Goal: Task Accomplishment & Management: Manage account settings

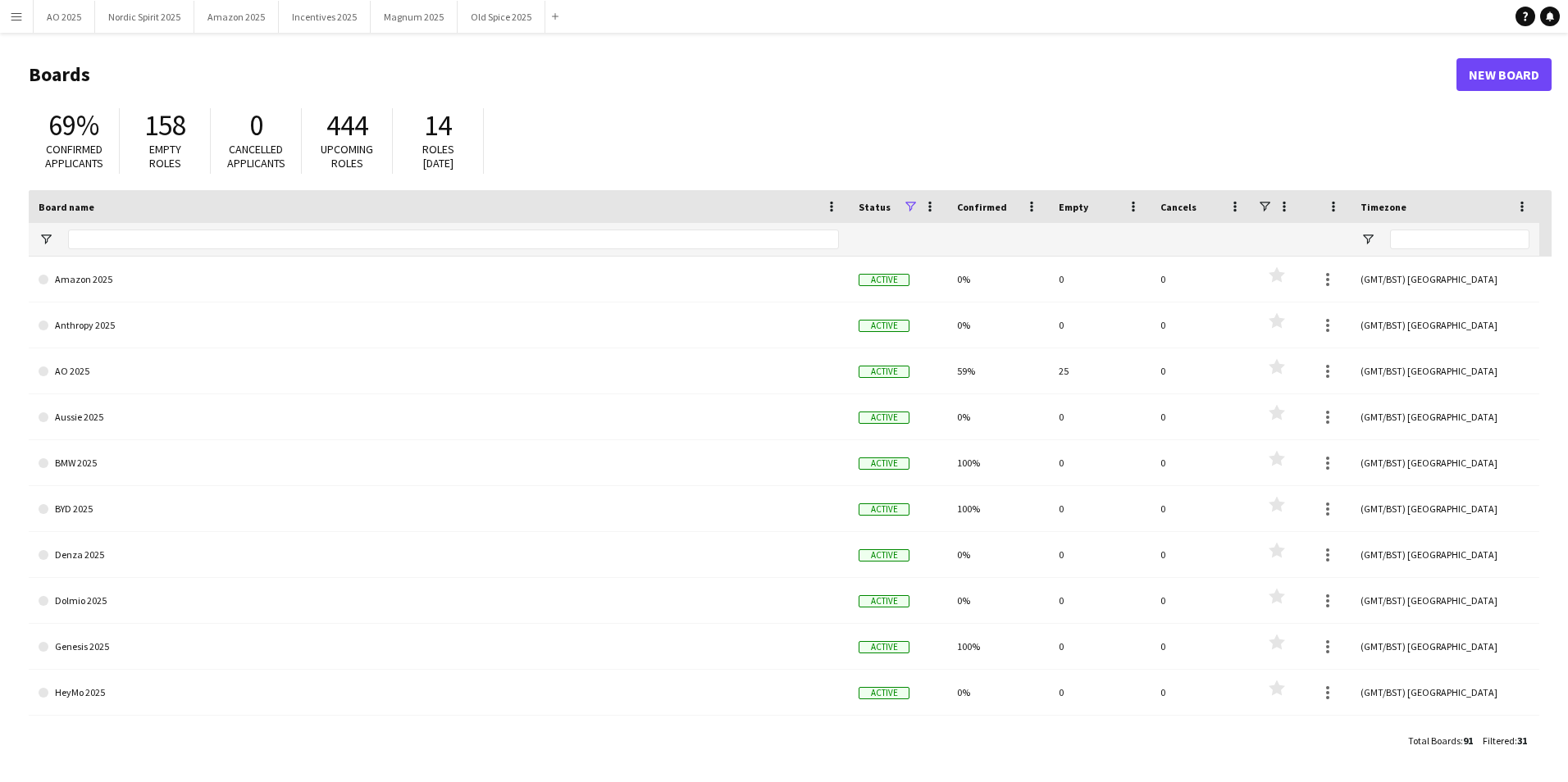
click at [15, 19] on app-icon "Menu" at bounding box center [16, 16] width 13 height 13
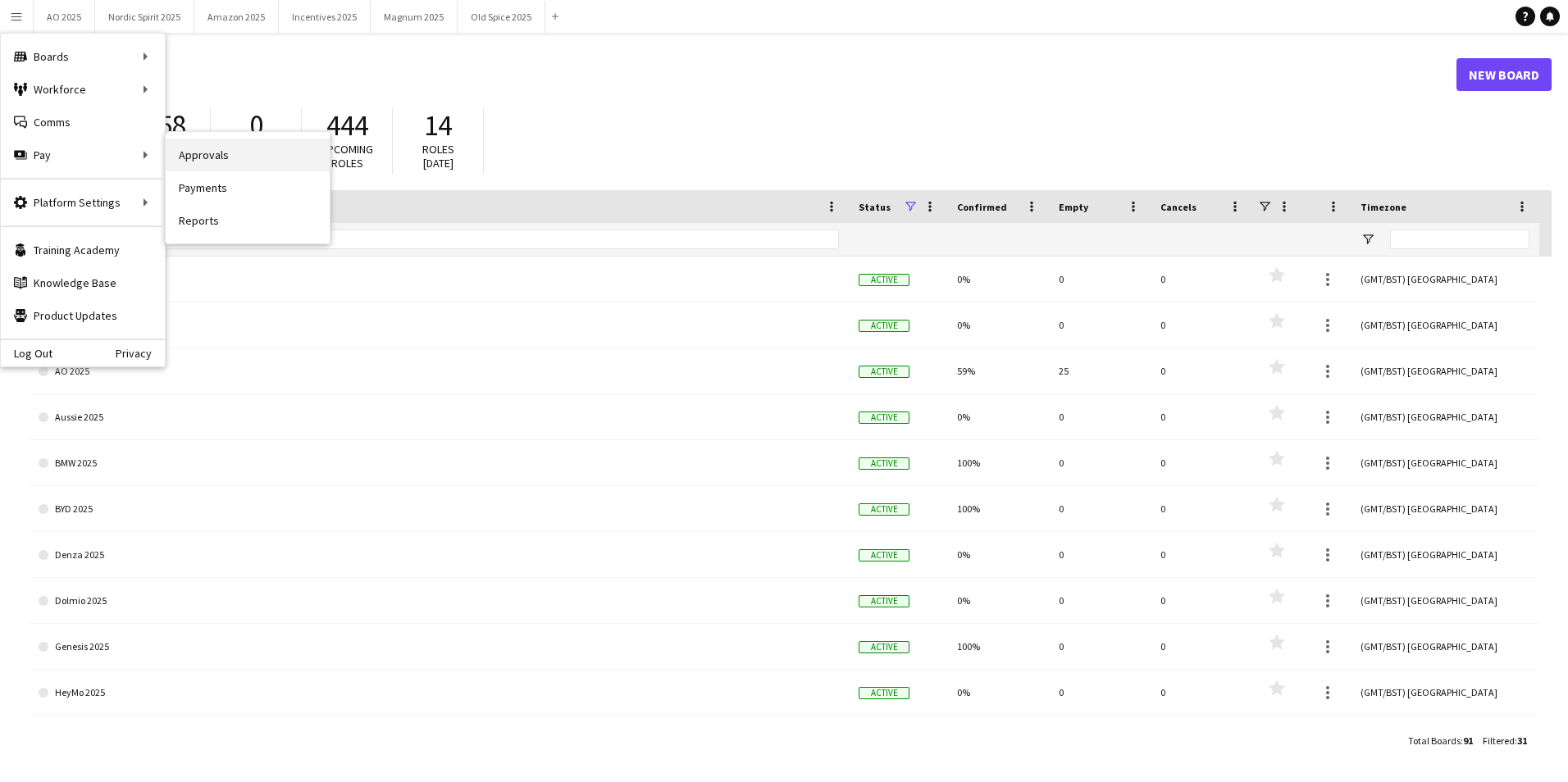
click at [227, 156] on link "Approvals" at bounding box center [248, 154] width 164 height 33
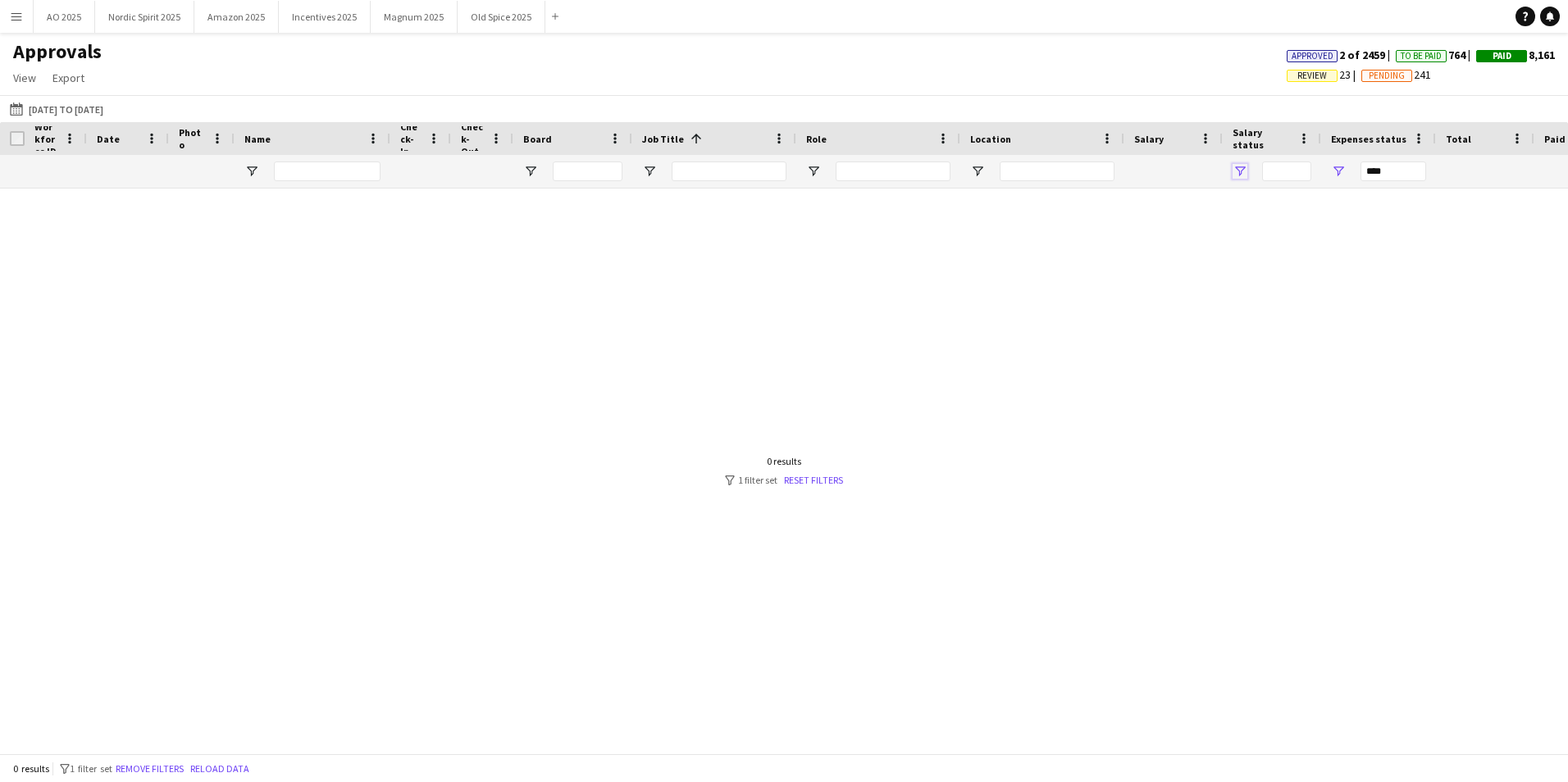
click at [1241, 177] on span "Open Filter Menu" at bounding box center [1240, 171] width 15 height 15
click at [1184, 240] on div at bounding box center [784, 465] width 1568 height 553
click at [1335, 178] on span "Open Filter Menu" at bounding box center [1338, 171] width 15 height 15
click at [1362, 272] on div "(Select All)" at bounding box center [1421, 272] width 129 height 12
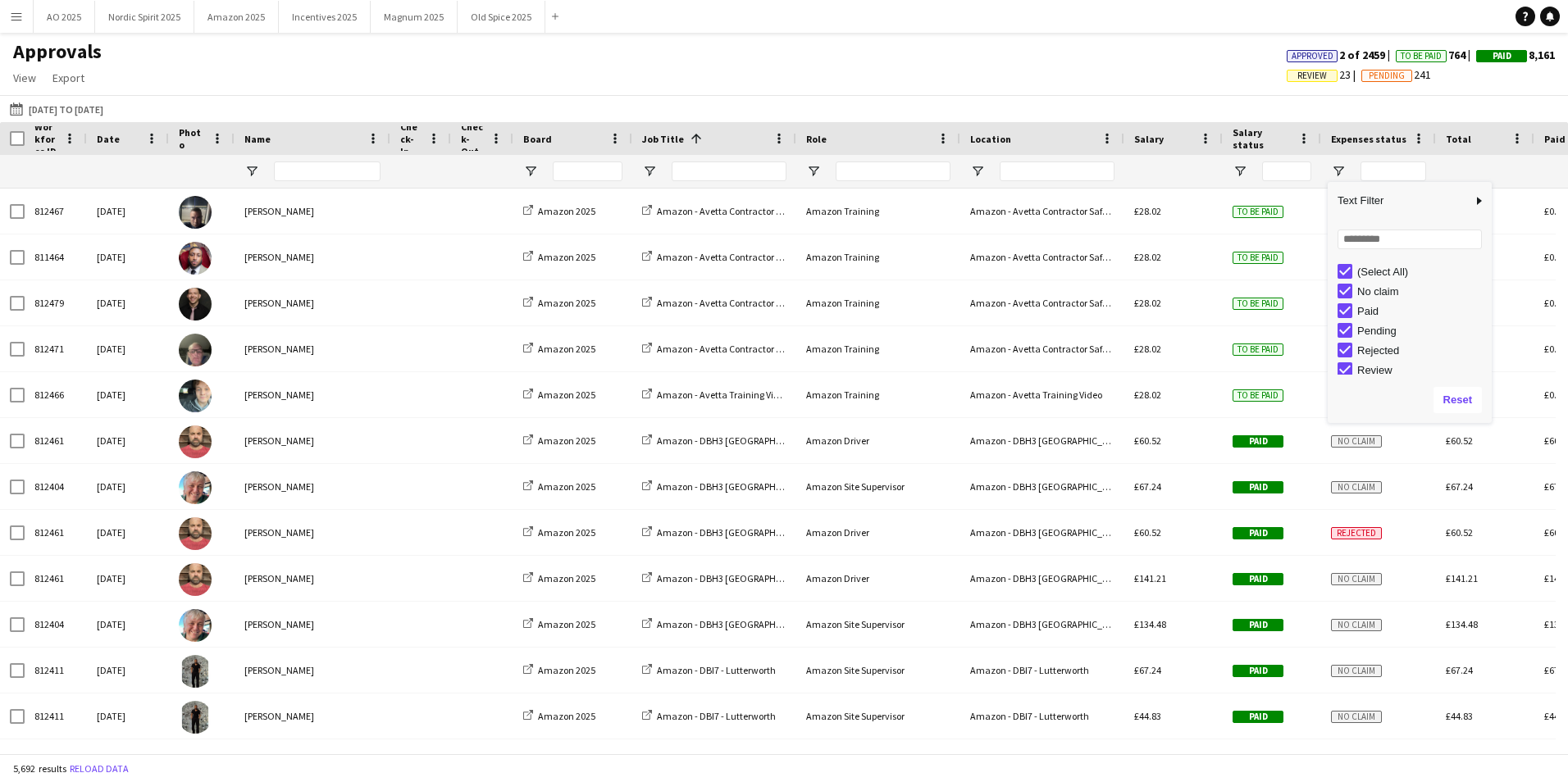
click at [1362, 272] on div "(Select All)" at bounding box center [1421, 272] width 129 height 12
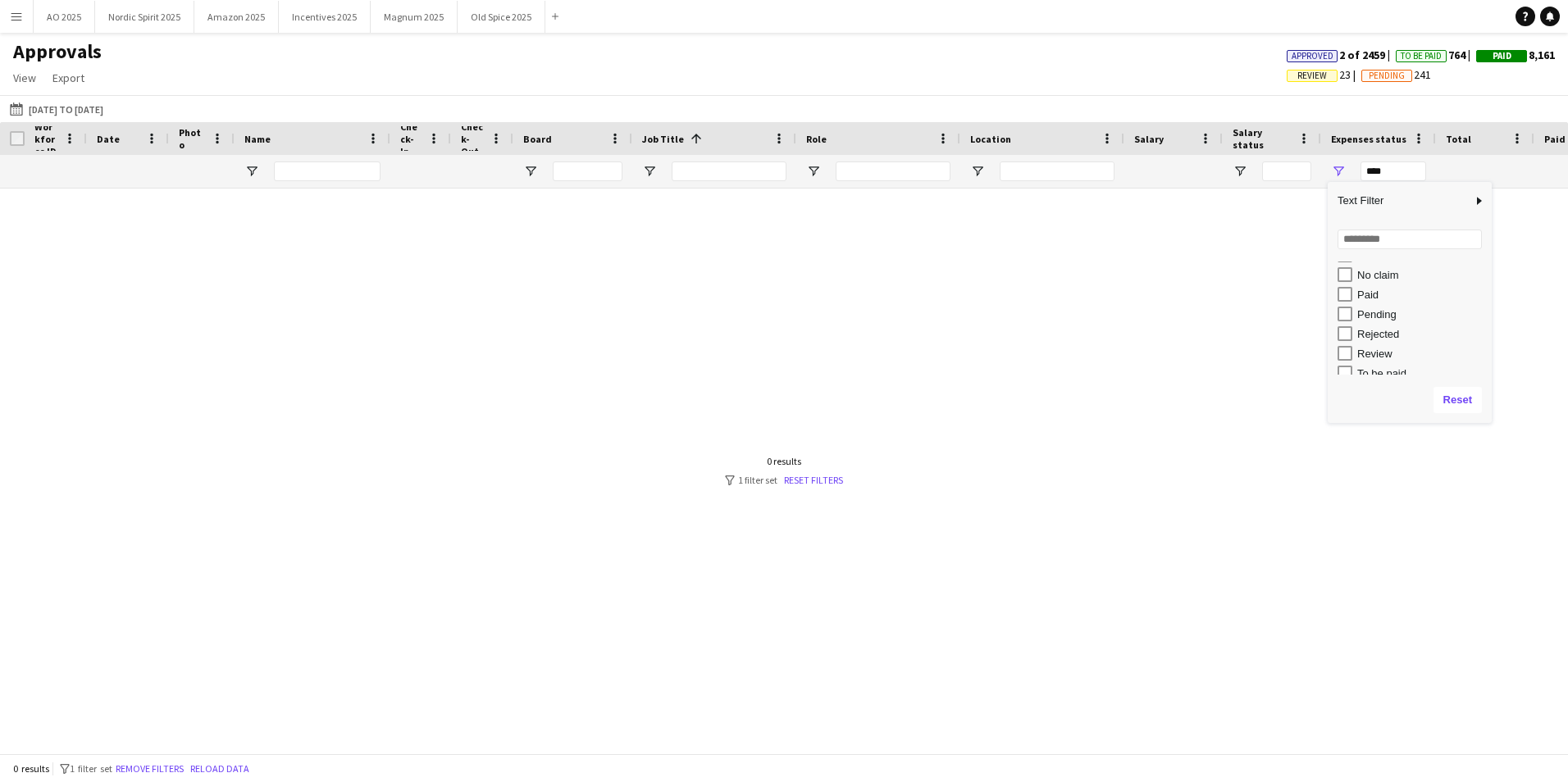
scroll to position [25, 0]
click at [1372, 348] on div "Review" at bounding box center [1421, 346] width 129 height 12
type input "**********"
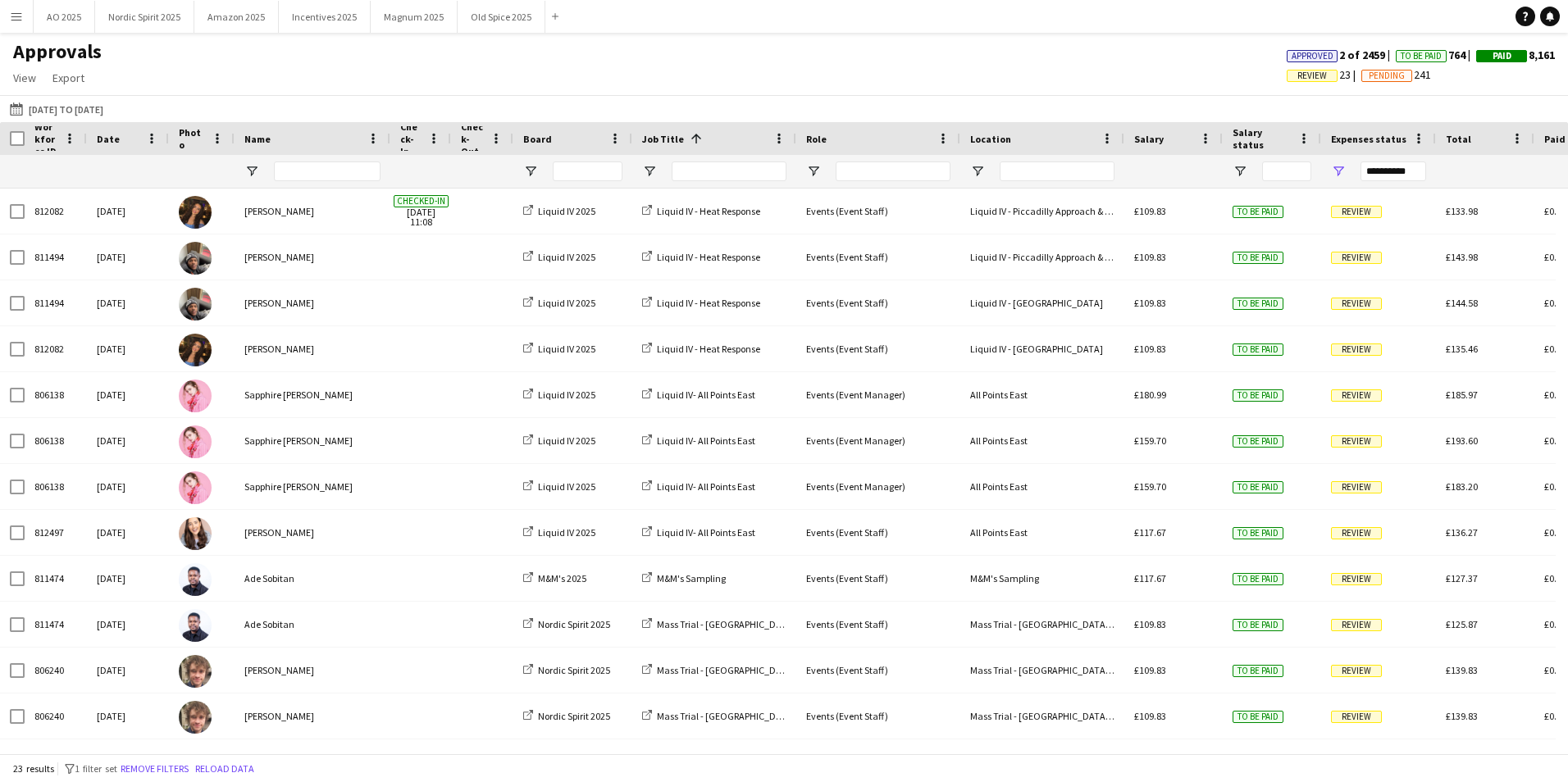
click at [1233, 92] on div "Approvals View Customise view Customise filters Reset Filters Reset View Reset …" at bounding box center [784, 67] width 1568 height 56
click at [529, 175] on span "Open Filter Menu" at bounding box center [530, 171] width 15 height 15
click at [551, 269] on div "(Select All)" at bounding box center [614, 272] width 129 height 12
type input "***"
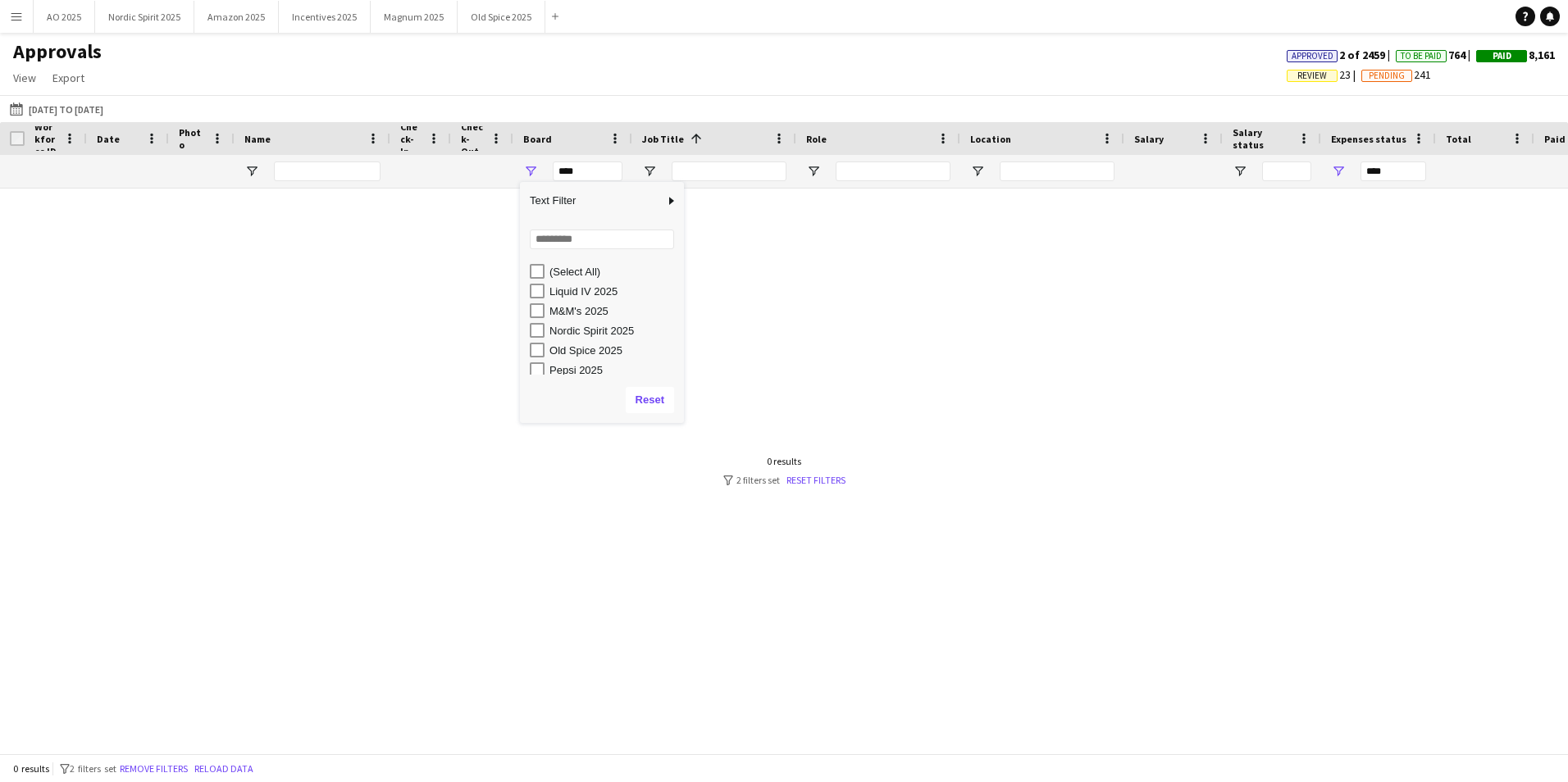
click at [548, 310] on div "M&M's 2025" at bounding box center [607, 310] width 154 height 20
type input "**********"
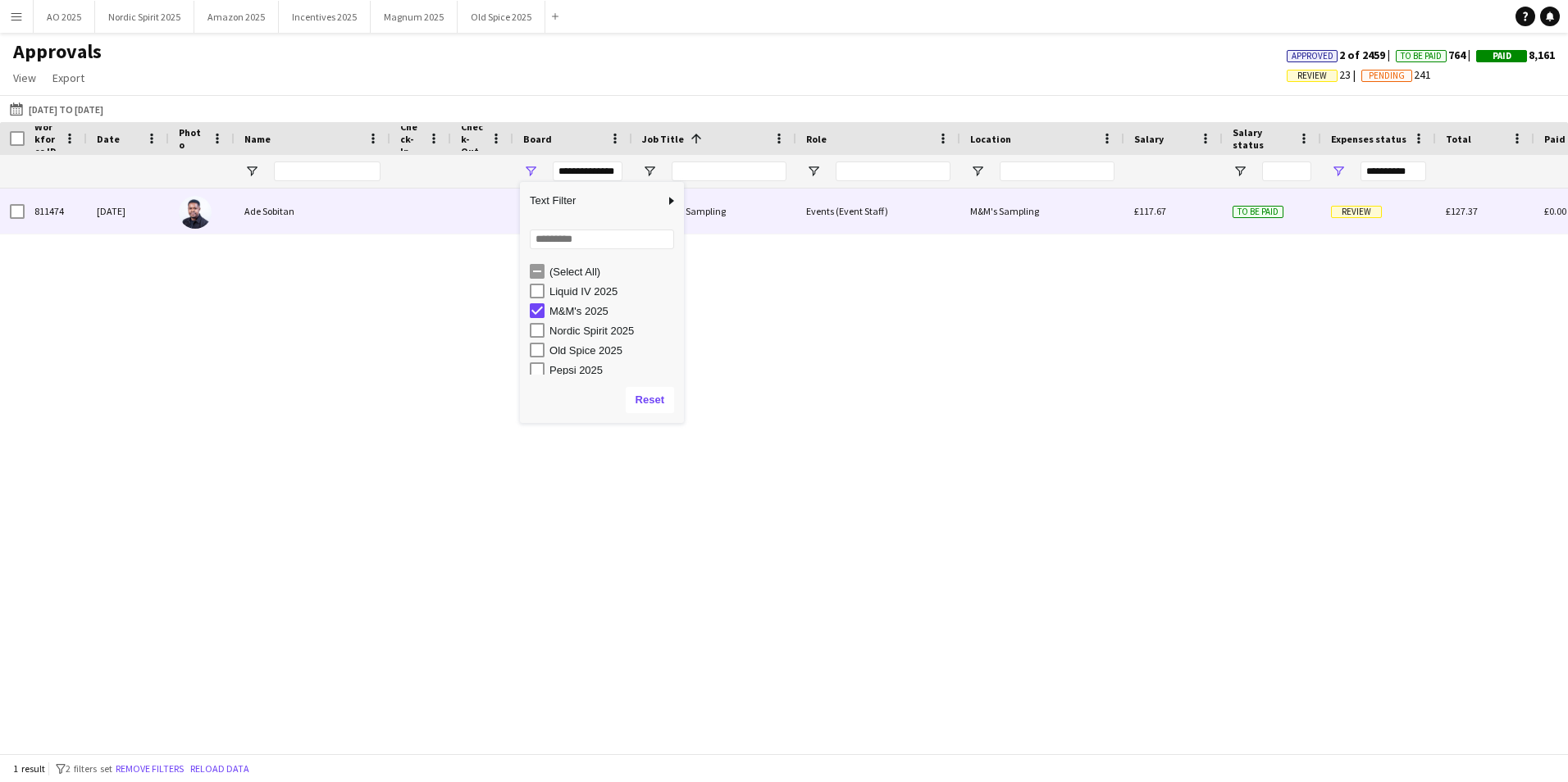
click at [1351, 218] on span "Review" at bounding box center [1356, 212] width 51 height 12
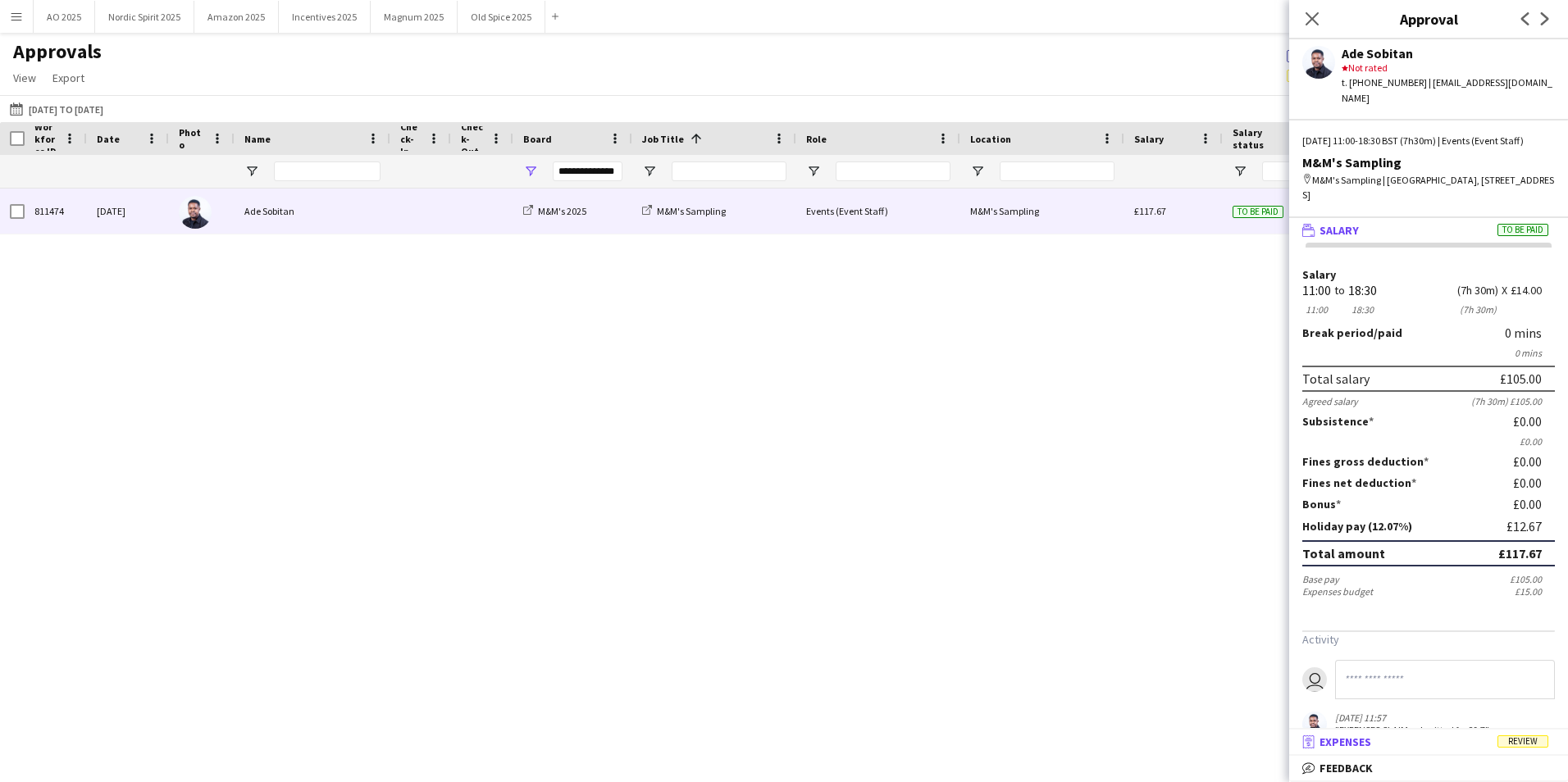
click at [1373, 735] on mat-panel-title "receipt Expenses Review" at bounding box center [1424, 742] width 272 height 15
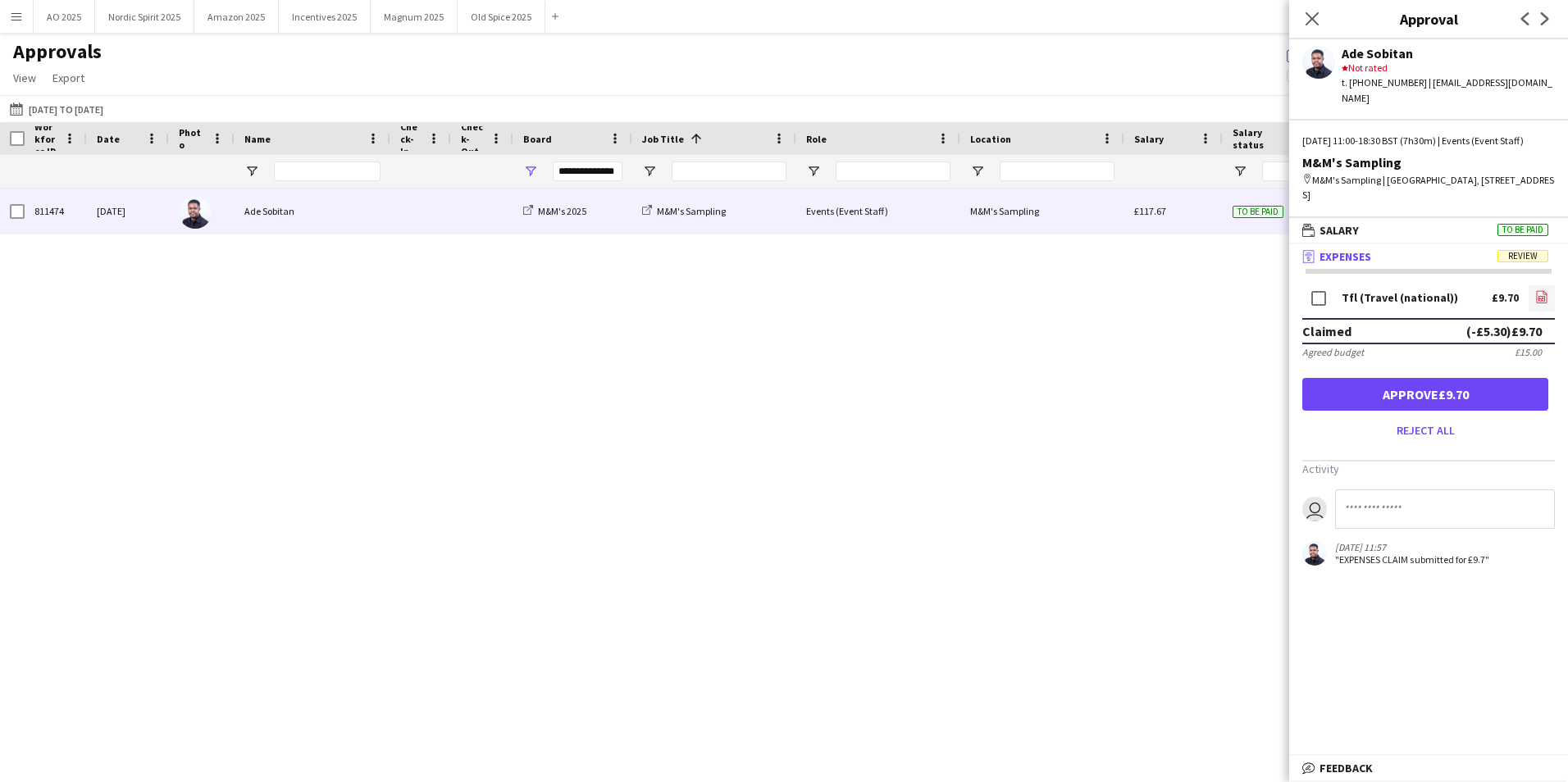
click at [1537, 305] on app-icon "file-image" at bounding box center [1541, 298] width 13 height 16
click at [1366, 399] on button "Approve £9.70" at bounding box center [1425, 394] width 246 height 33
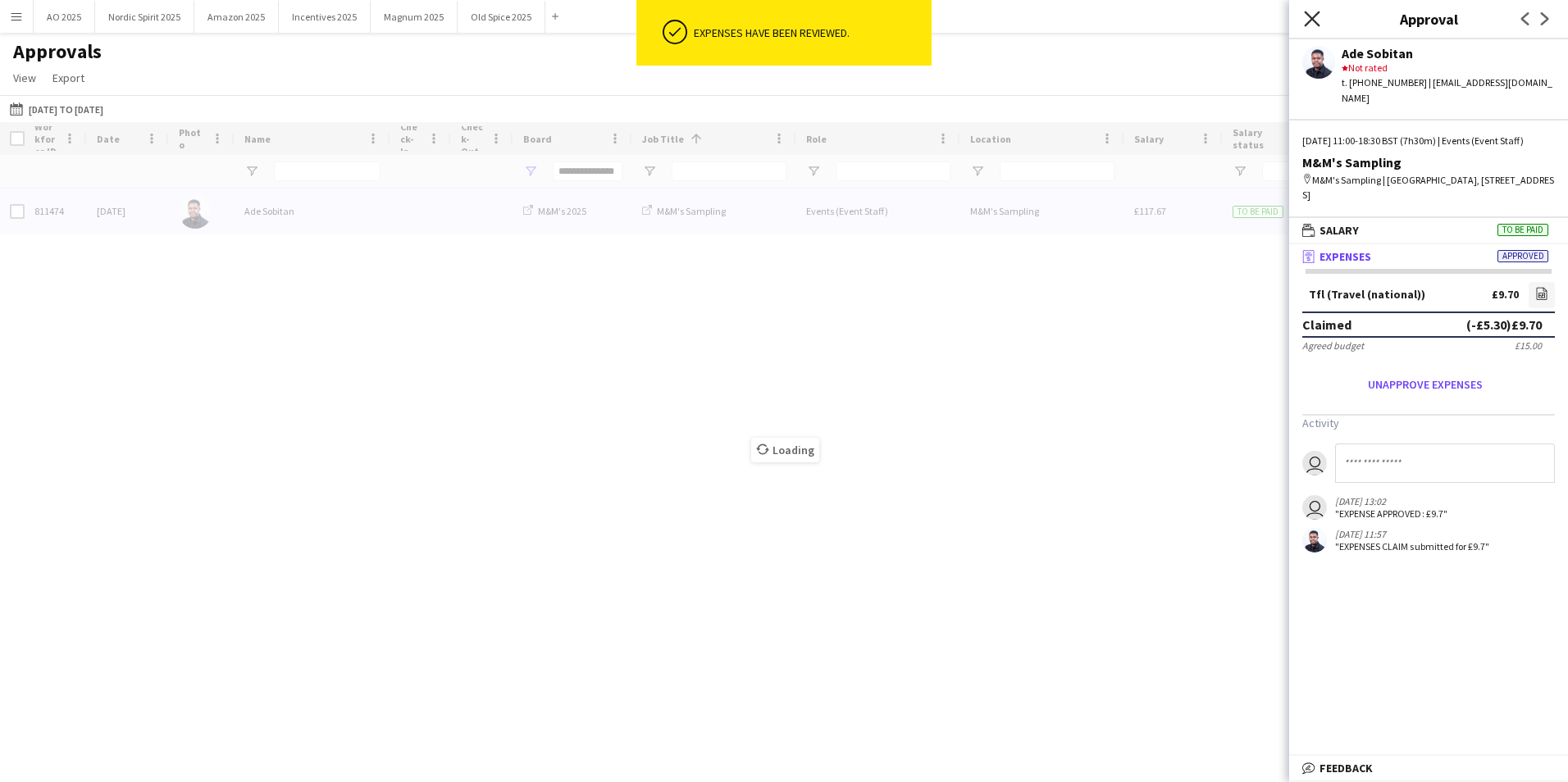
click at [1310, 23] on icon "Close pop-in" at bounding box center [1311, 18] width 15 height 15
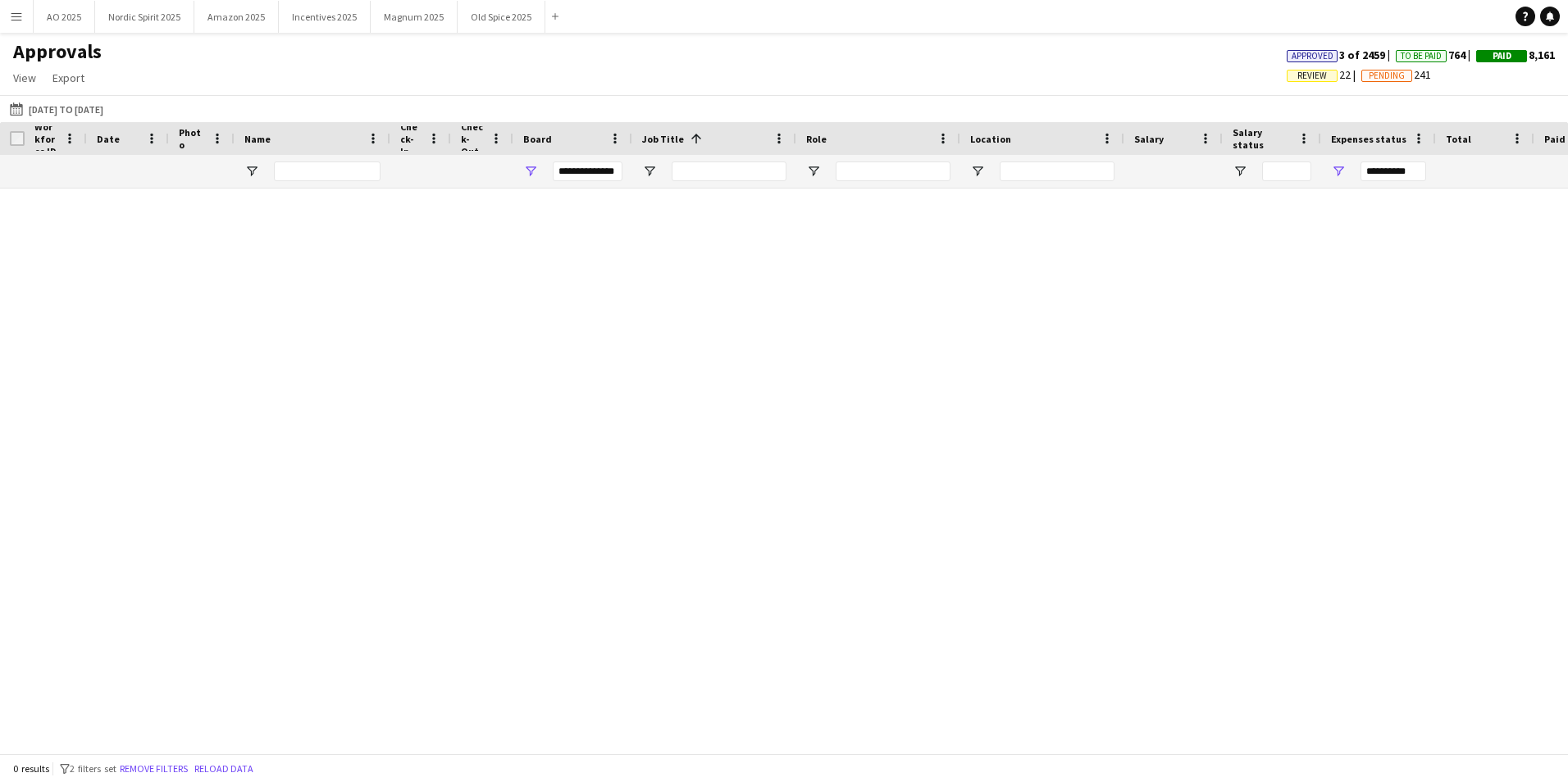
type input "***"
click at [533, 177] on span "Open Filter Menu" at bounding box center [530, 171] width 15 height 15
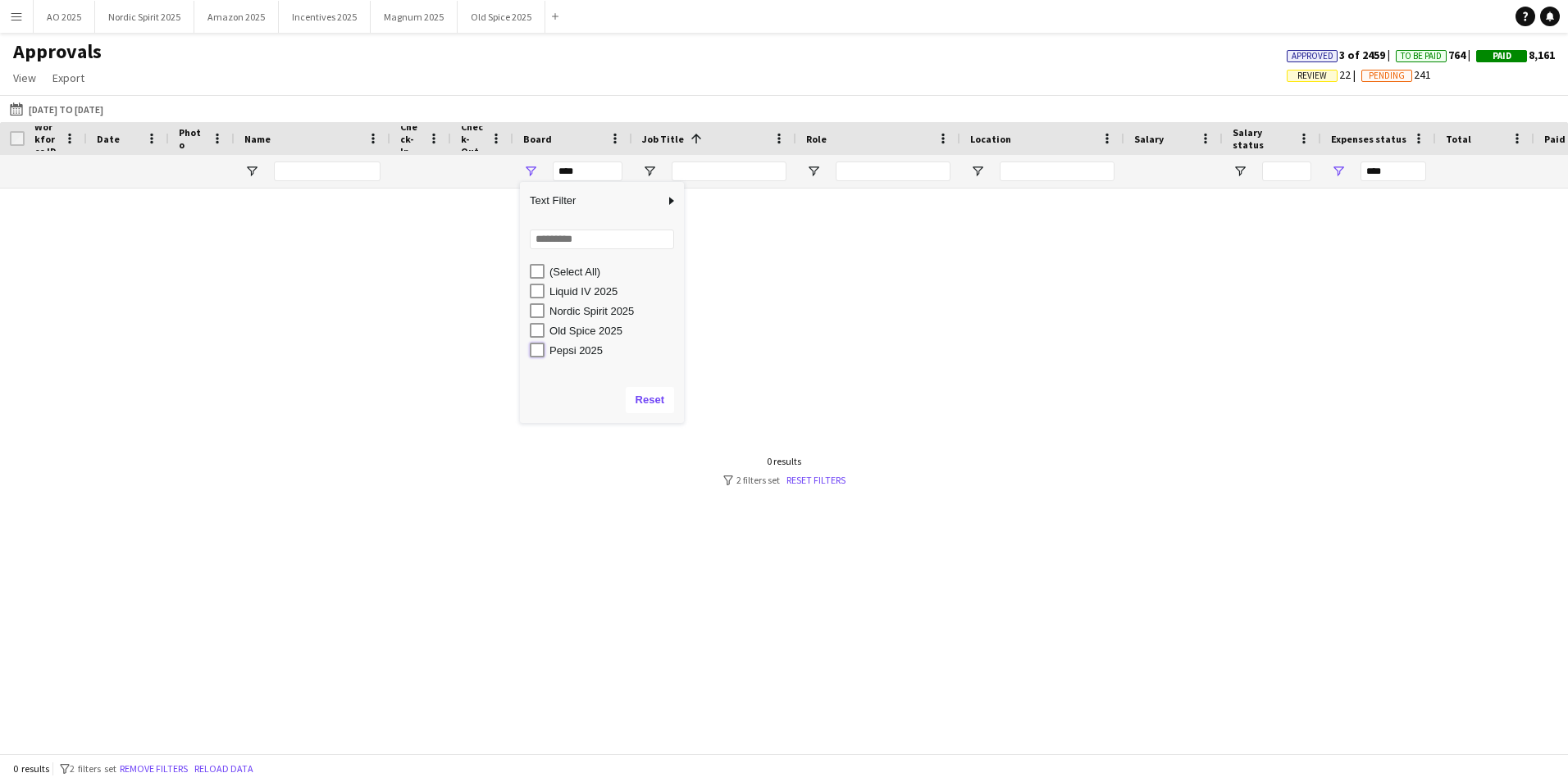
type input "**********"
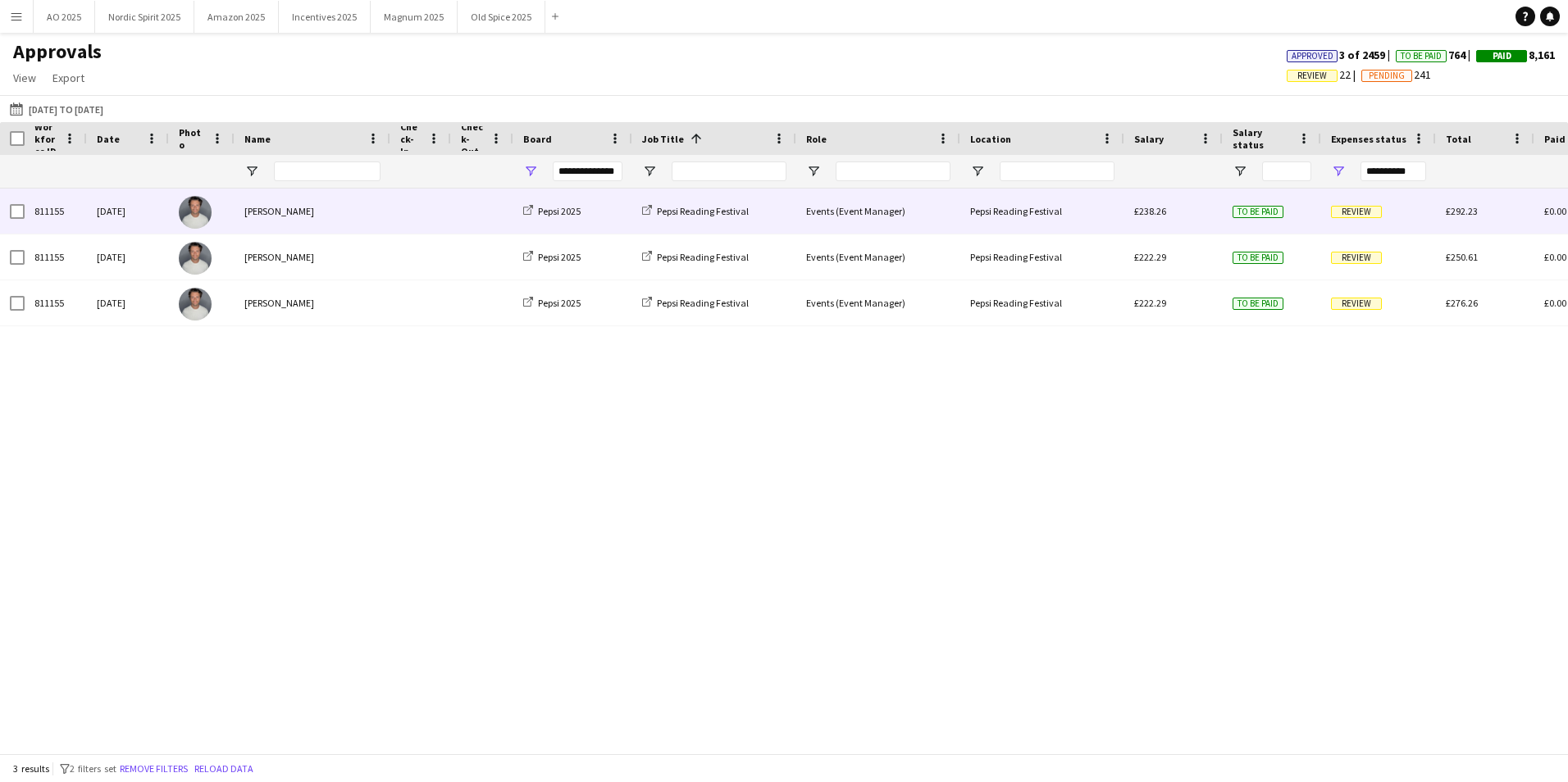
click at [1343, 206] on span "Review" at bounding box center [1356, 212] width 51 height 12
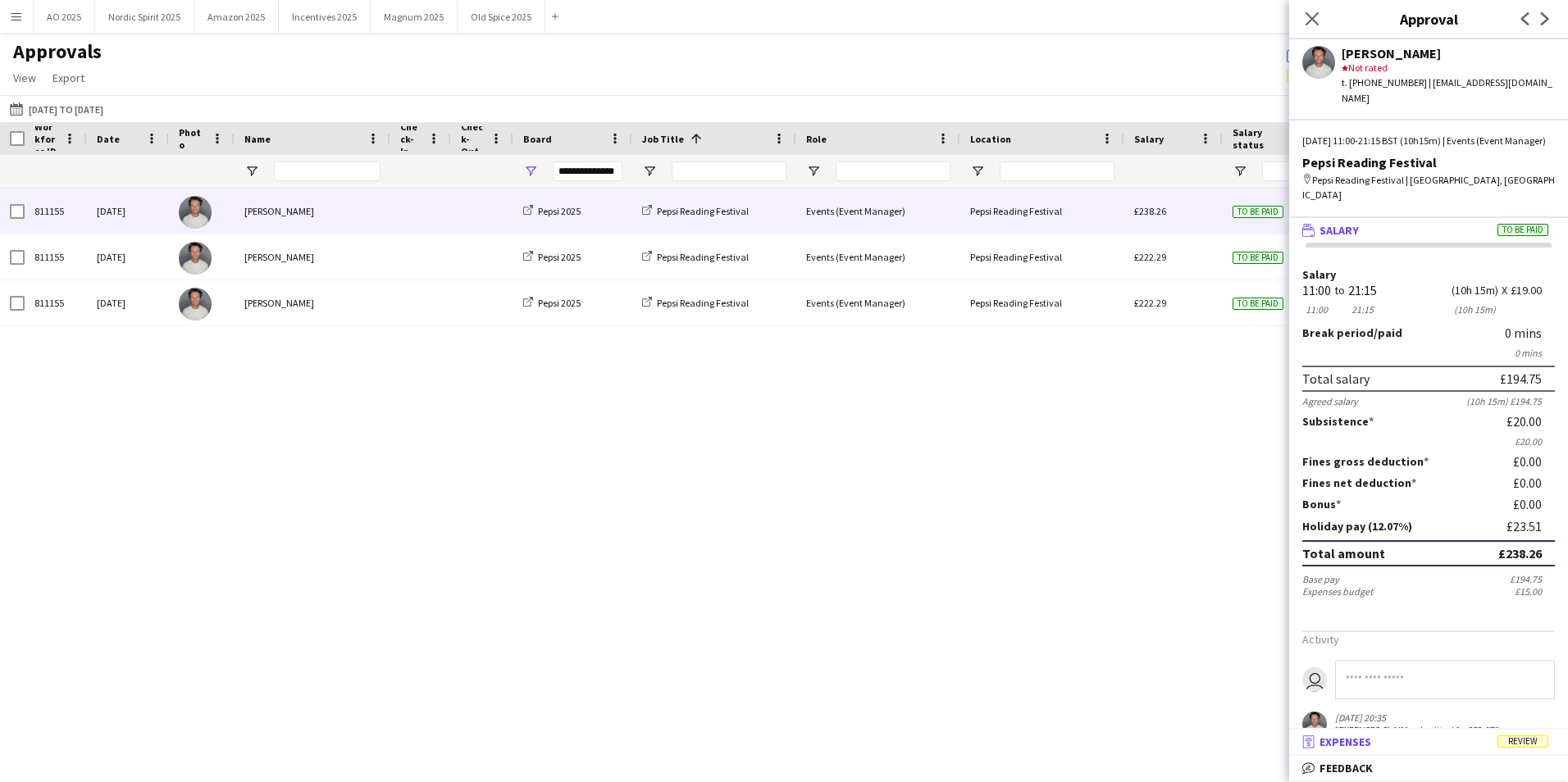
click at [1344, 744] on span "Expenses" at bounding box center [1345, 742] width 52 height 15
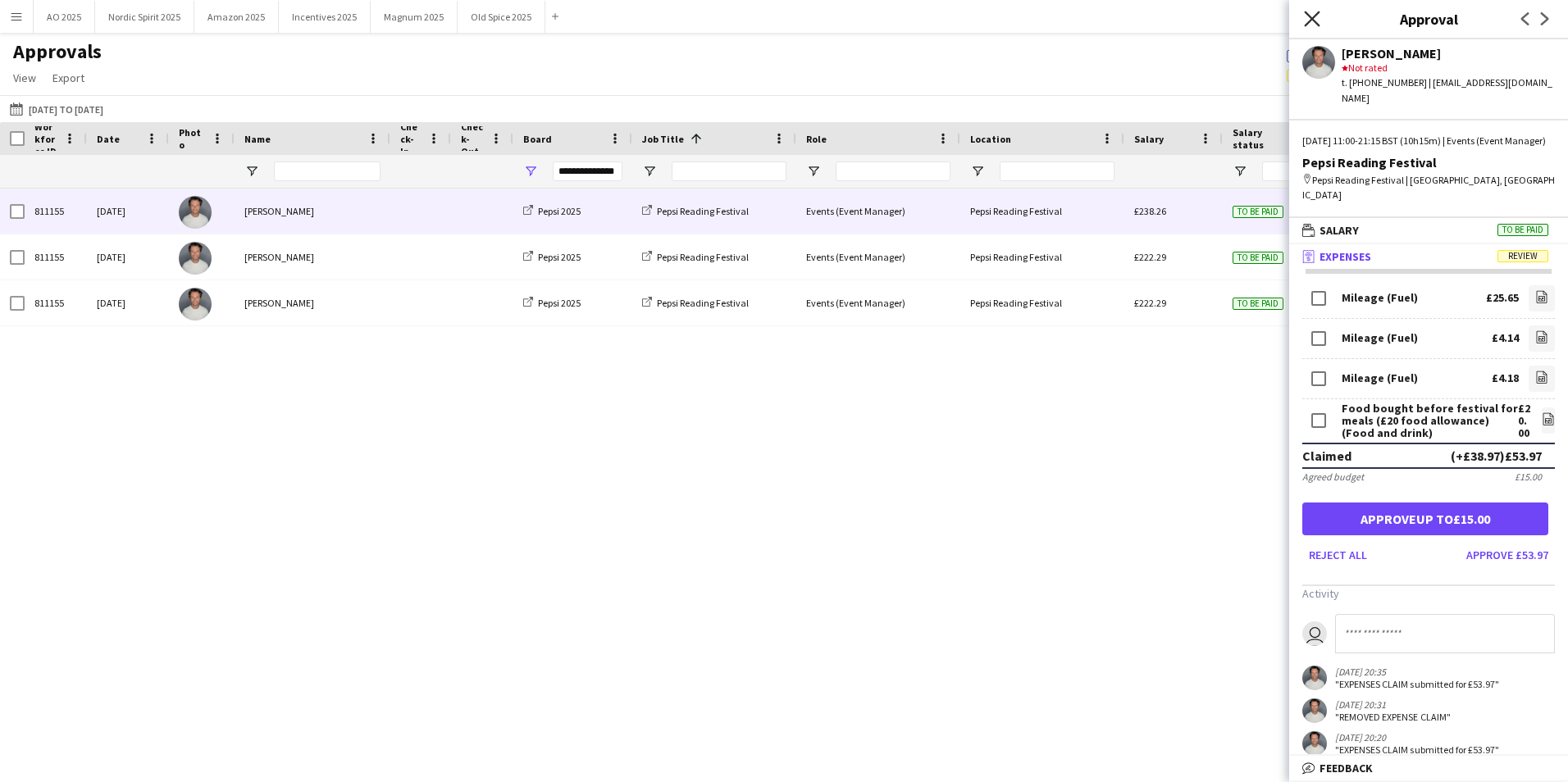
click at [1309, 18] on icon "Close pop-in" at bounding box center [1311, 18] width 15 height 15
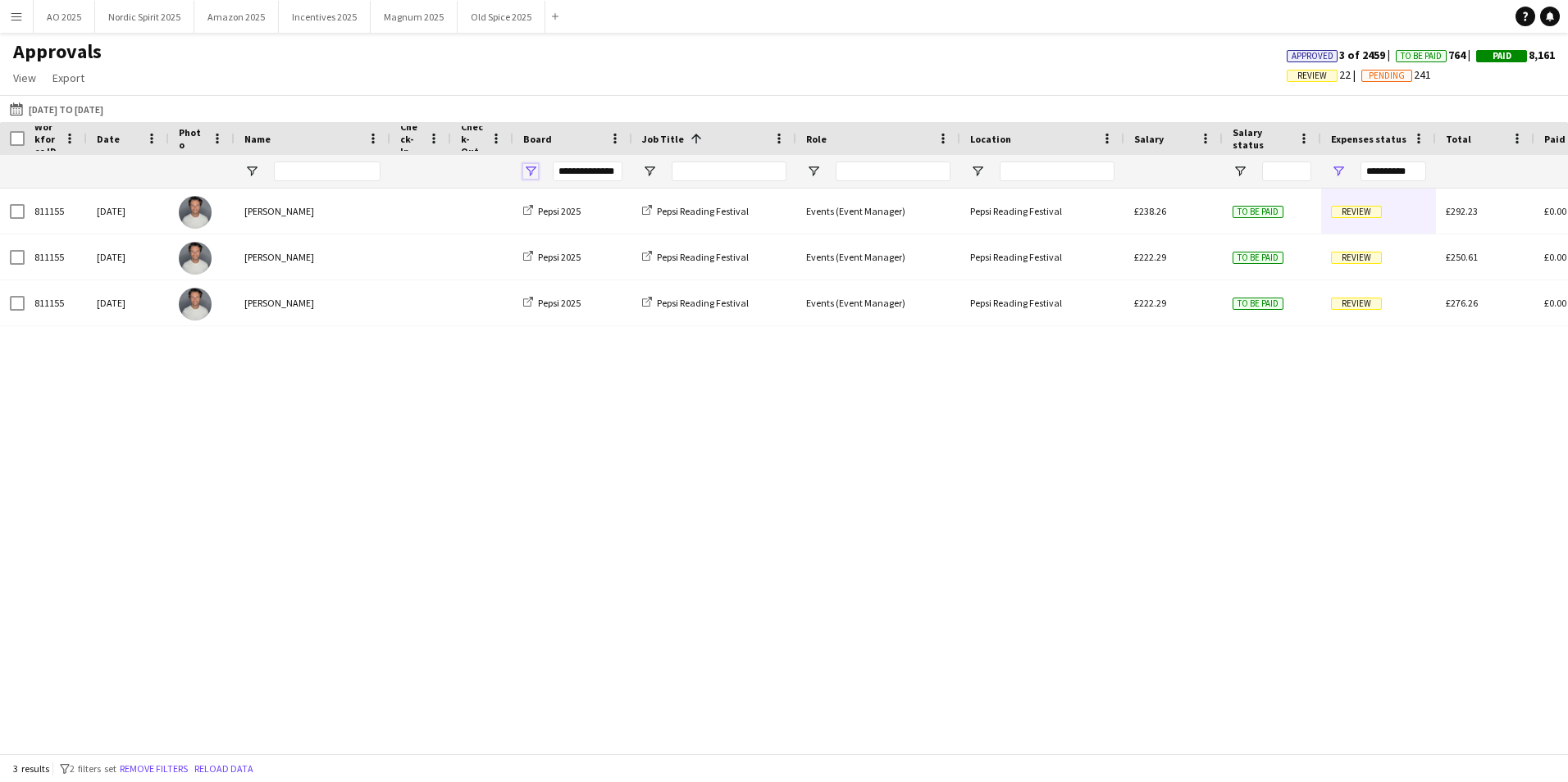
click at [532, 169] on span "Open Filter Menu" at bounding box center [530, 171] width 15 height 15
type input "***"
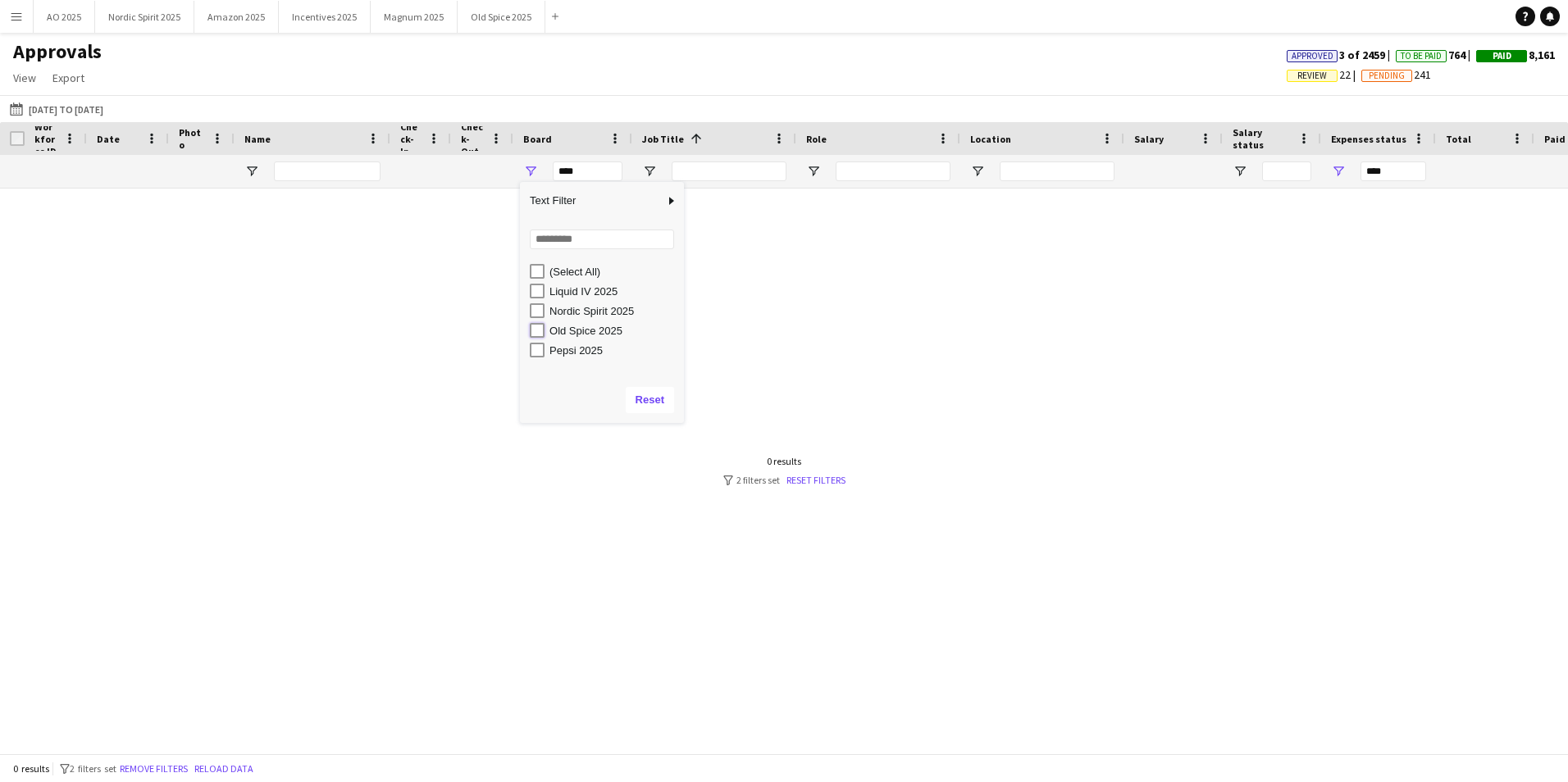
type input "**********"
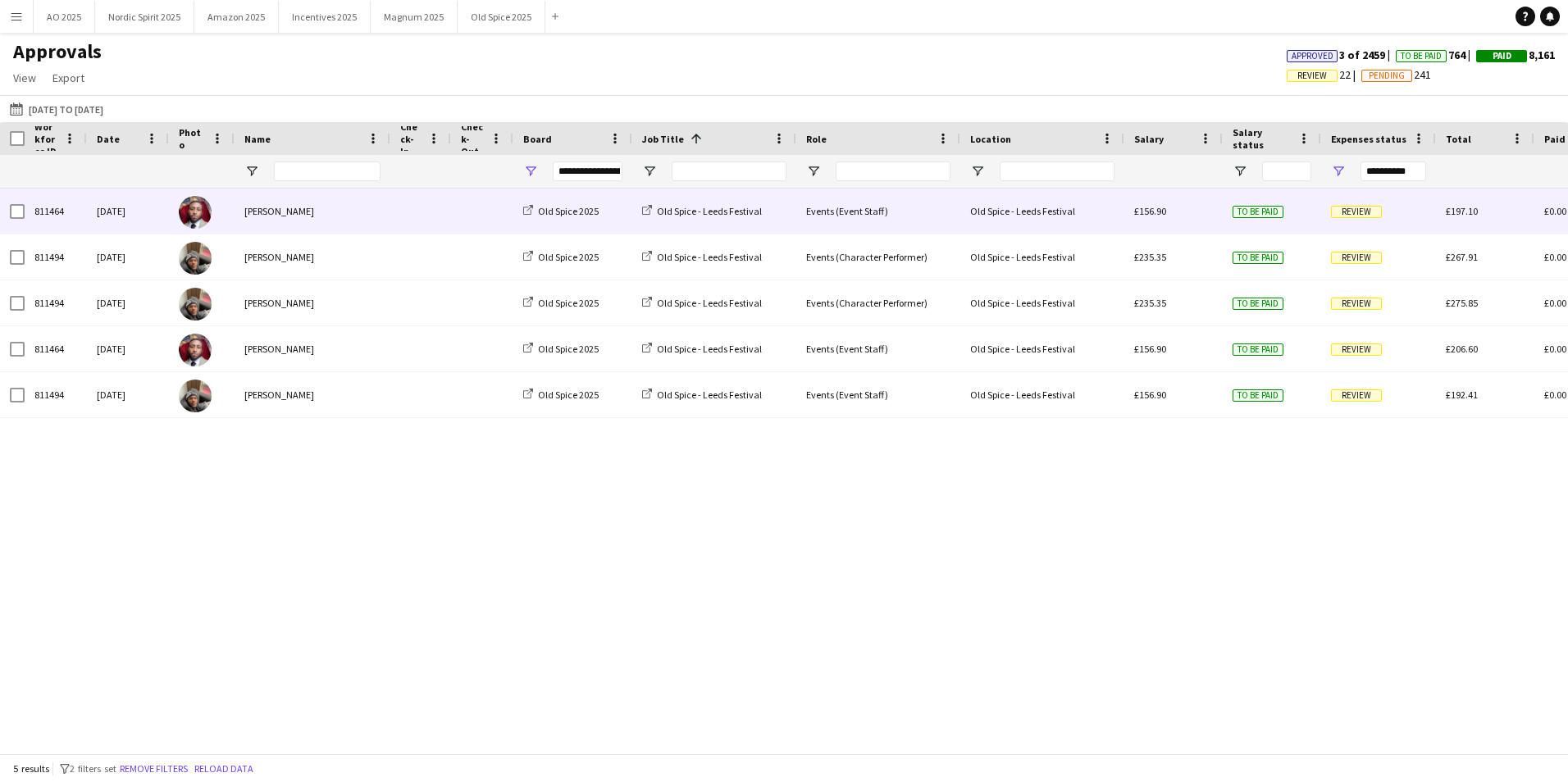
click at [1351, 215] on span "Review" at bounding box center [1356, 212] width 51 height 12
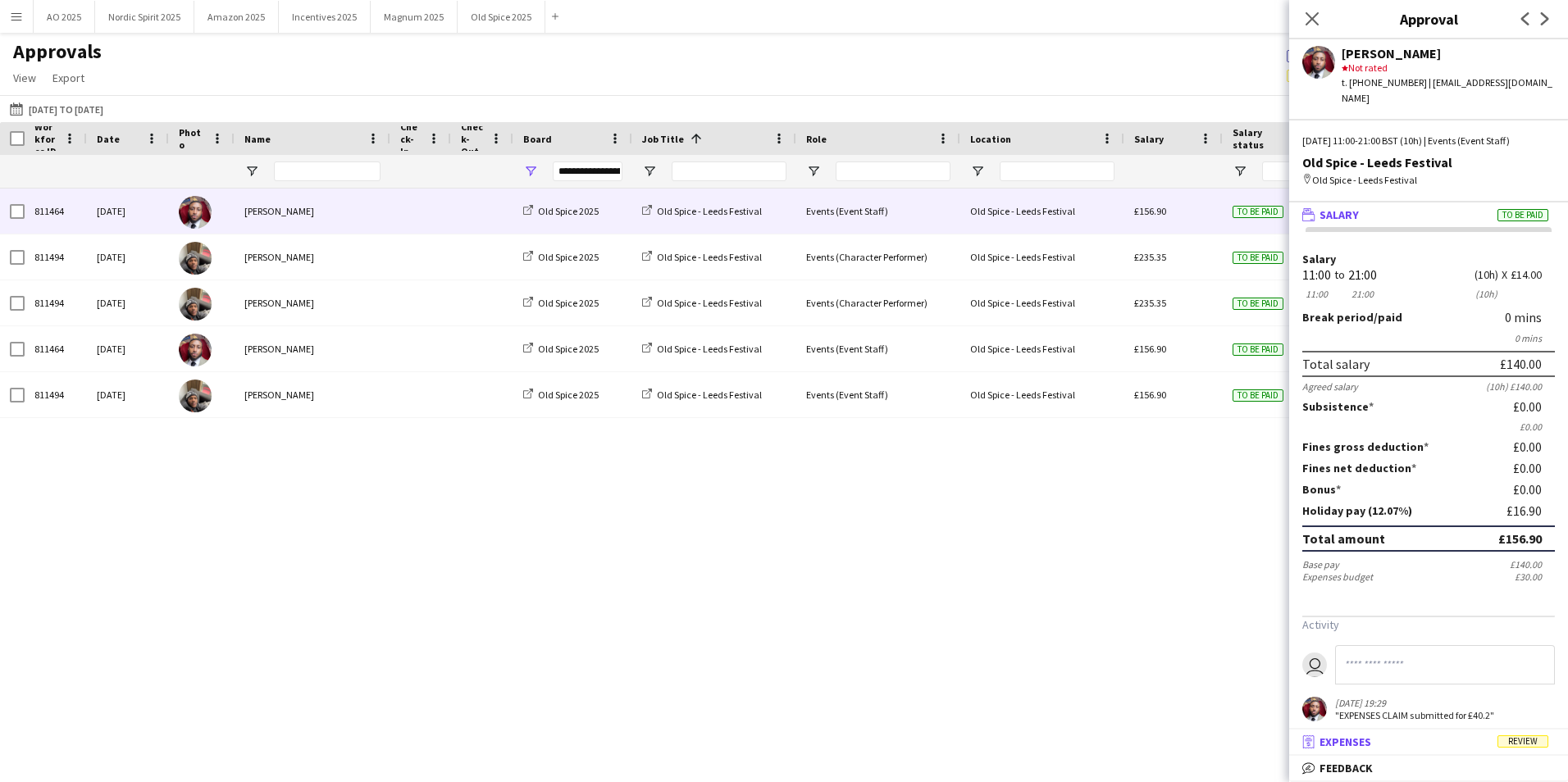
click at [1406, 744] on mat-panel-title "receipt Expenses Review" at bounding box center [1424, 742] width 272 height 15
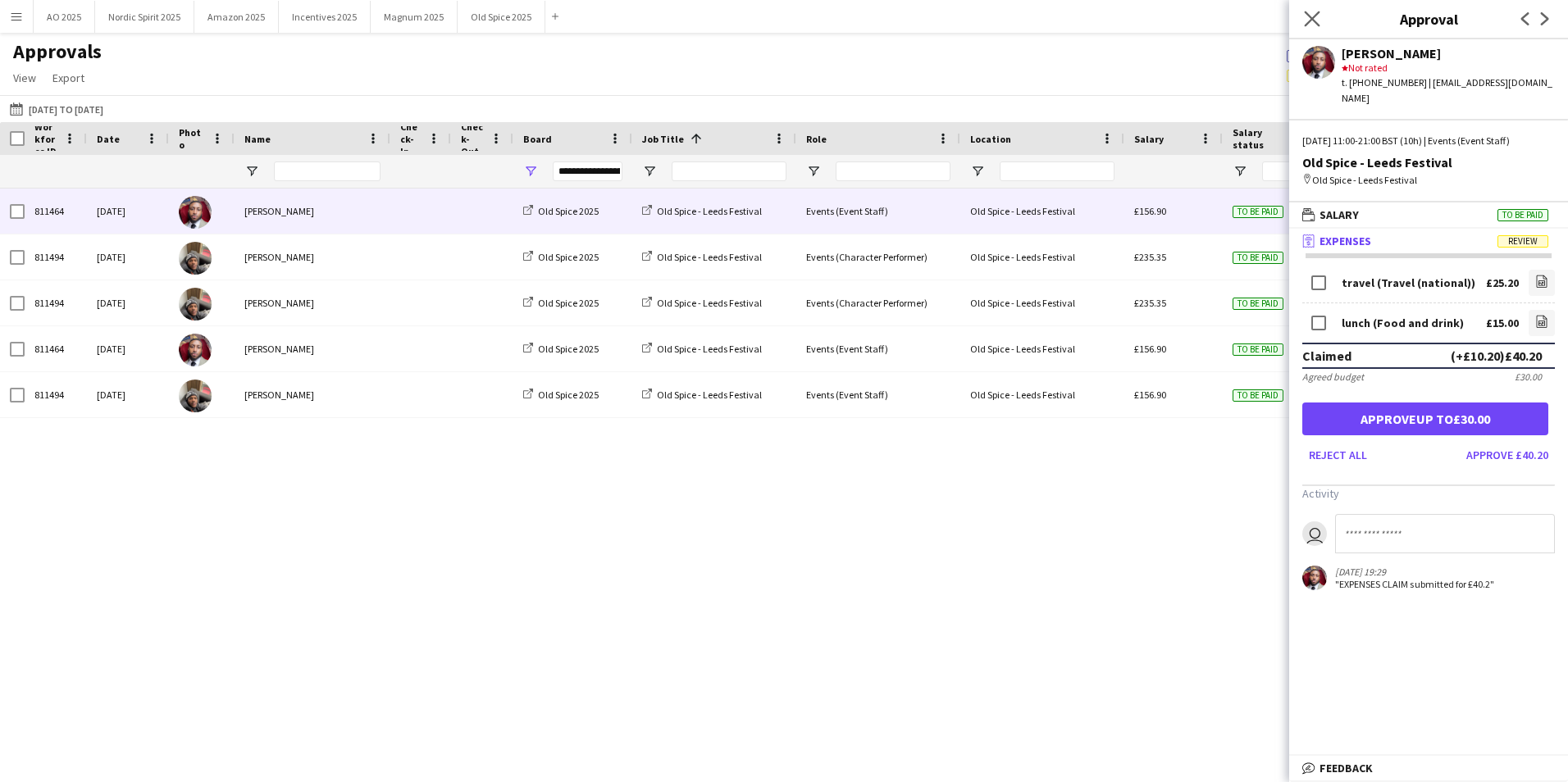
click at [1310, 26] on icon "Close pop-in" at bounding box center [1311, 18] width 15 height 15
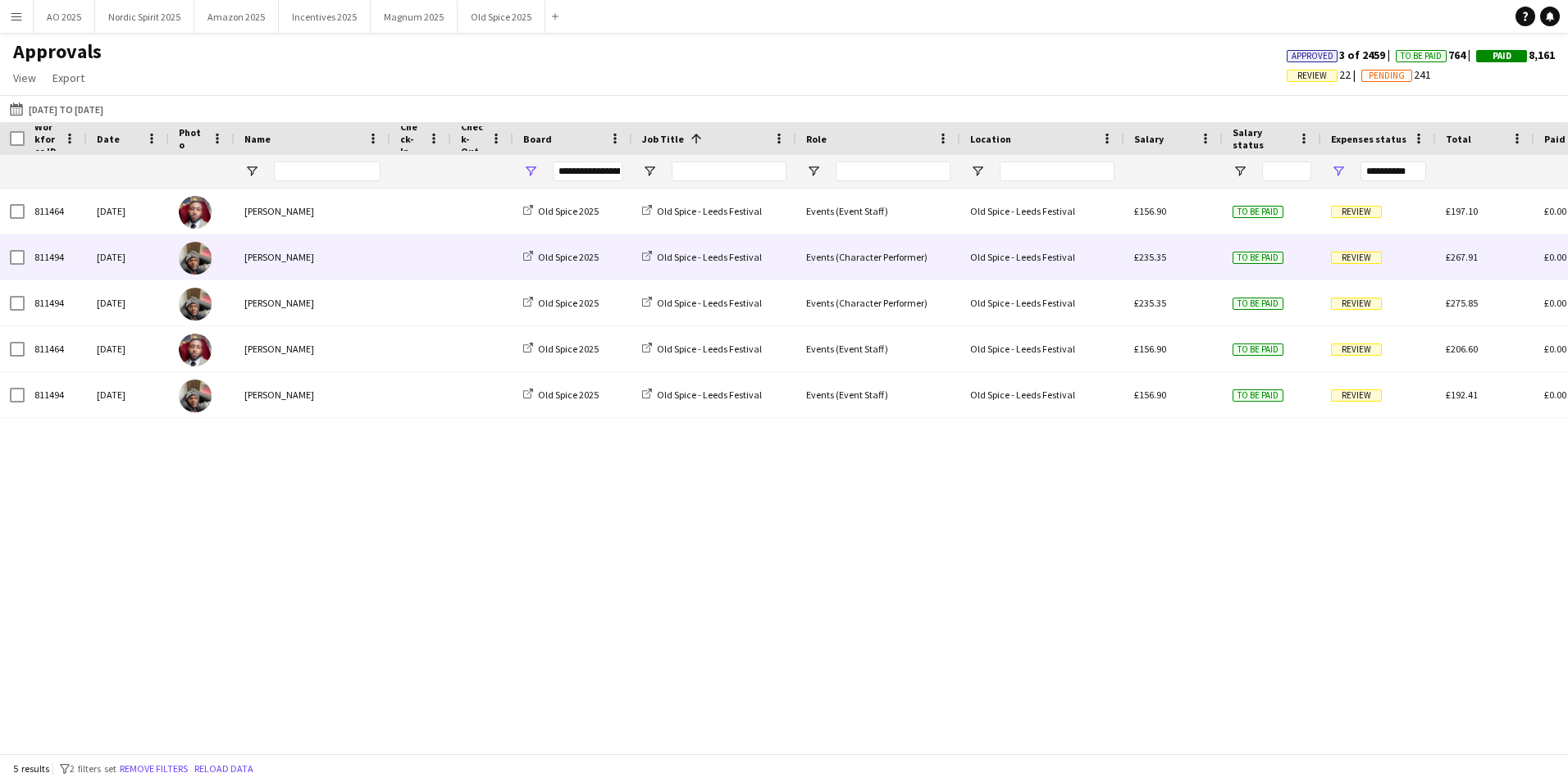
click at [1357, 267] on div "Review" at bounding box center [1378, 257] width 115 height 45
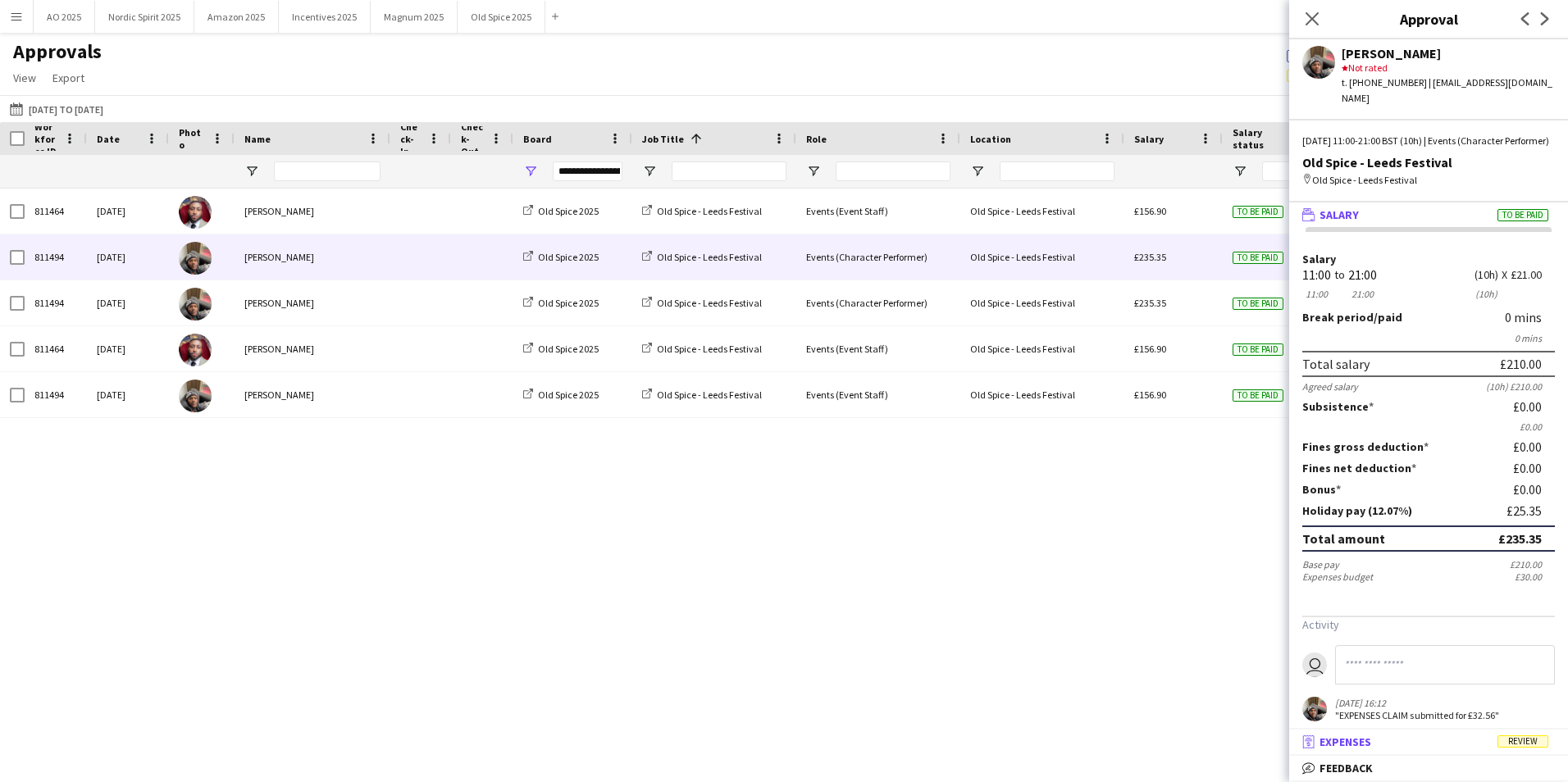
click at [1371, 741] on span "Expenses" at bounding box center [1345, 742] width 52 height 15
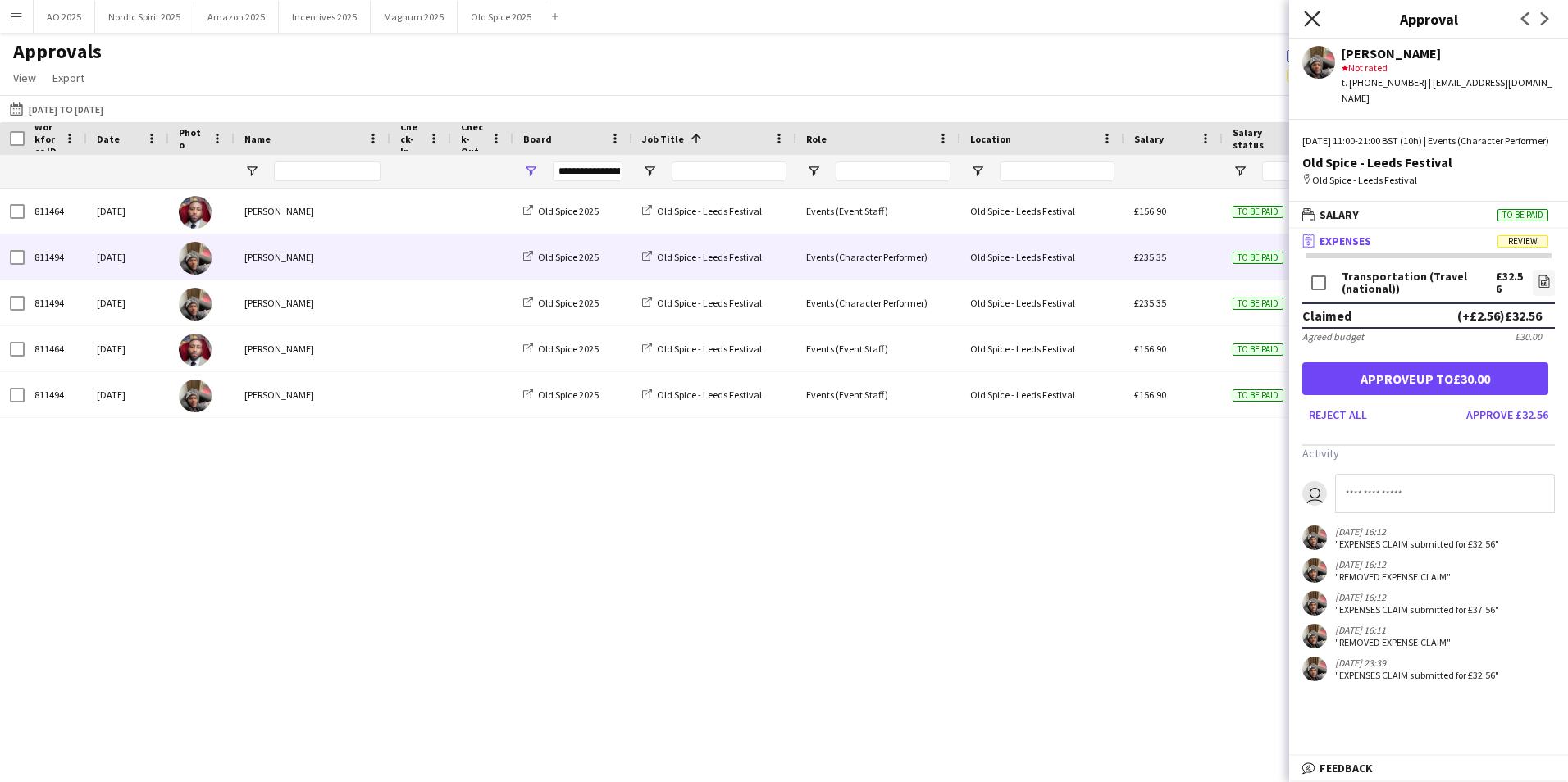
click at [1312, 19] on icon at bounding box center [1311, 18] width 15 height 15
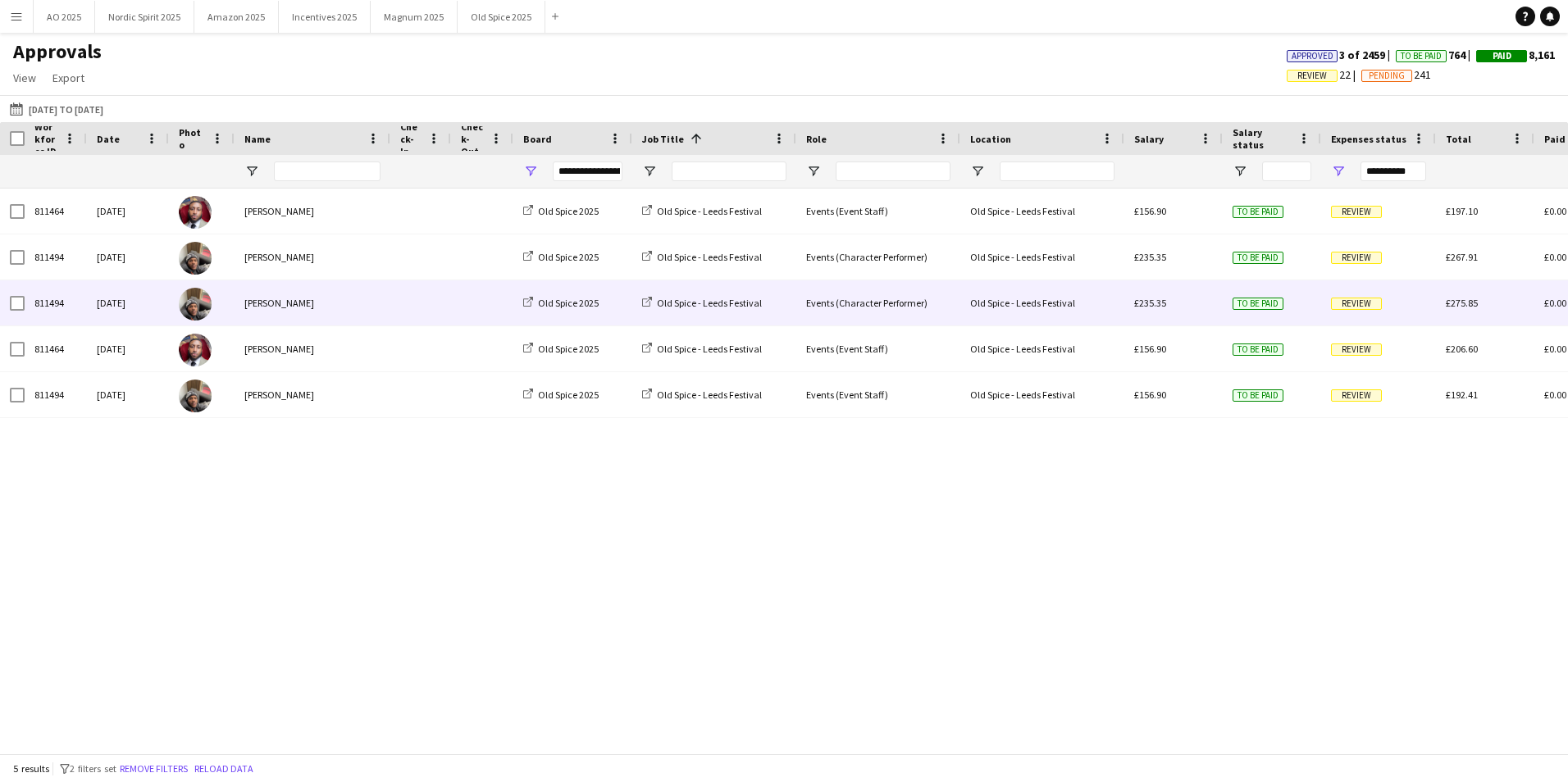
click at [1374, 302] on span "Review" at bounding box center [1356, 304] width 51 height 12
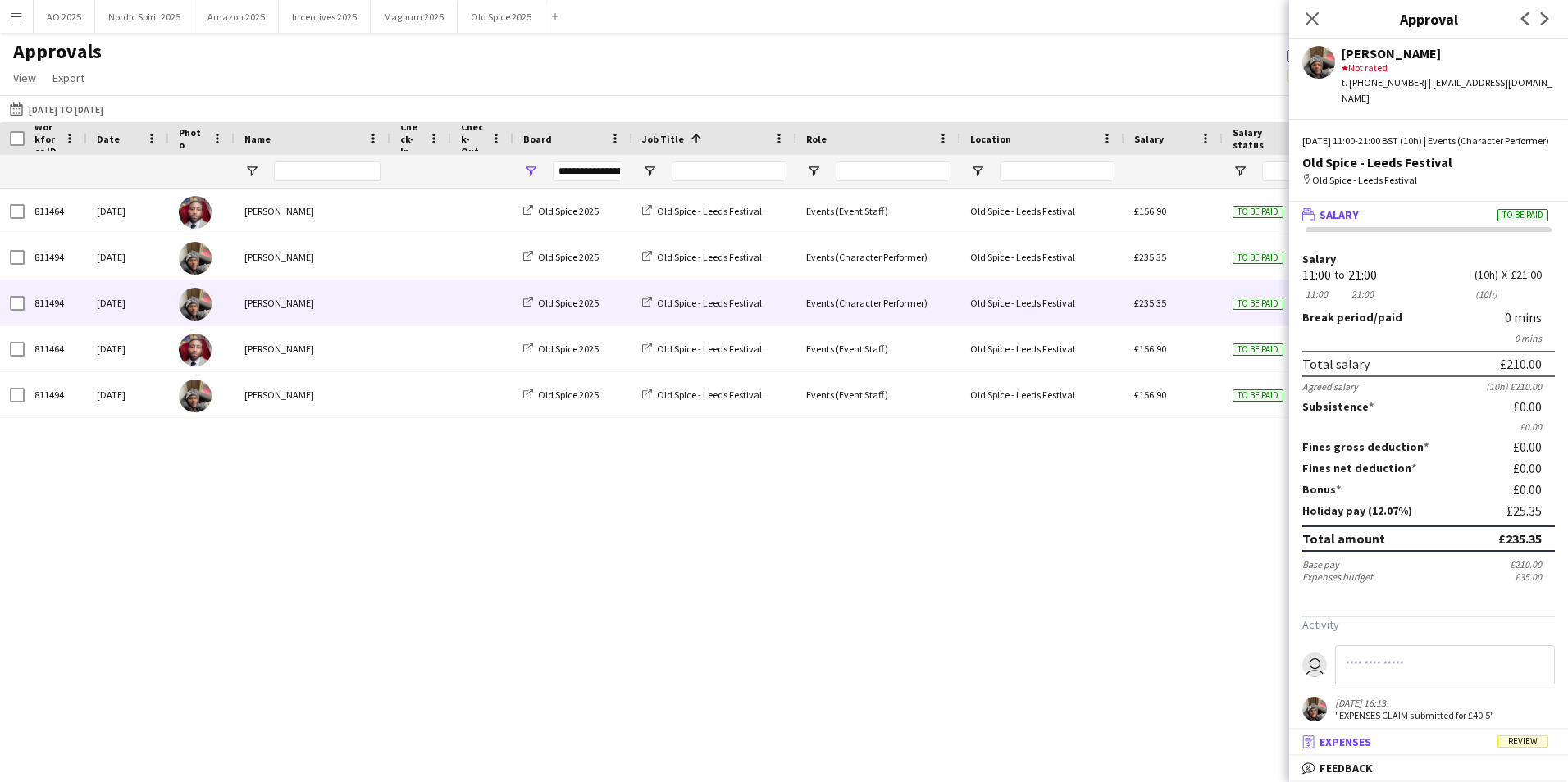
click at [1374, 745] on mat-panel-title "receipt Expenses Review" at bounding box center [1424, 742] width 272 height 15
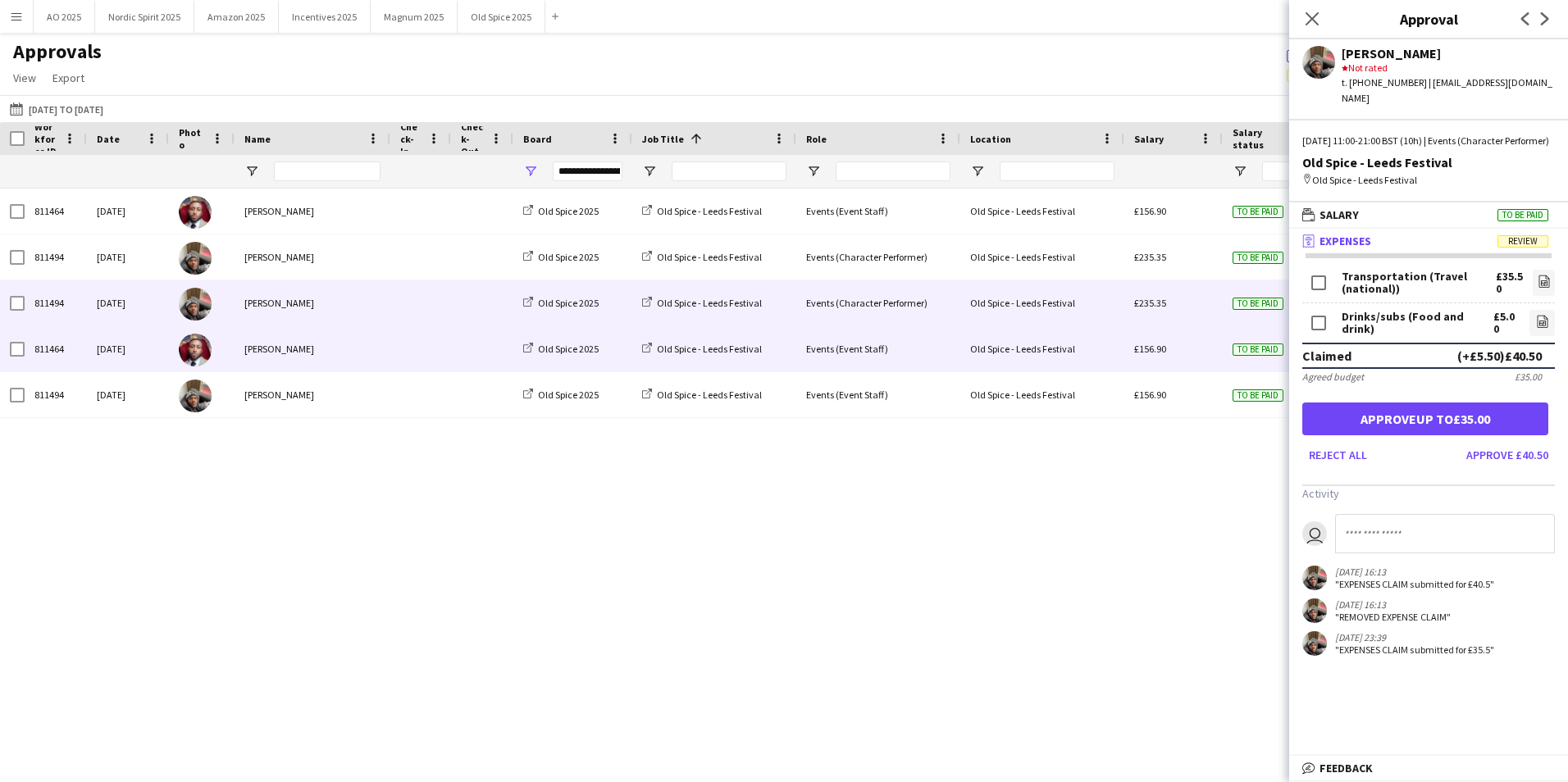
click at [1208, 354] on div "£156.90" at bounding box center [1173, 349] width 98 height 45
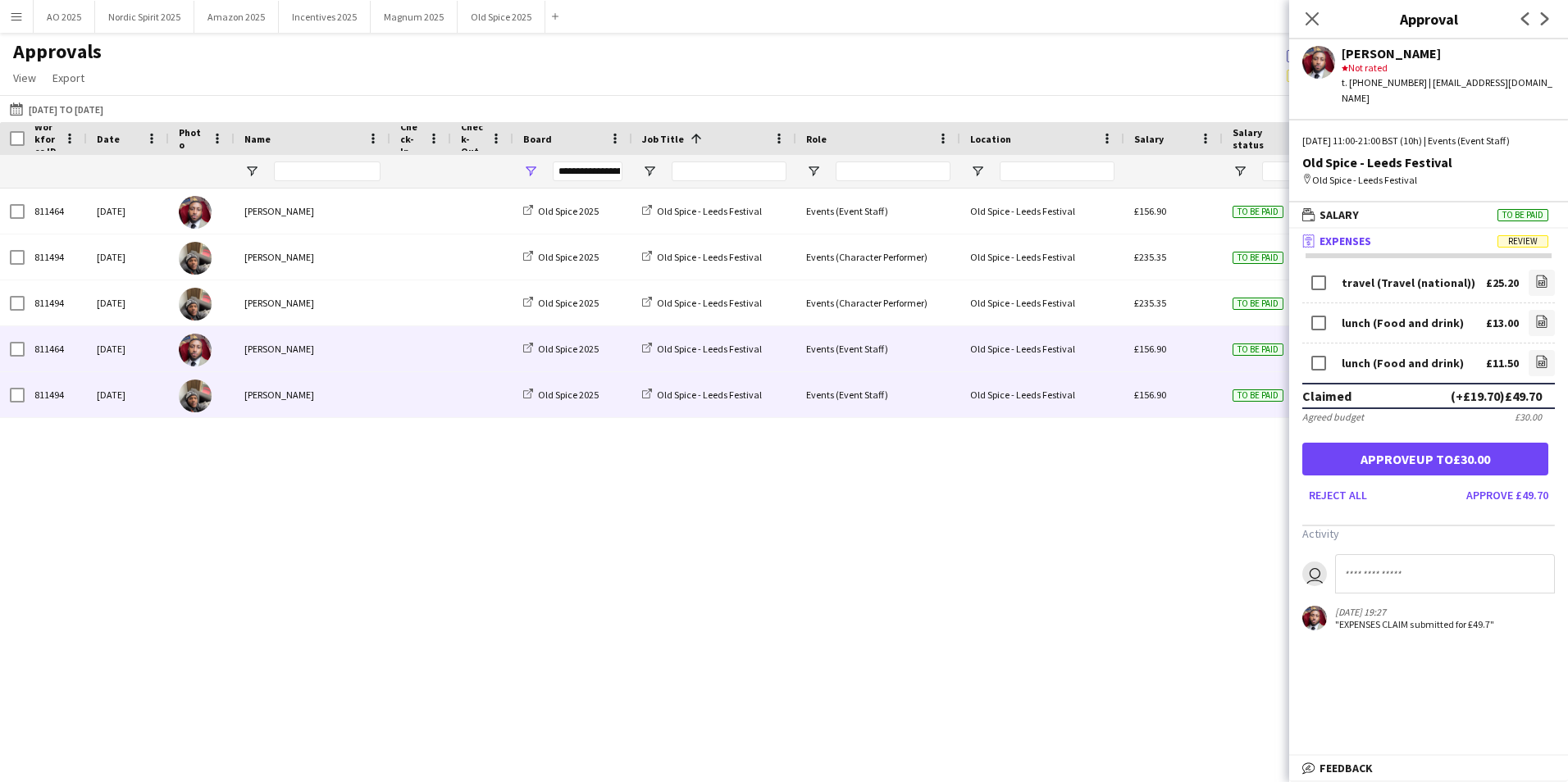
click at [1189, 395] on div "£156.90" at bounding box center [1173, 394] width 98 height 45
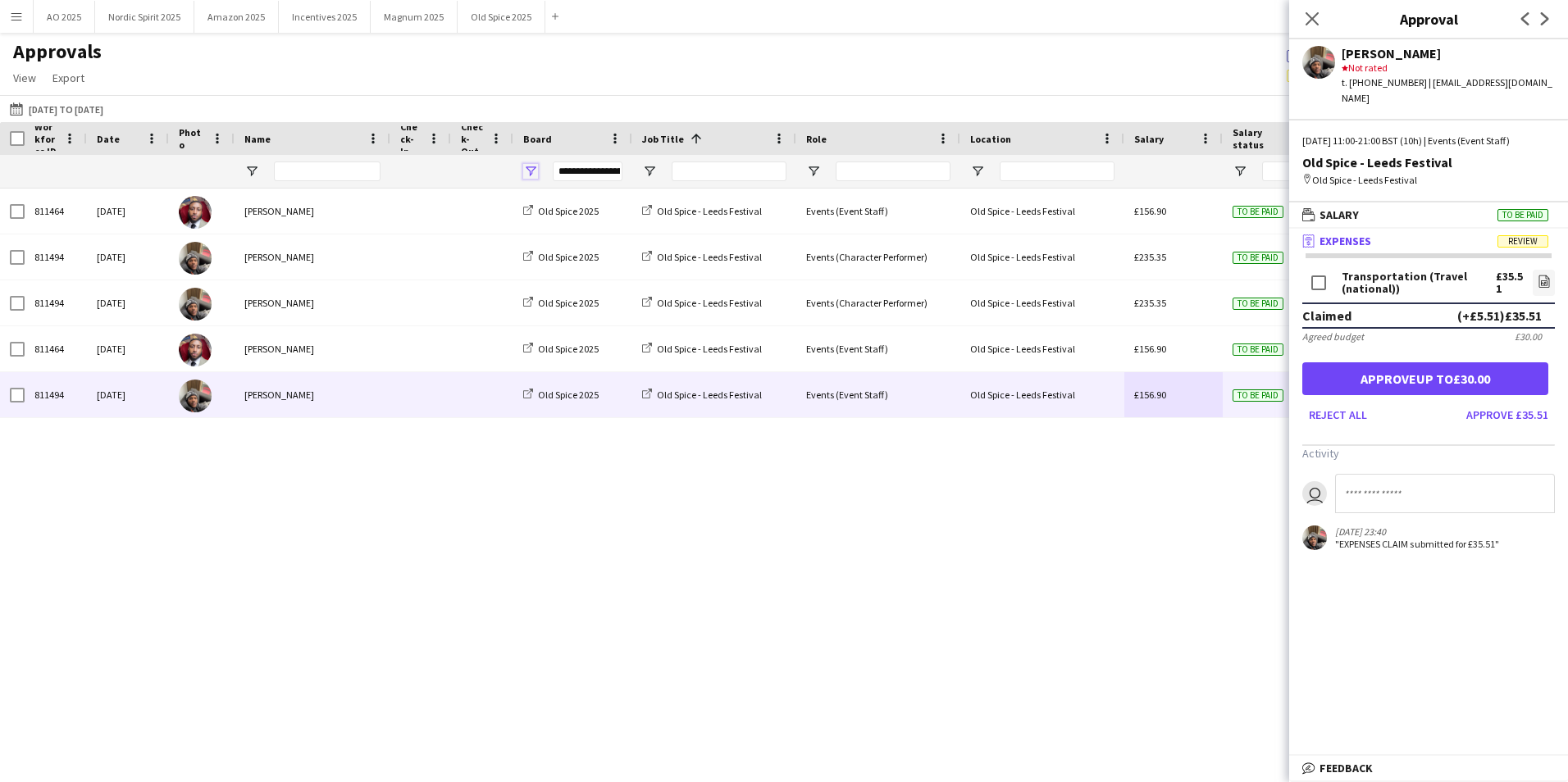
click at [532, 176] on span "Open Filter Menu" at bounding box center [530, 171] width 15 height 15
type input "***"
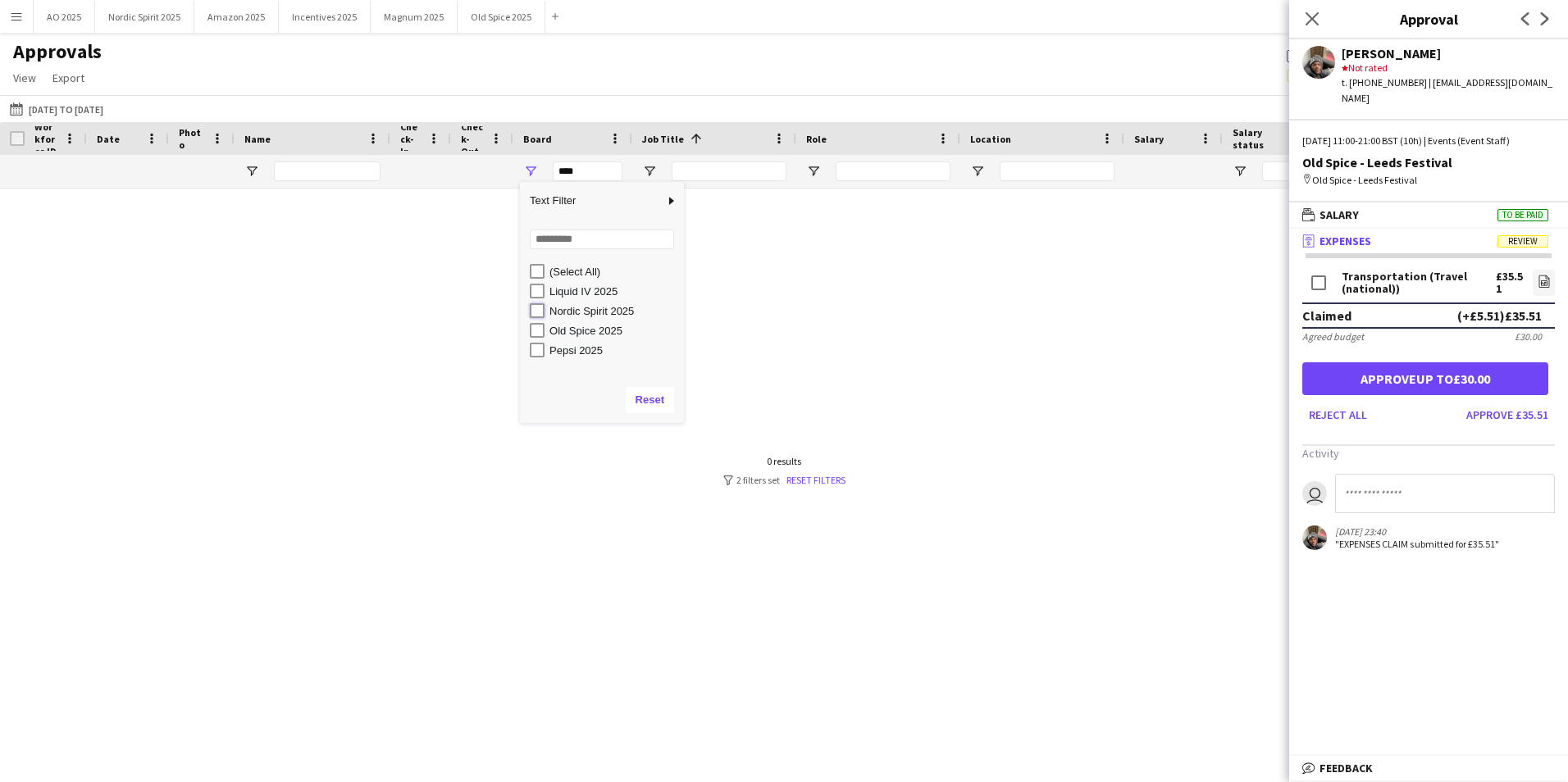
type input "**********"
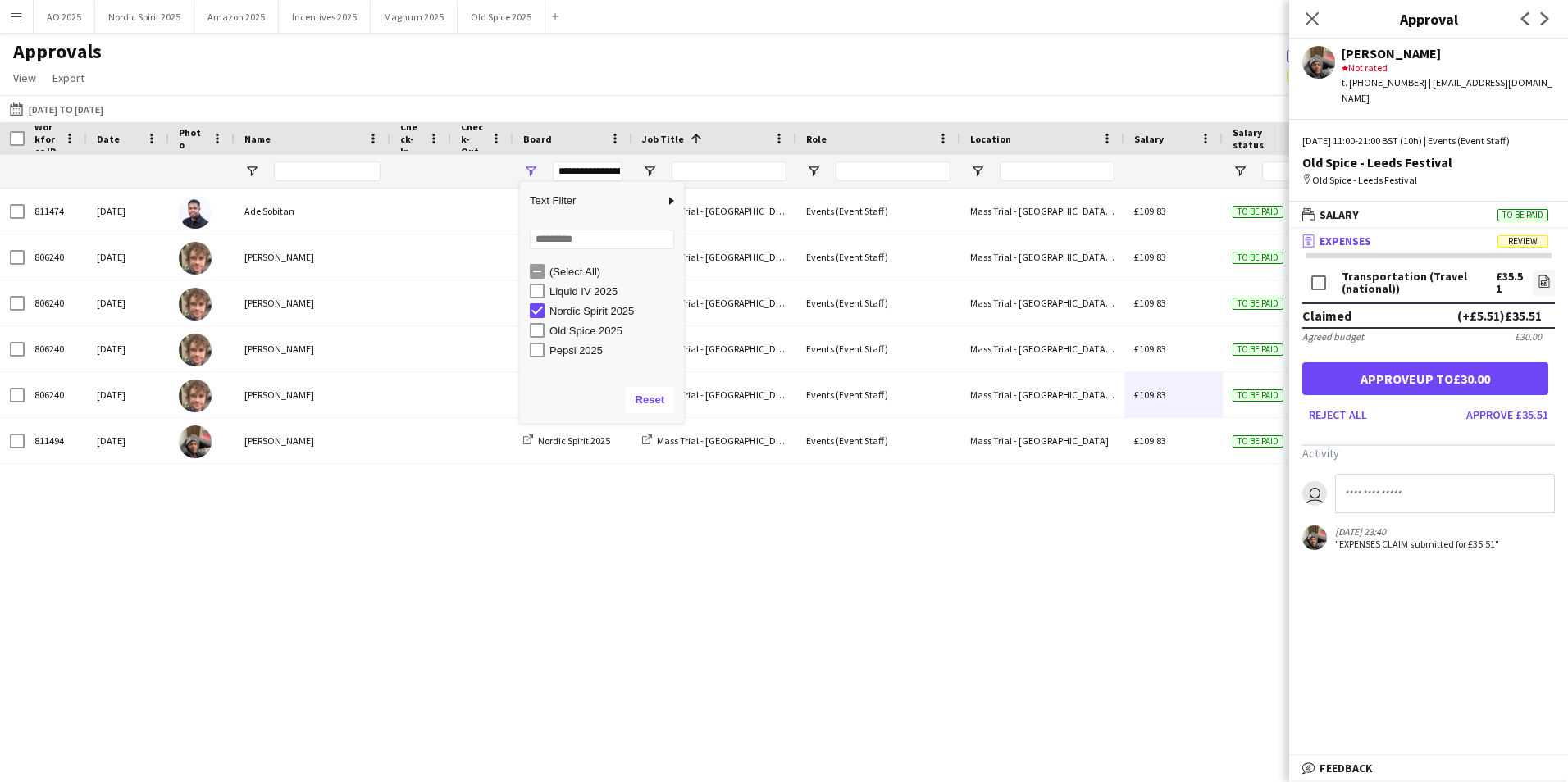
type input "**********"
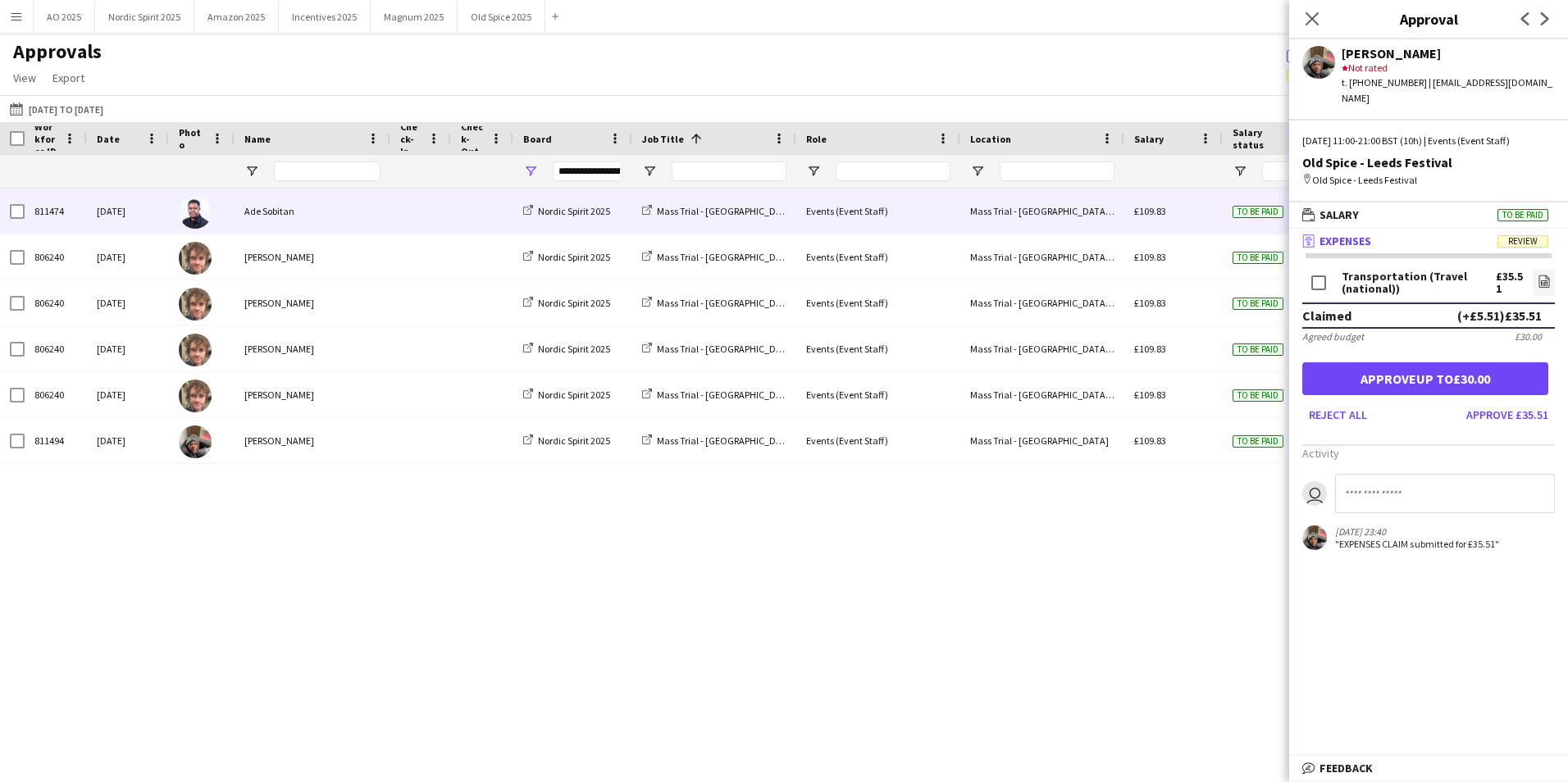
click at [1215, 212] on div "£109.83" at bounding box center [1173, 210] width 98 height 45
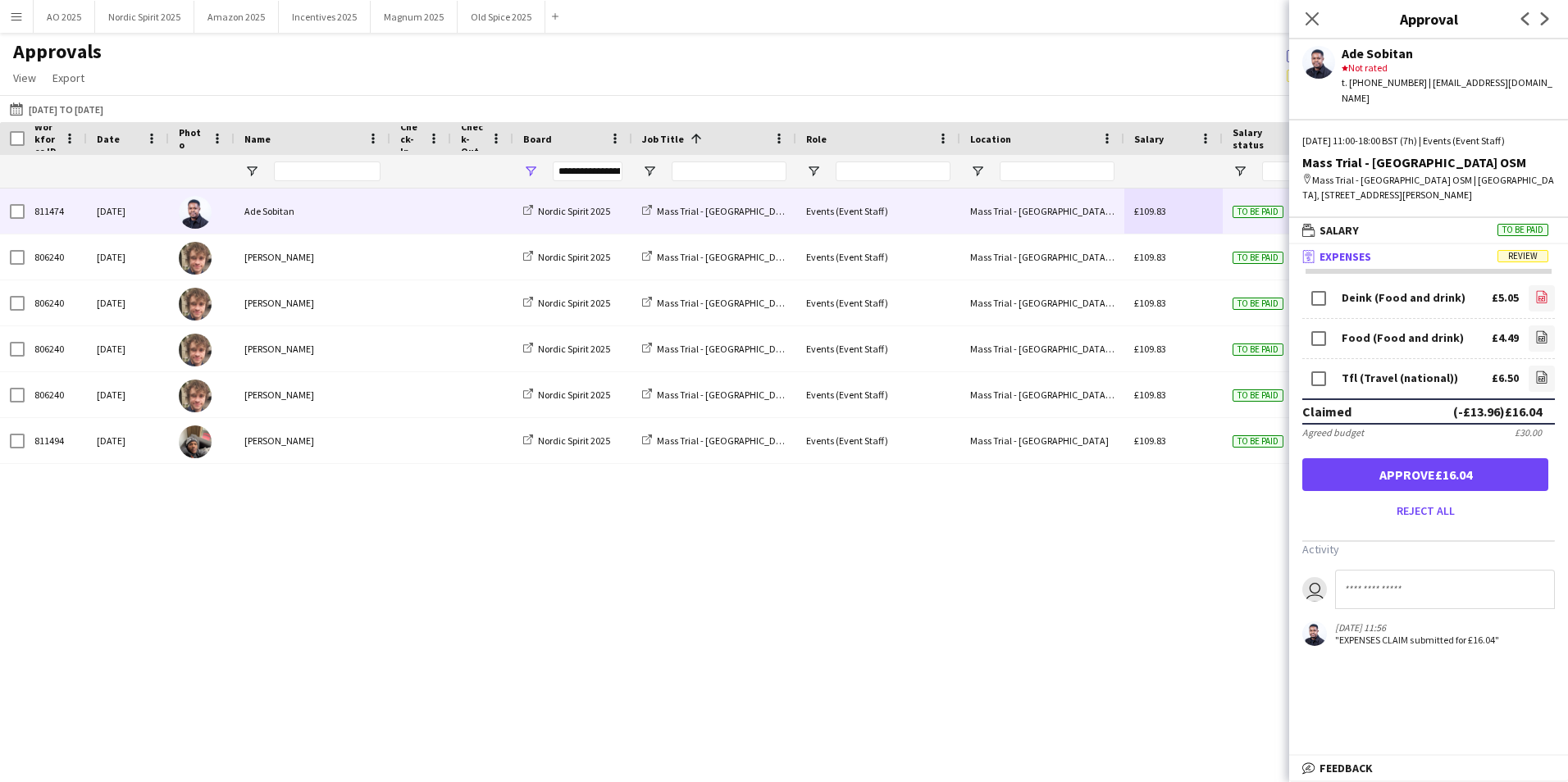
click at [1536, 292] on link "file-image" at bounding box center [1540, 298] width 26 height 26
click at [1536, 330] on app-icon "file-image" at bounding box center [1541, 338] width 13 height 16
click at [1541, 370] on icon "file-image" at bounding box center [1541, 376] width 13 height 13
click at [1375, 458] on button "Approve £16.04" at bounding box center [1425, 474] width 246 height 33
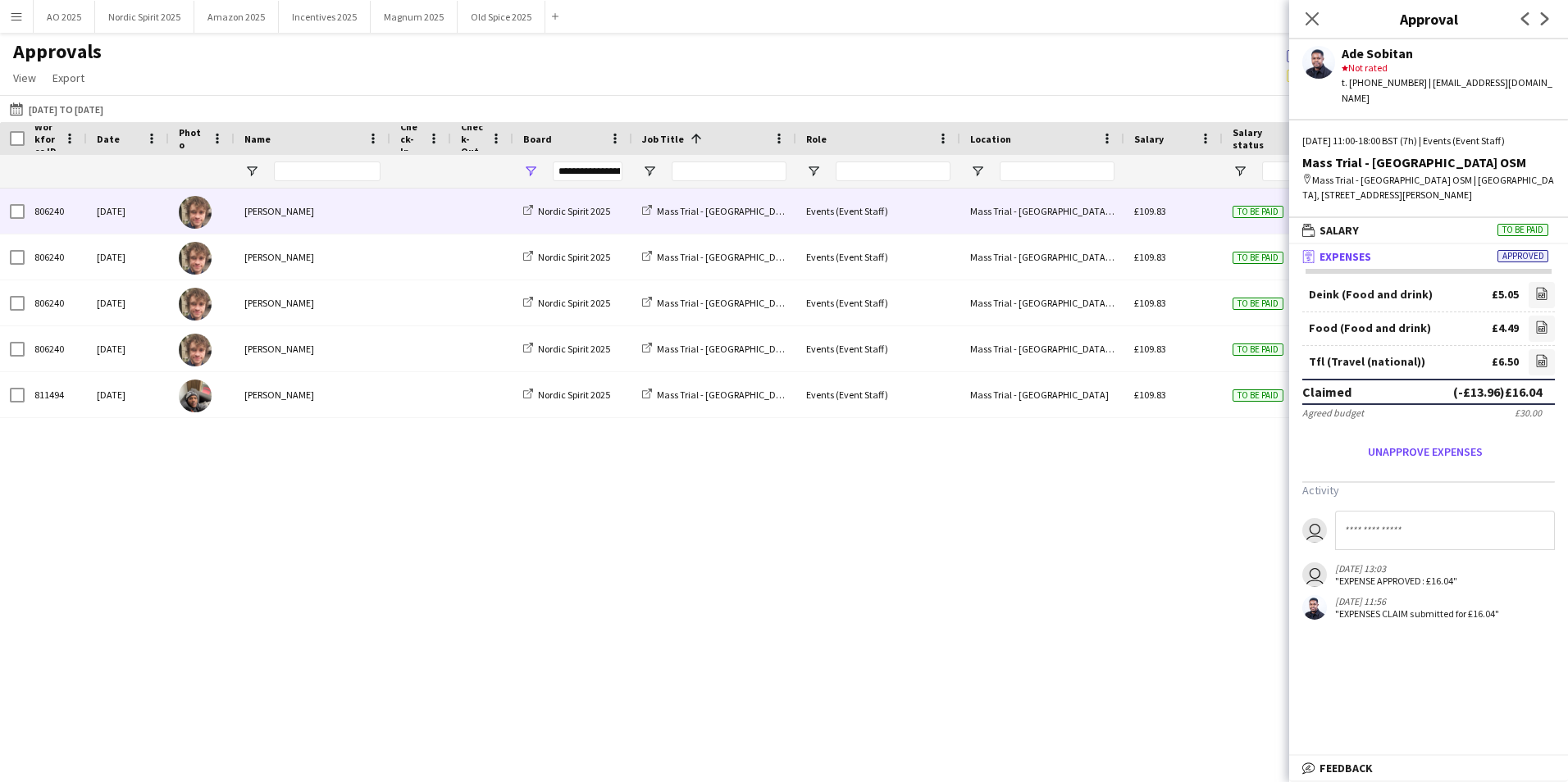
click at [1204, 226] on div "£109.83" at bounding box center [1173, 210] width 98 height 45
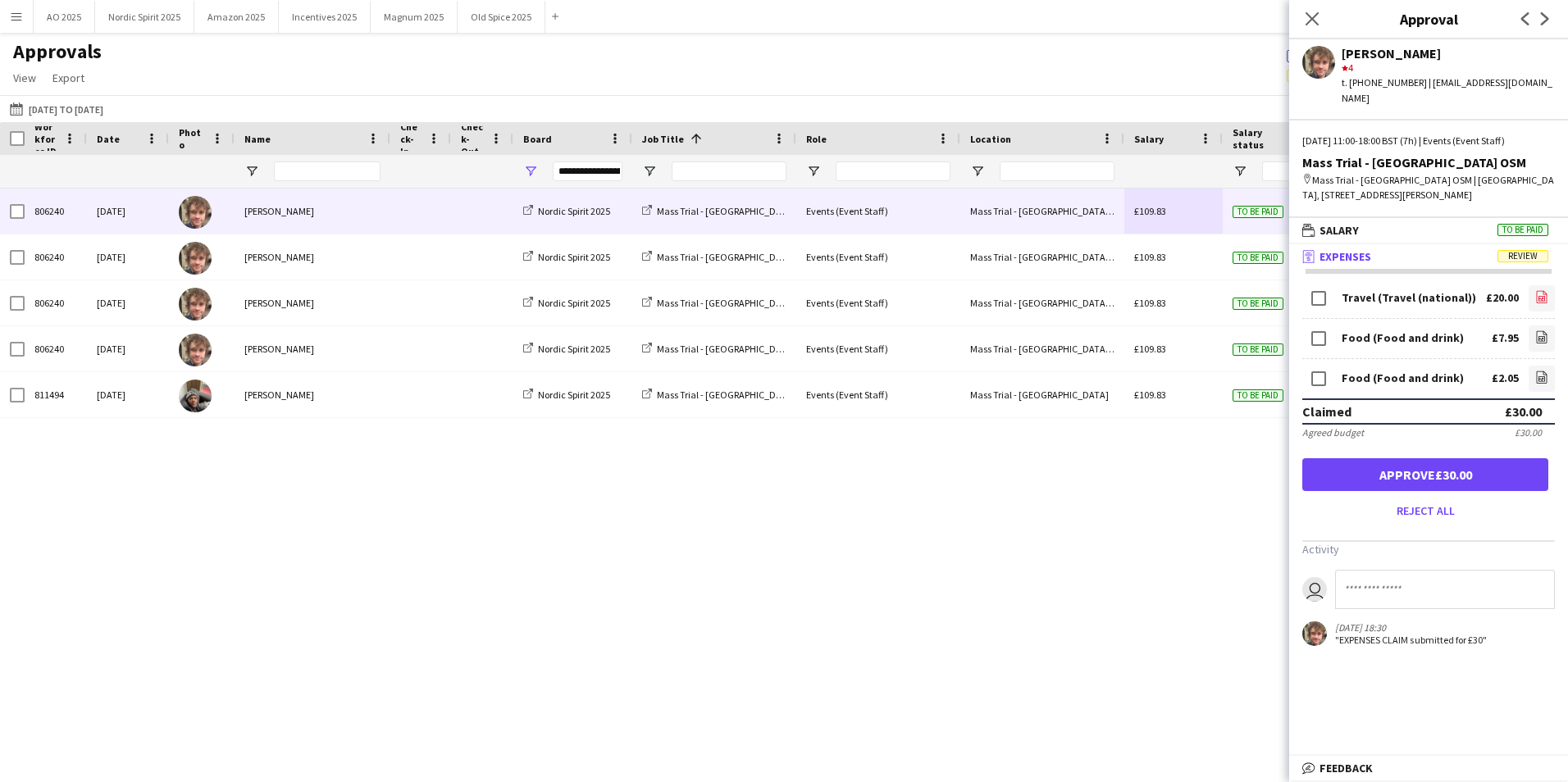
click at [1540, 290] on icon "file-image" at bounding box center [1541, 296] width 13 height 13
click at [1533, 329] on link "file-image" at bounding box center [1540, 338] width 26 height 26
click at [1538, 370] on app-icon "file-image" at bounding box center [1541, 378] width 13 height 16
click at [1366, 462] on button "Approve £30.00" at bounding box center [1425, 474] width 246 height 33
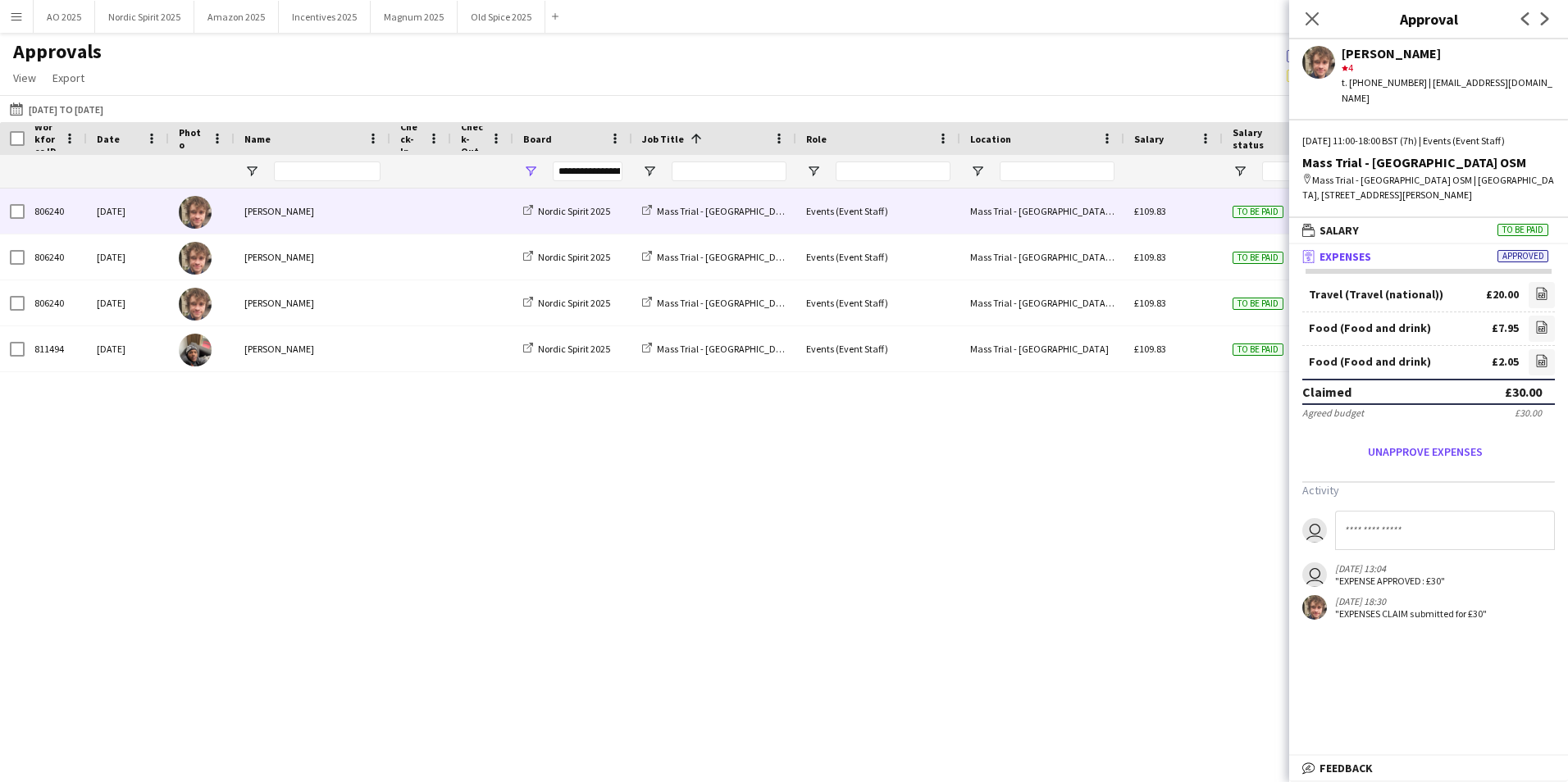
click at [1186, 221] on div "£109.83" at bounding box center [1173, 210] width 98 height 45
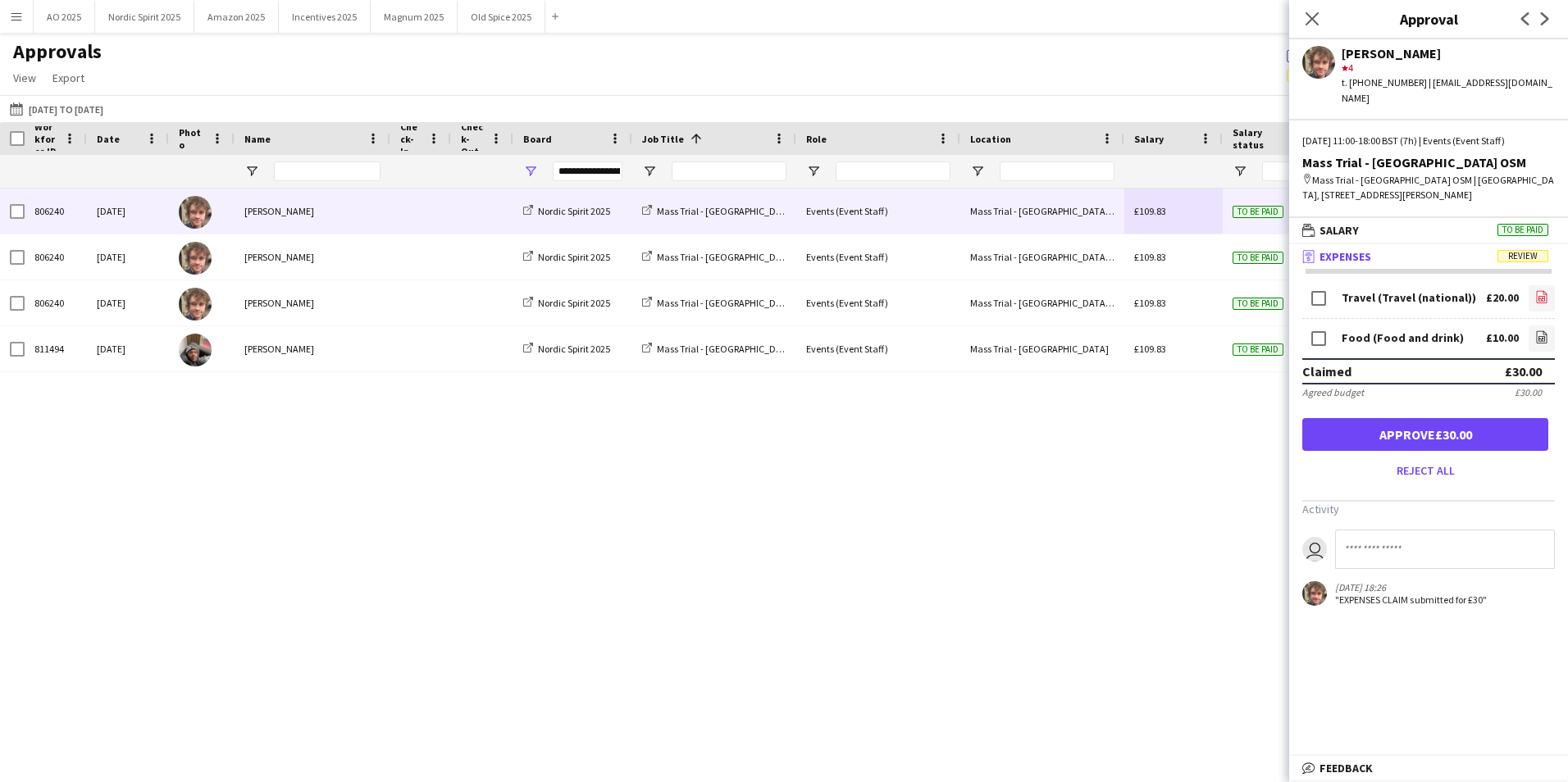
click at [1533, 285] on link "file-image" at bounding box center [1540, 298] width 26 height 26
click at [1537, 332] on link "file-image" at bounding box center [1540, 338] width 26 height 26
click at [1323, 418] on button "Approve £30.00" at bounding box center [1425, 434] width 246 height 33
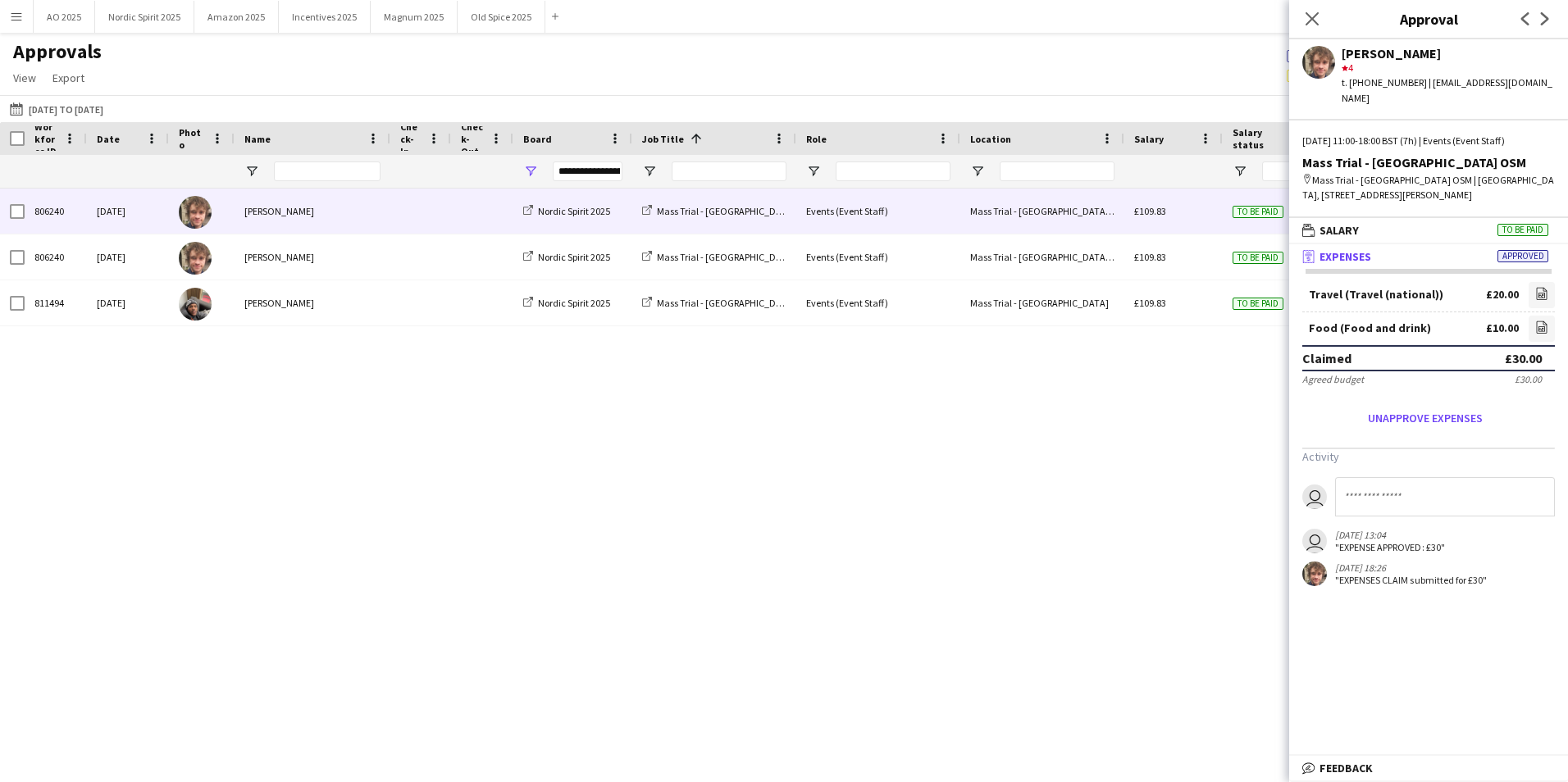
click at [1217, 215] on div "£109.83" at bounding box center [1173, 210] width 98 height 45
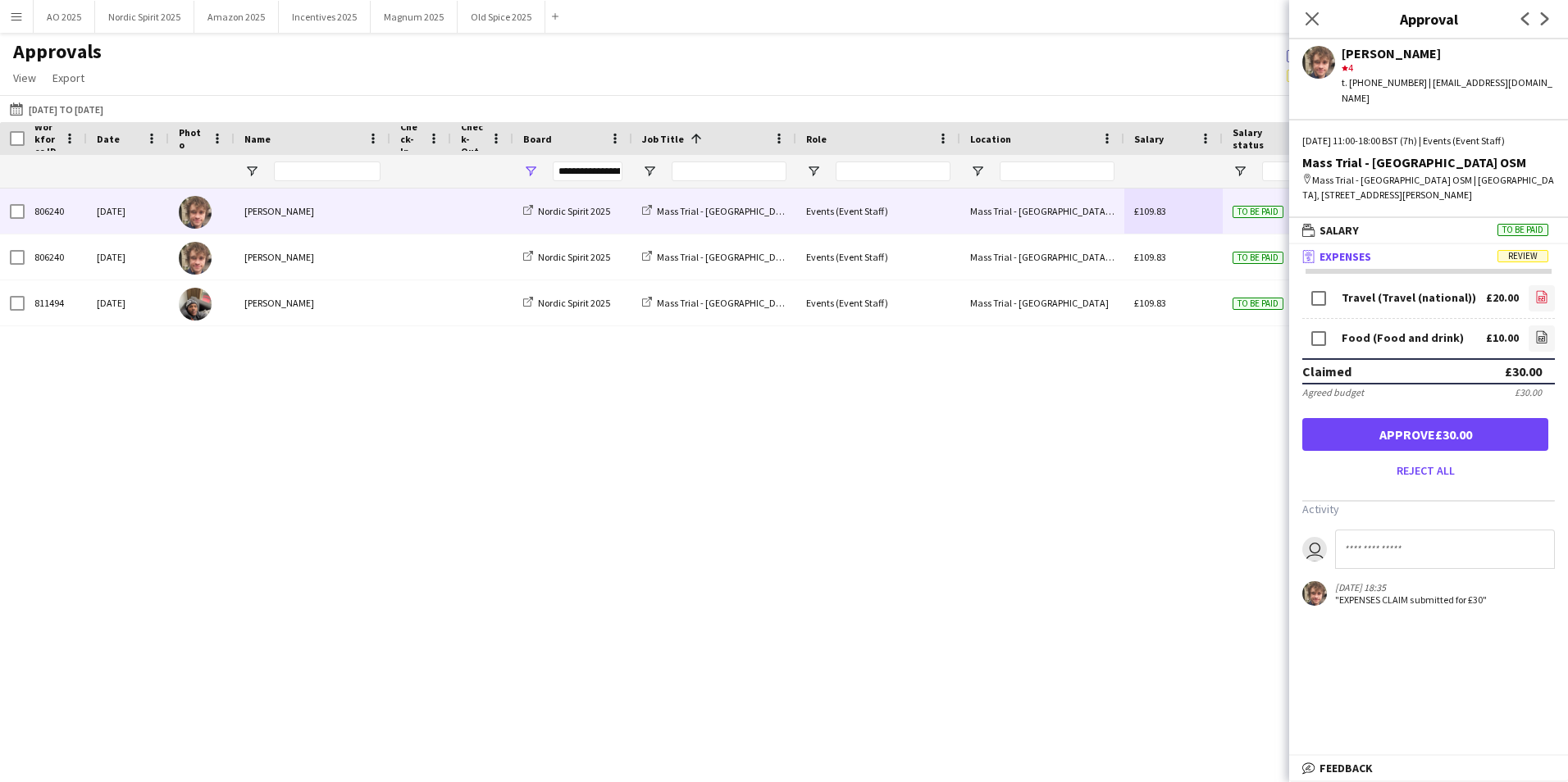
click at [1546, 290] on icon "file-image" at bounding box center [1541, 296] width 13 height 13
click at [1538, 336] on icon at bounding box center [1540, 339] width 6 height 5
click at [1358, 418] on button "Approve £30.00" at bounding box center [1425, 434] width 246 height 33
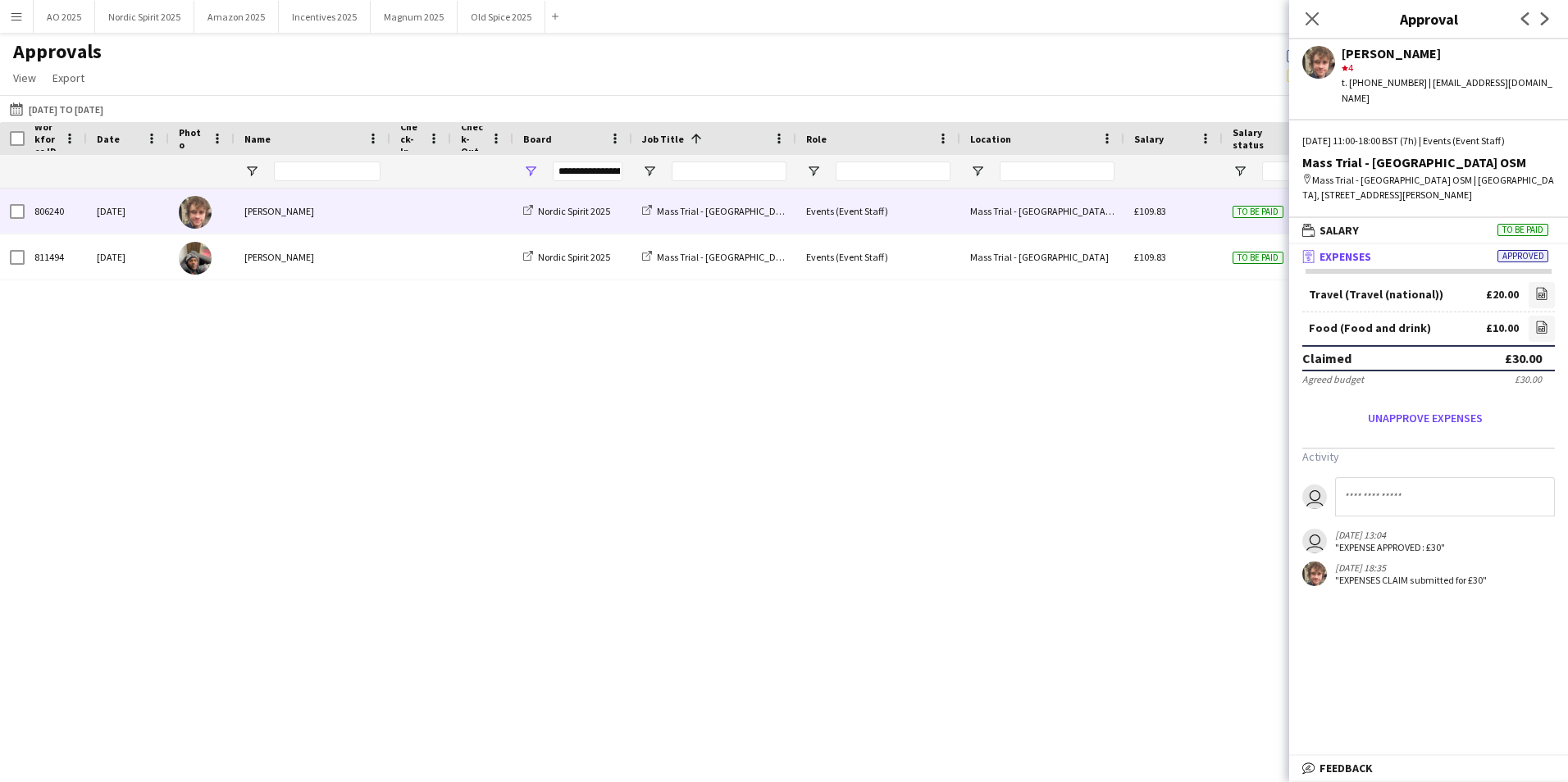
click at [1218, 213] on div "£109.83" at bounding box center [1173, 210] width 98 height 45
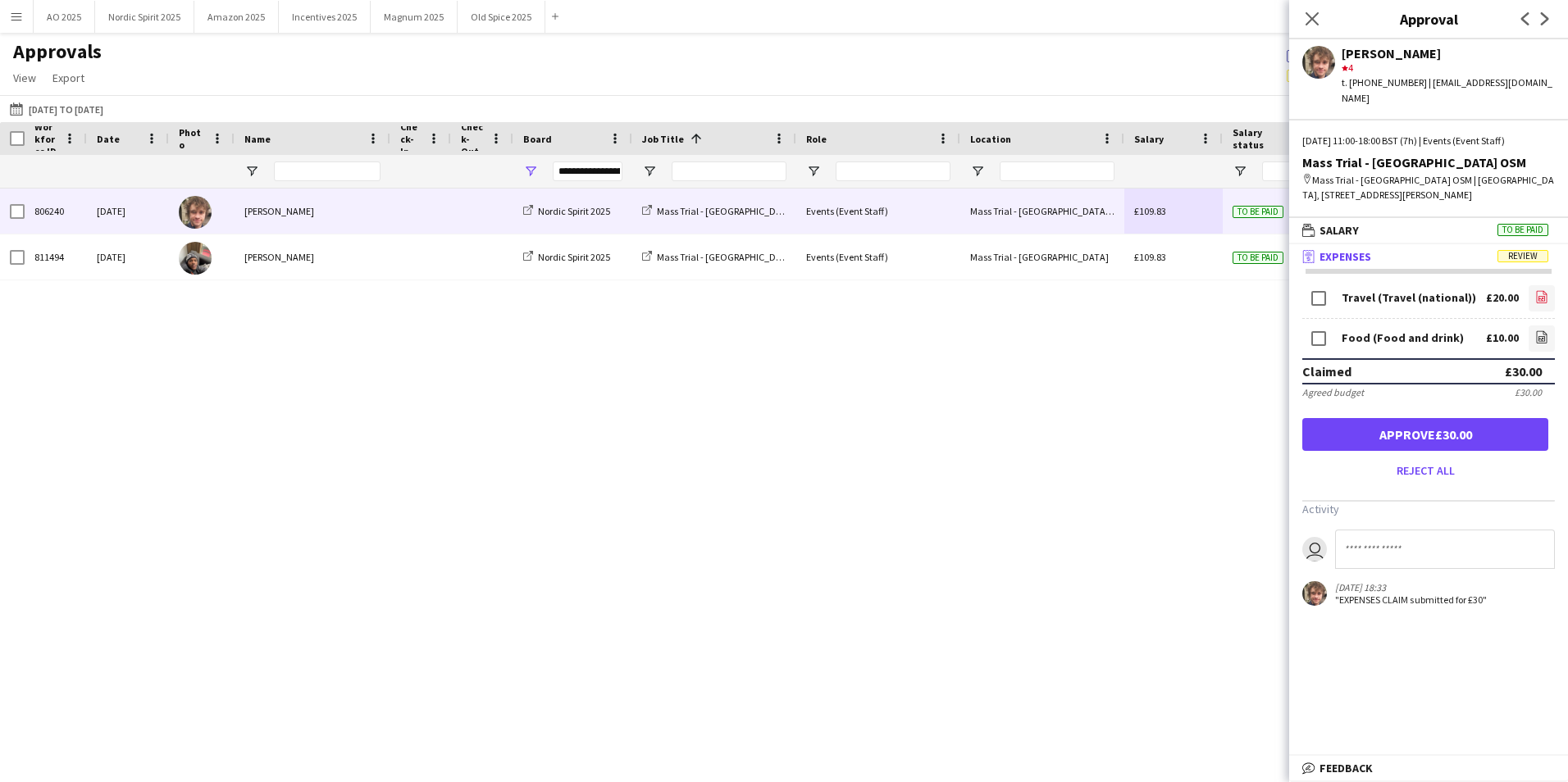
click at [1532, 289] on link "file-image" at bounding box center [1540, 298] width 26 height 26
click at [1538, 330] on app-icon "file-image" at bounding box center [1541, 338] width 13 height 16
click at [1334, 425] on button "Approve £30.00" at bounding box center [1425, 434] width 246 height 33
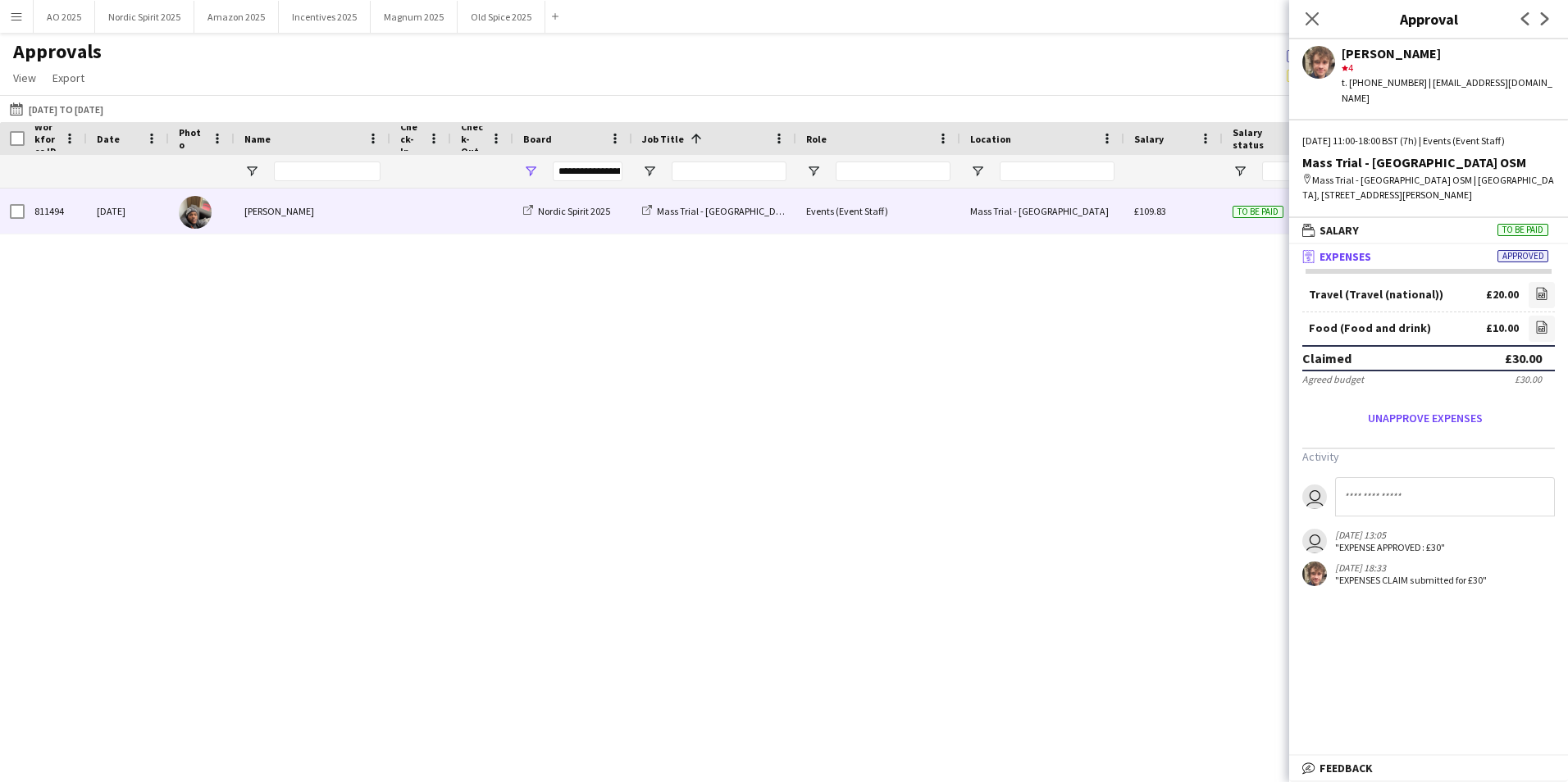
click at [1227, 218] on div "To be paid" at bounding box center [1272, 210] width 98 height 45
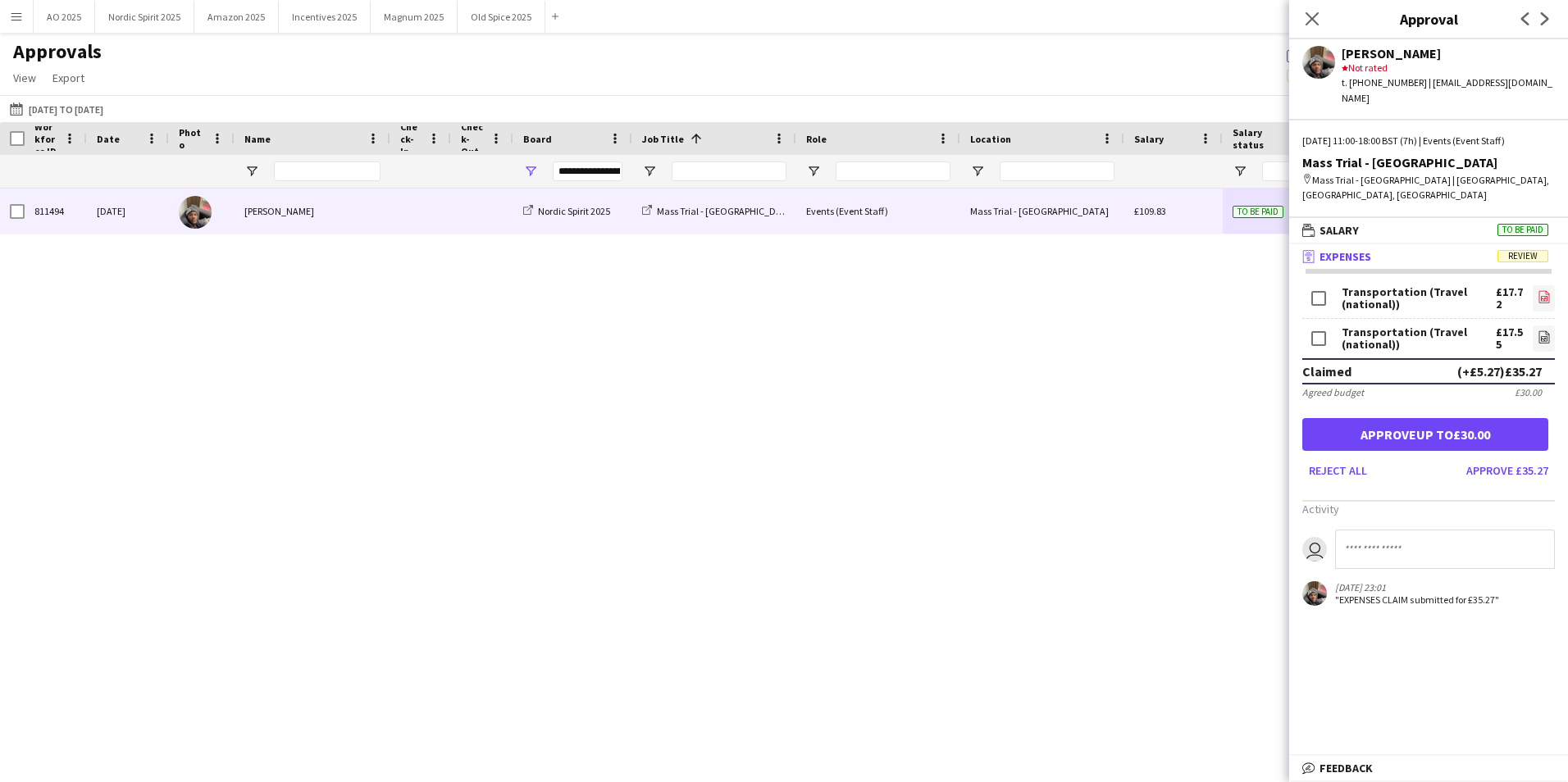
click at [1541, 290] on icon "file-image" at bounding box center [1544, 296] width 13 height 13
click at [1538, 330] on icon "file-image" at bounding box center [1544, 336] width 13 height 13
click at [1374, 418] on button "Approve up to £30.00" at bounding box center [1425, 434] width 246 height 33
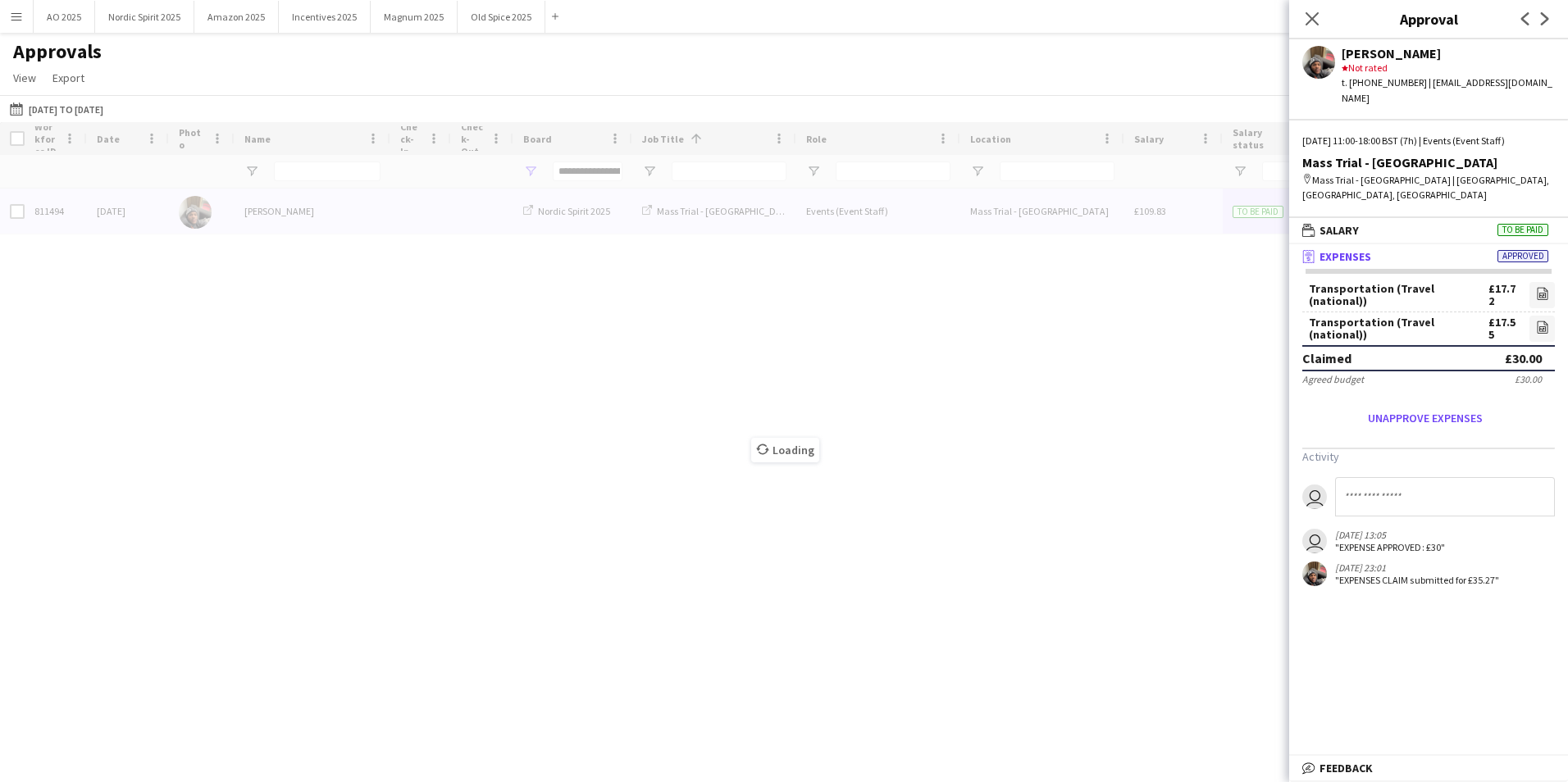
type input "***"
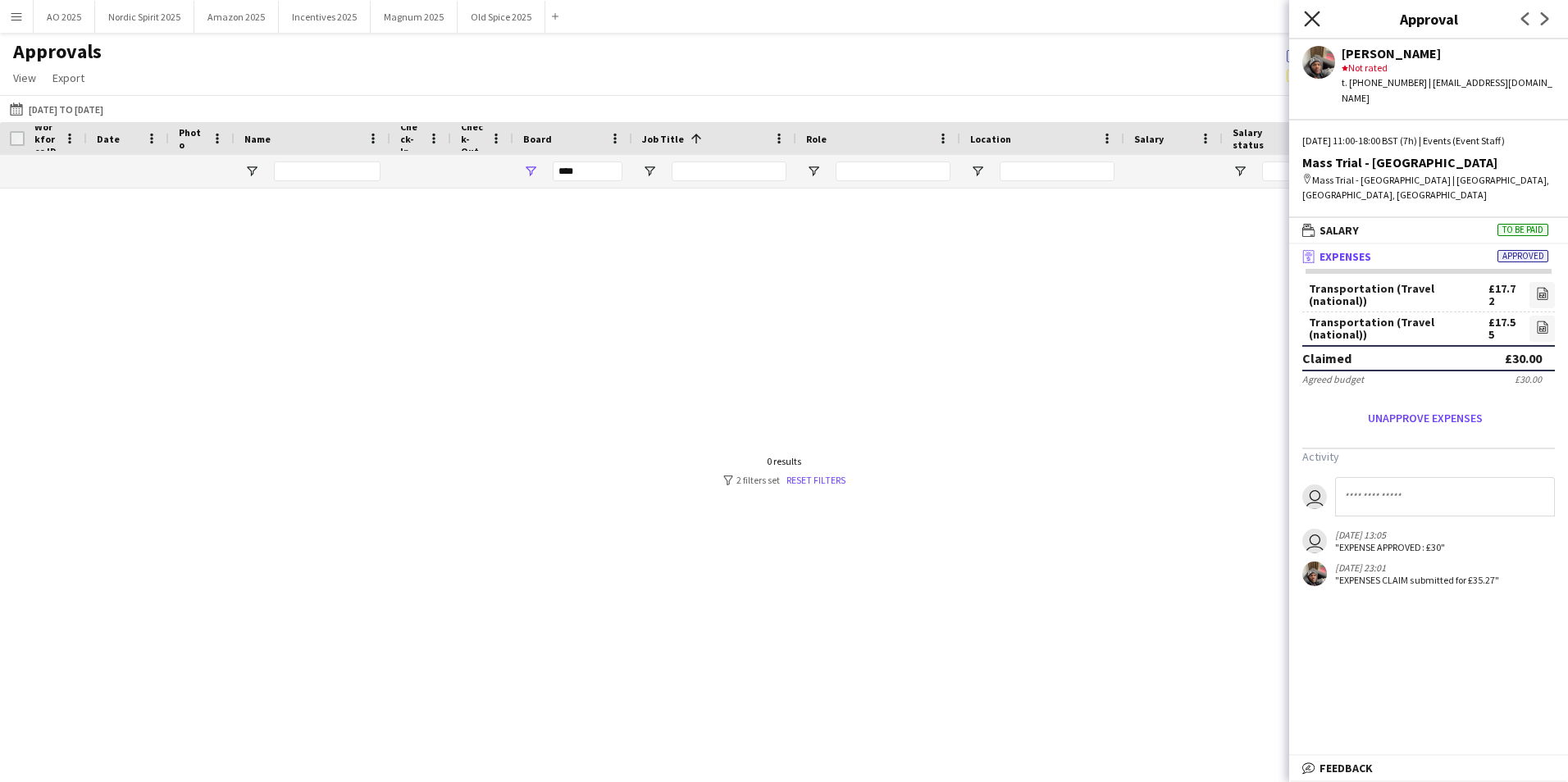
click at [1314, 21] on icon at bounding box center [1311, 18] width 15 height 15
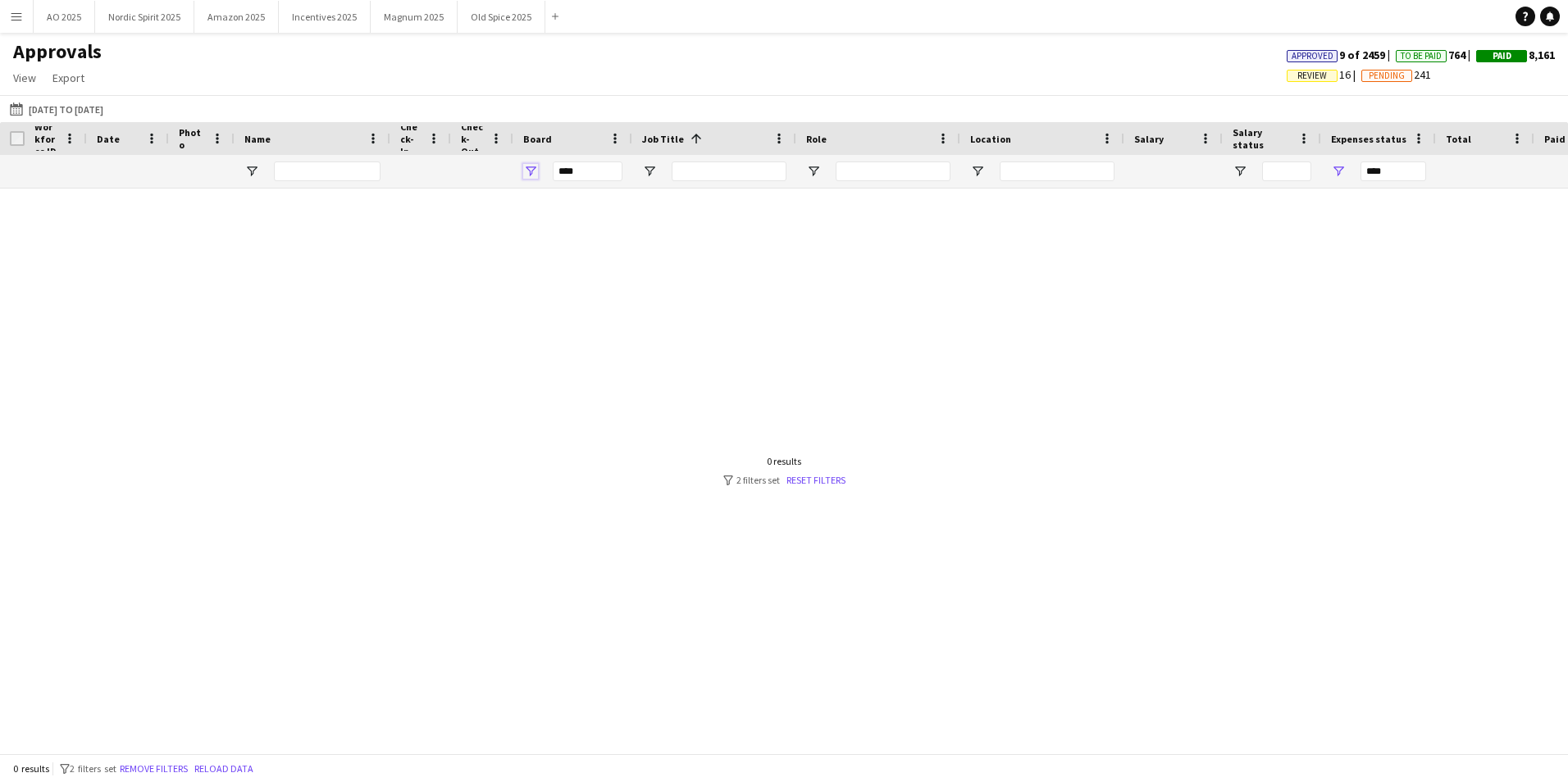
click at [531, 172] on span "Open Filter Menu" at bounding box center [530, 171] width 15 height 15
type input "**********"
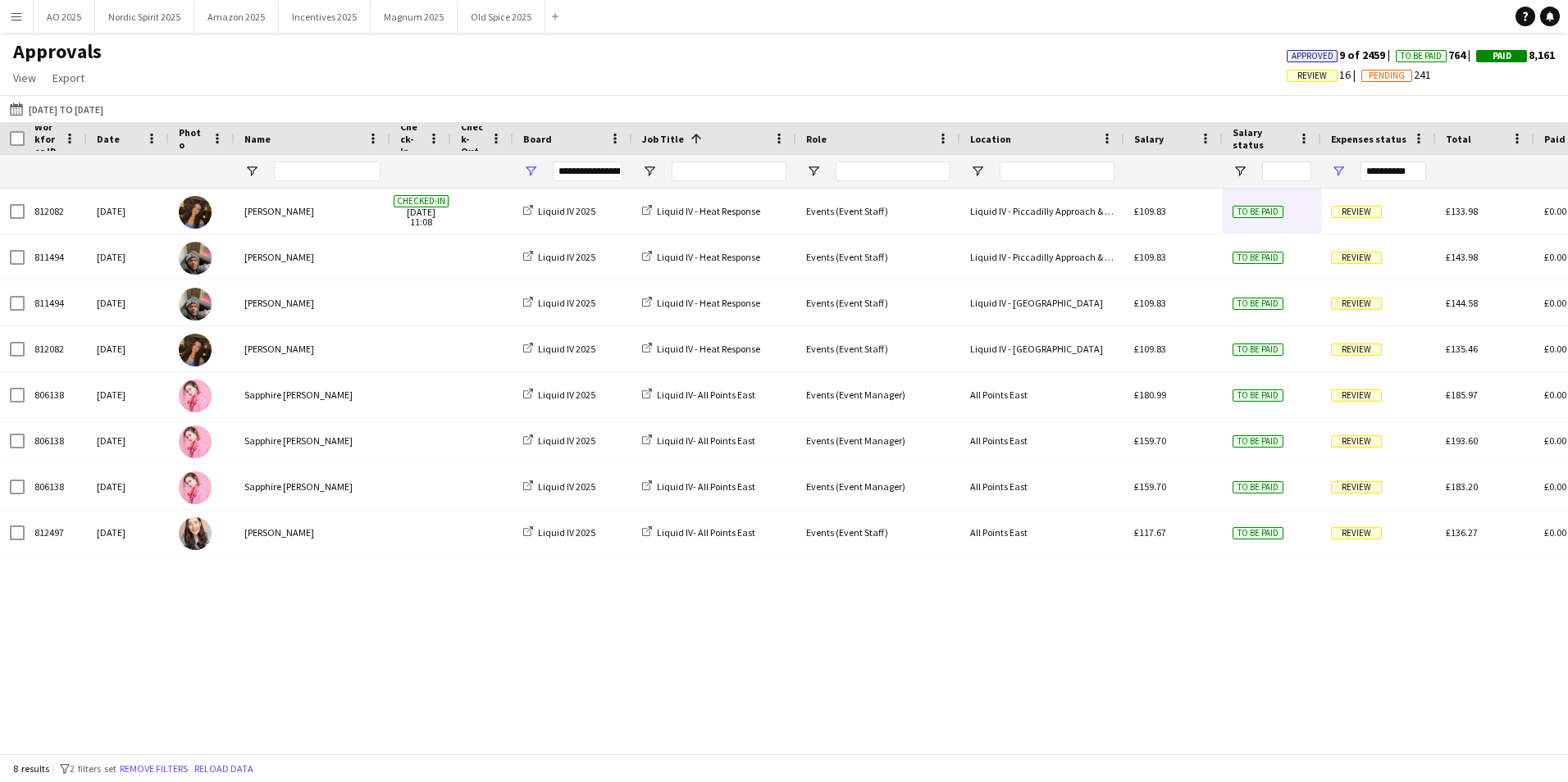
click at [1162, 626] on div "812082 [DATE] [PERSON_NAME] Checked-in [DATE] 11:08 Liquid IV 2025 Liquid IV - …" at bounding box center [784, 465] width 1568 height 553
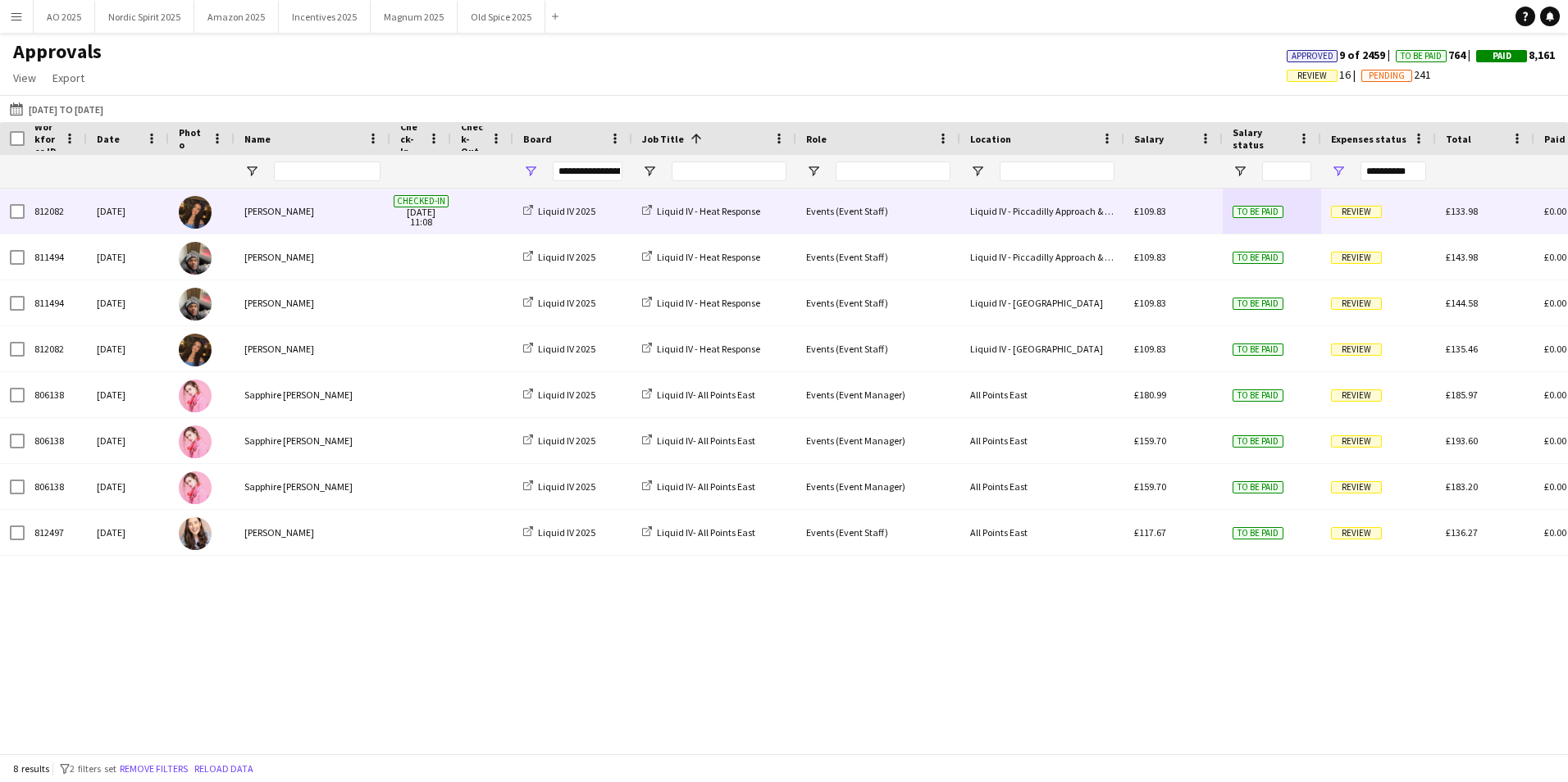
click at [1358, 210] on span "Review" at bounding box center [1356, 212] width 51 height 12
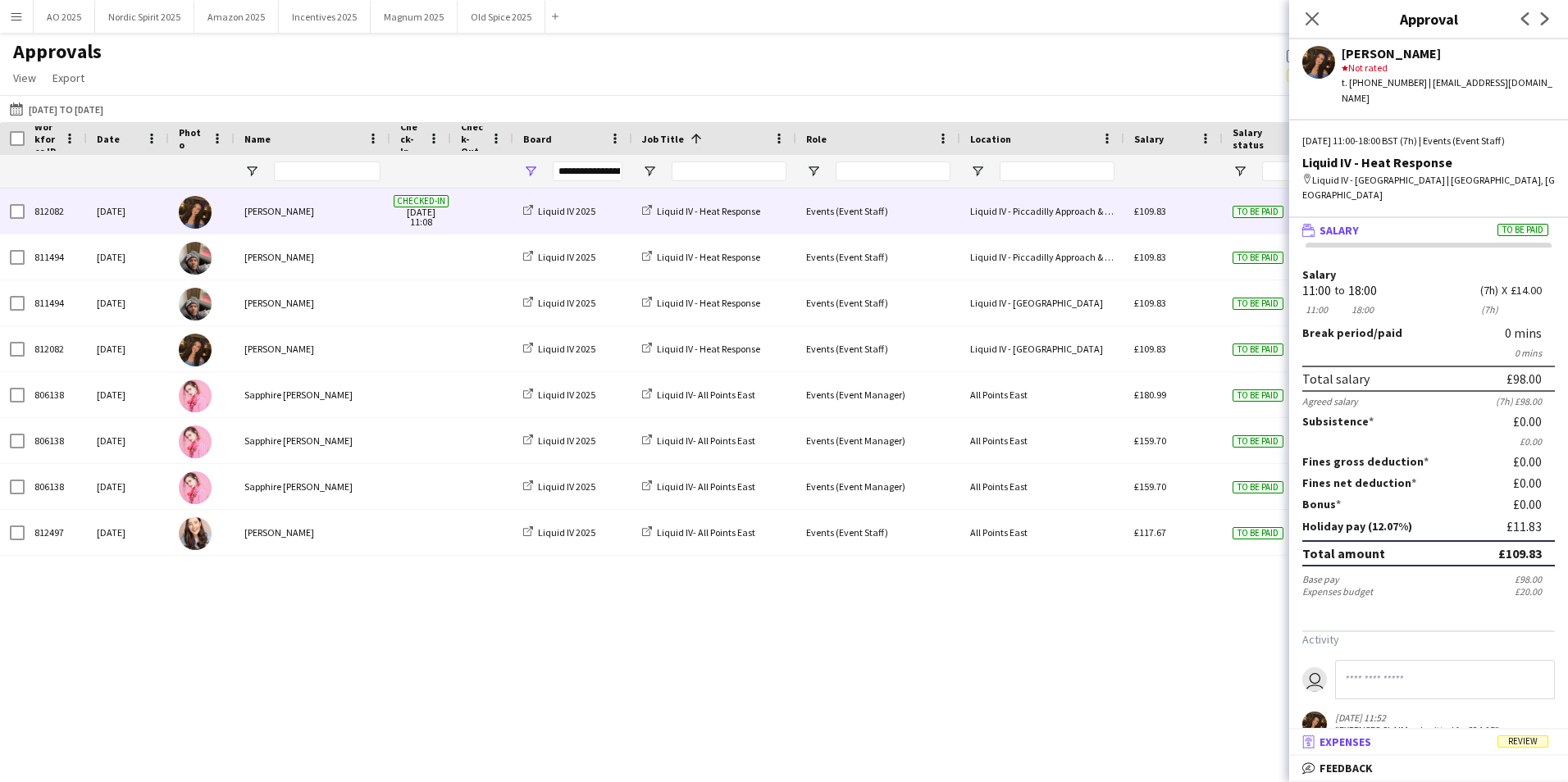
click at [1381, 745] on mat-panel-title "receipt Expenses Review" at bounding box center [1424, 742] width 272 height 15
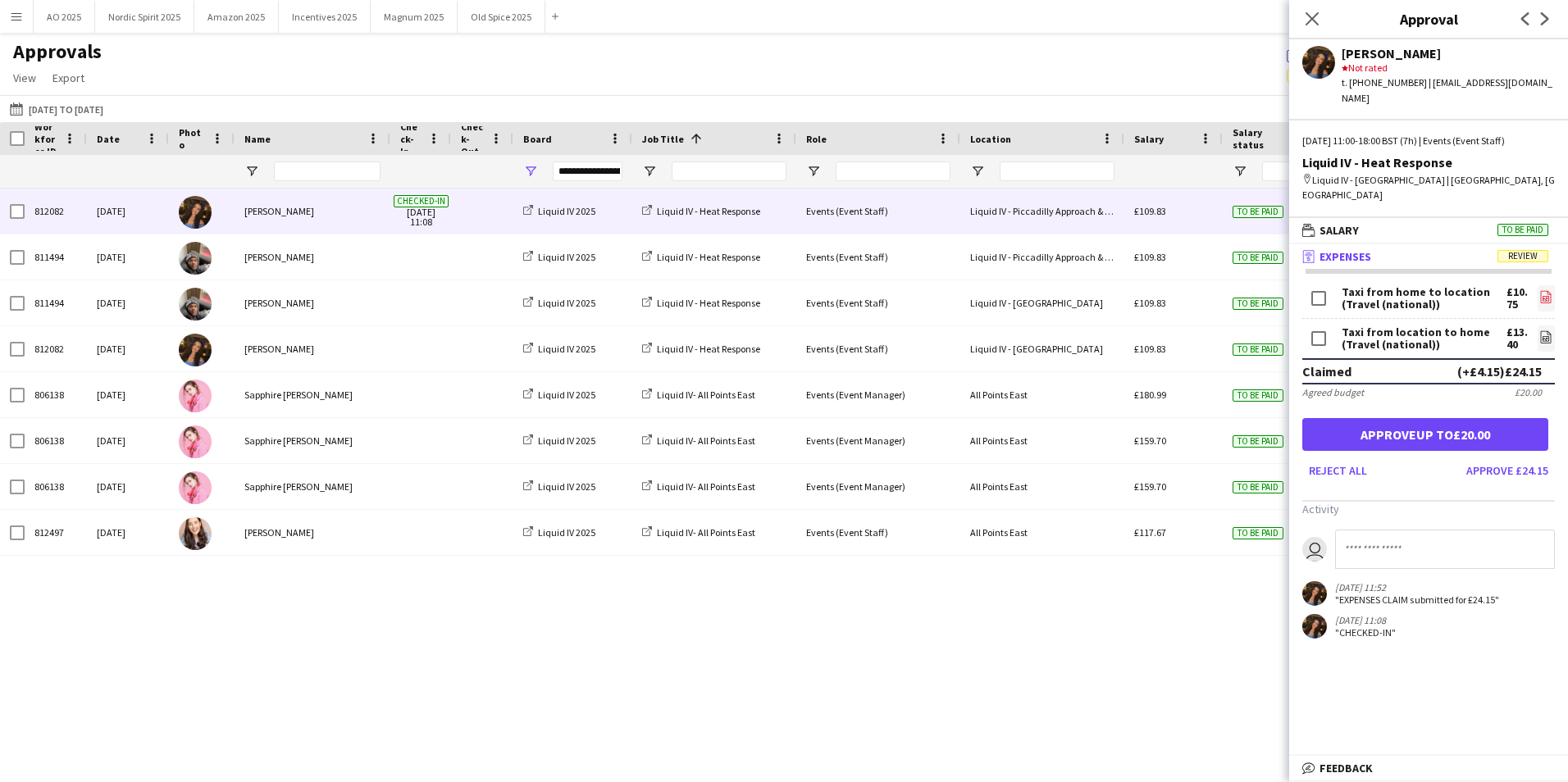
click at [1541, 285] on link "file-image" at bounding box center [1546, 298] width 17 height 26
click at [1539, 330] on icon "file-image" at bounding box center [1545, 336] width 13 height 13
click at [1395, 418] on button "Approve up to £20.00" at bounding box center [1425, 434] width 246 height 33
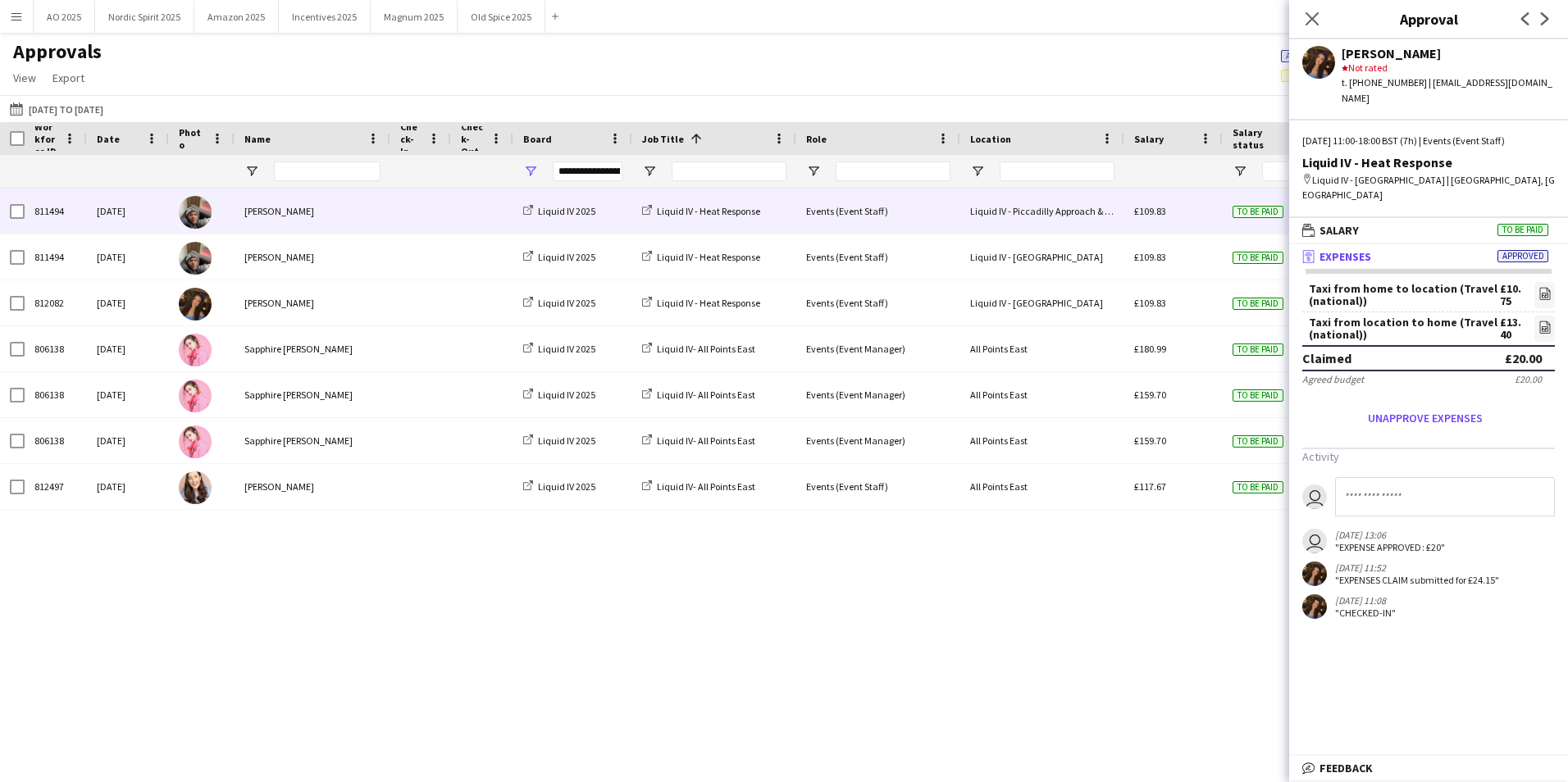
click at [1203, 225] on div "£109.83" at bounding box center [1173, 210] width 98 height 45
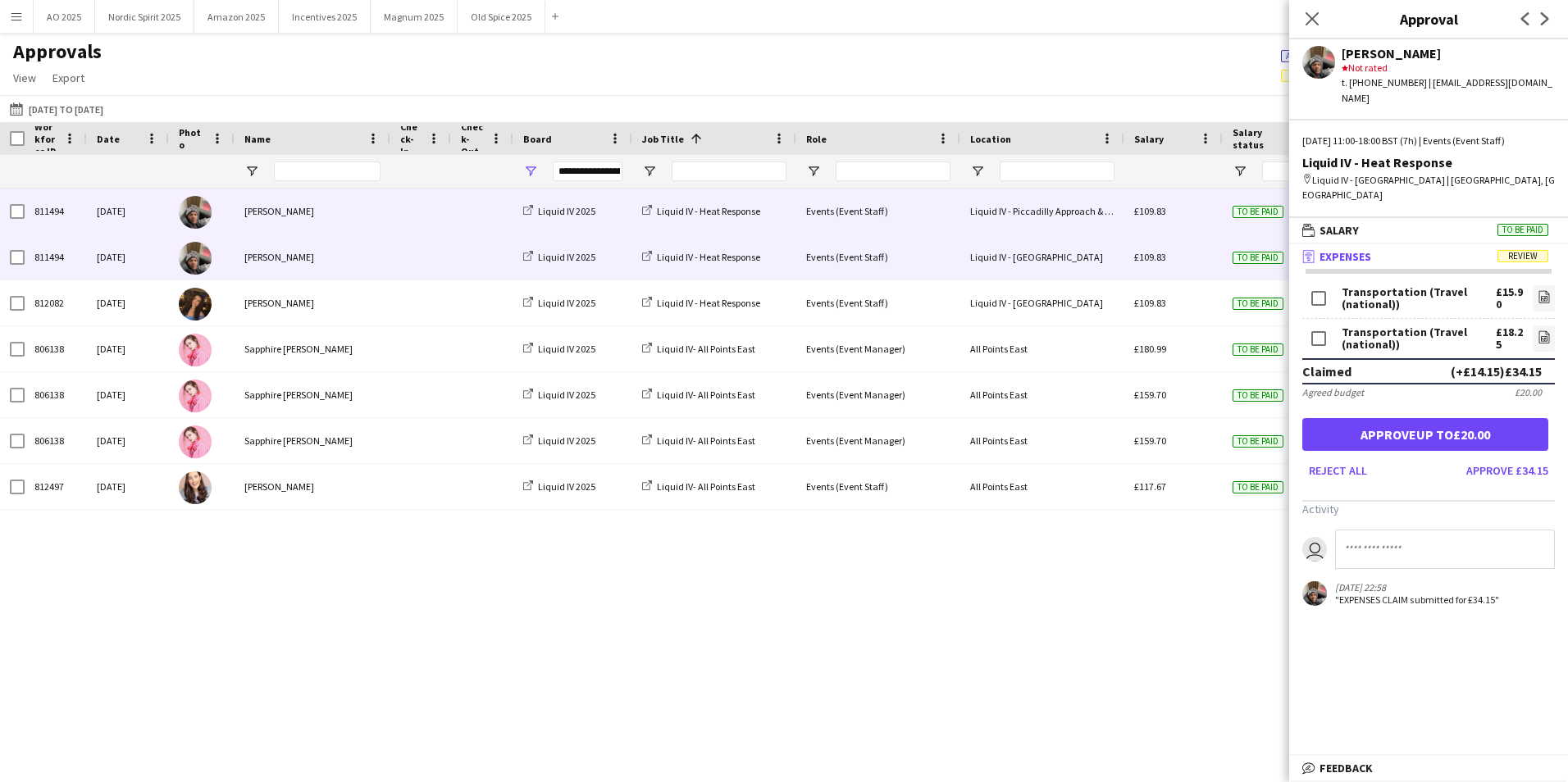
click at [1192, 274] on div "£109.83" at bounding box center [1173, 257] width 98 height 45
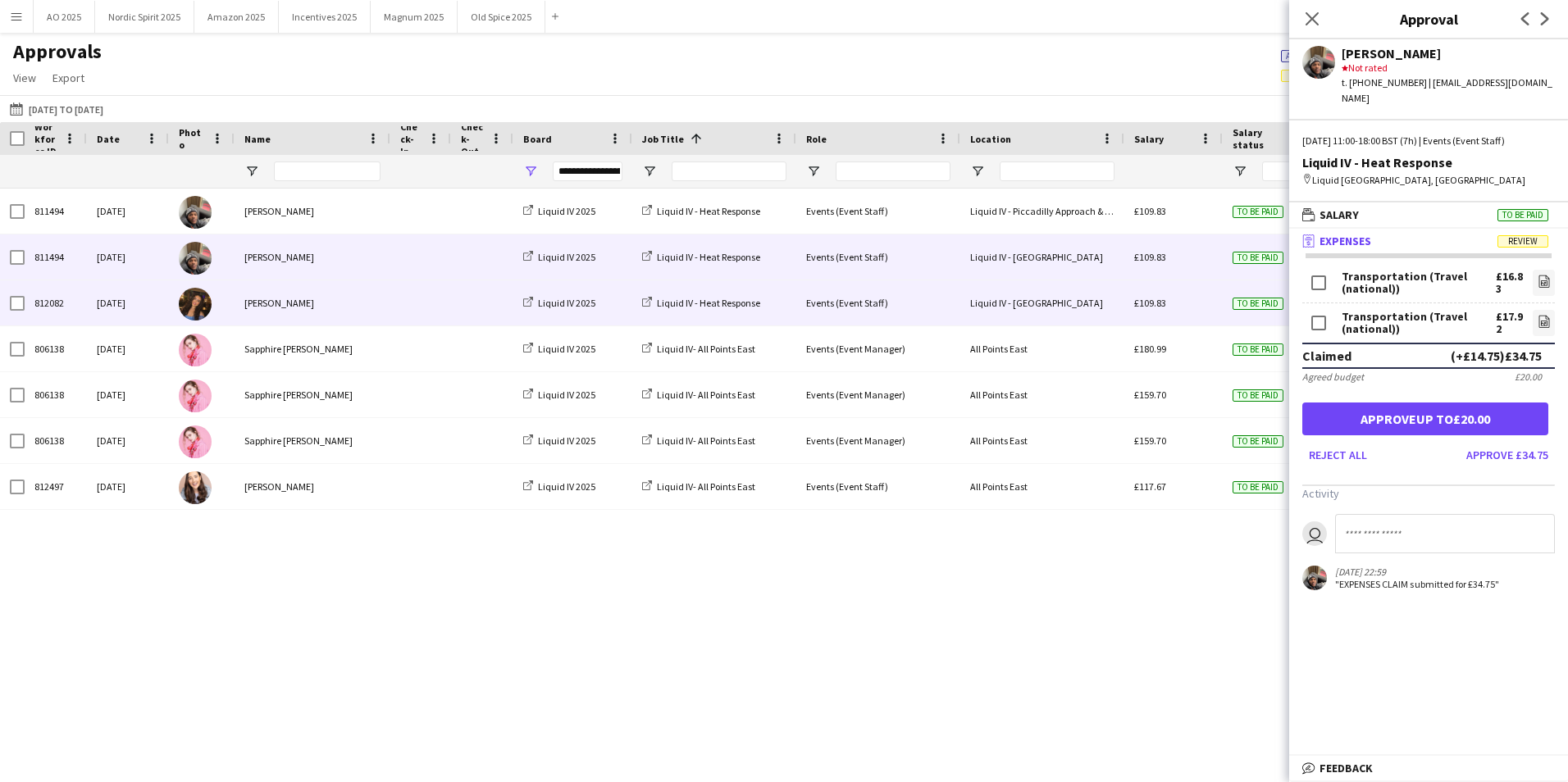
click at [1191, 306] on div "£109.83" at bounding box center [1173, 302] width 98 height 45
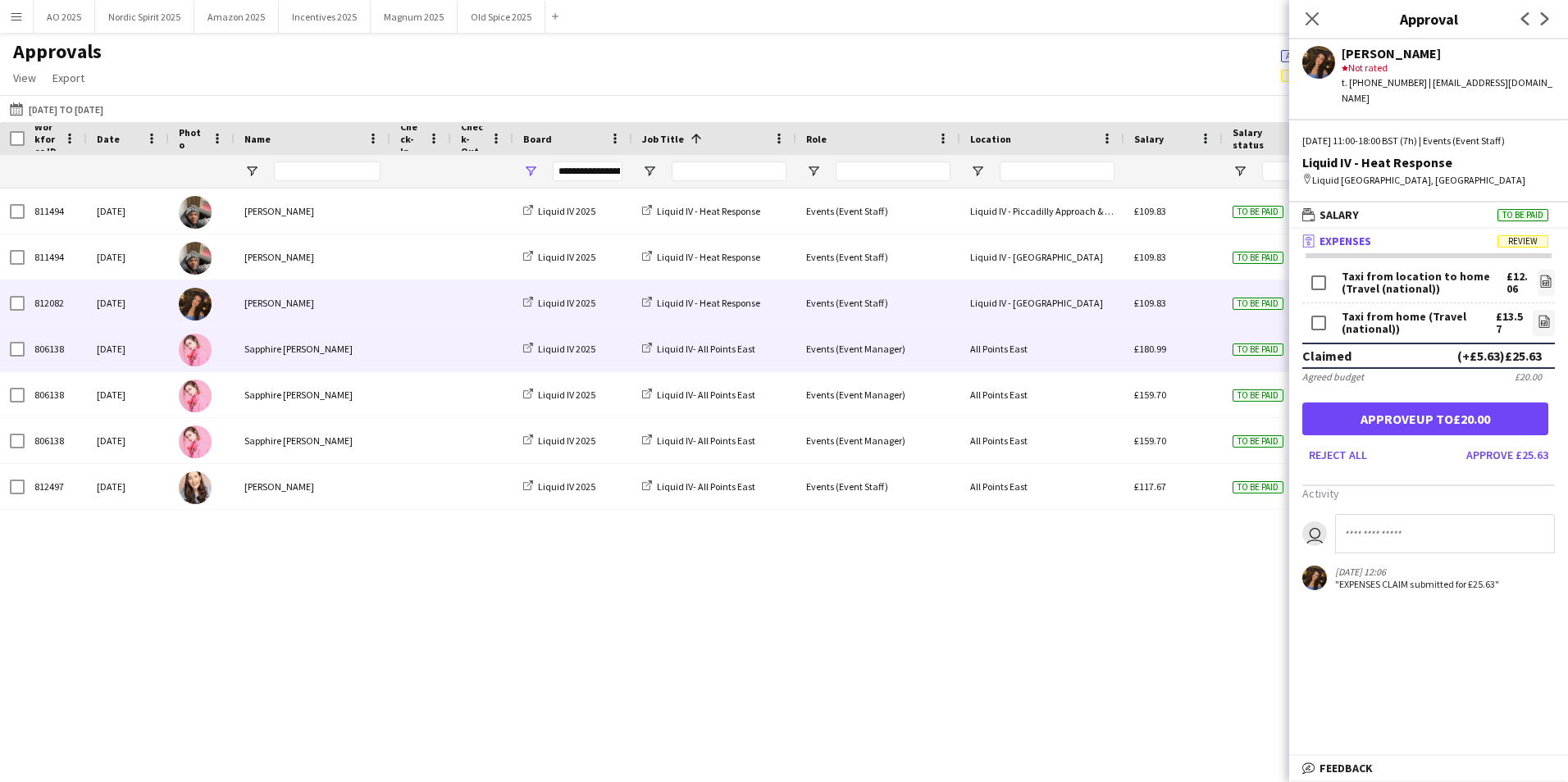
click at [1180, 363] on div "£180.99" at bounding box center [1173, 349] width 98 height 45
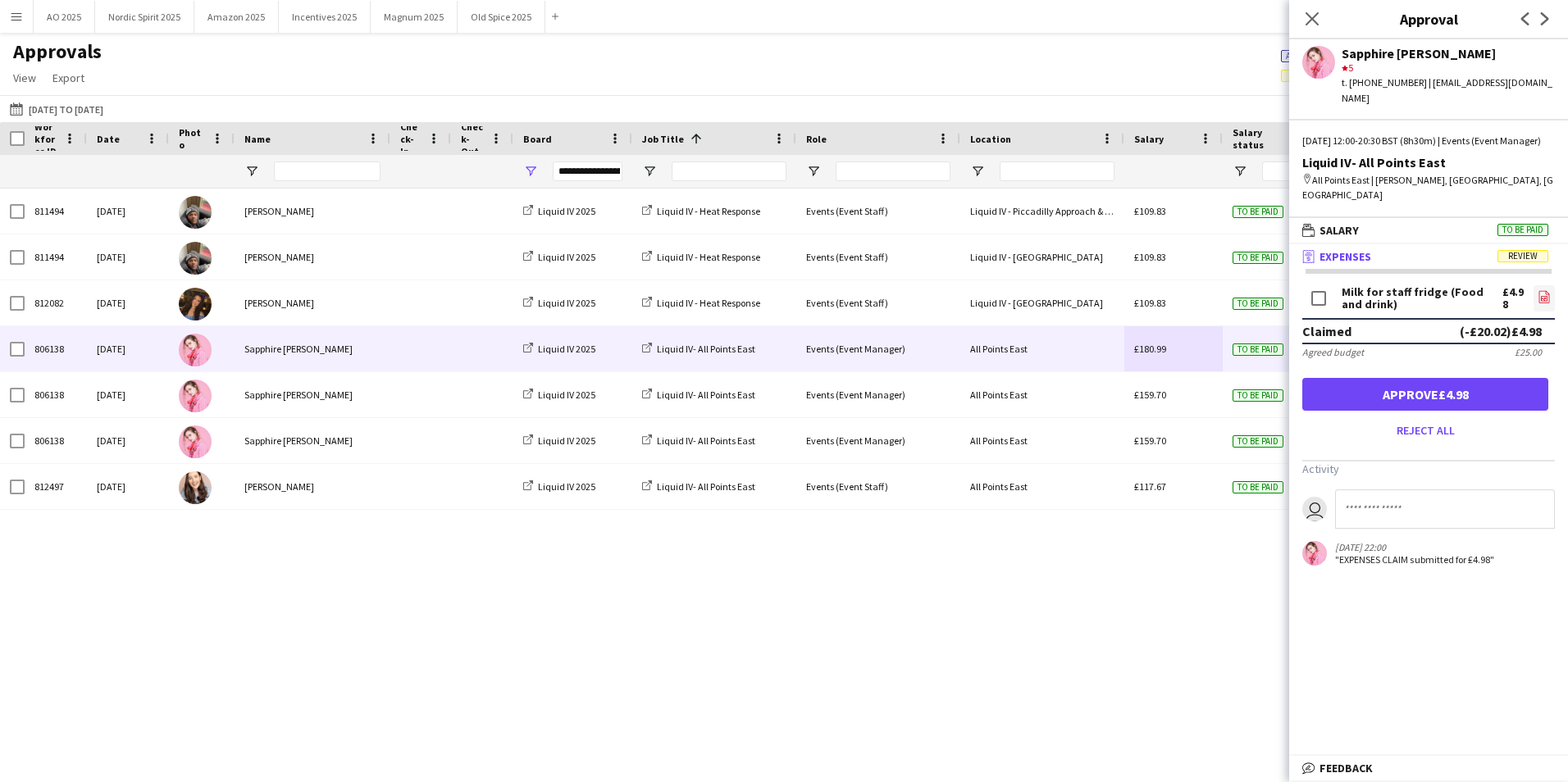
click at [1541, 290] on icon "file-image" at bounding box center [1544, 296] width 13 height 13
click at [1343, 384] on button "Approve £4.98" at bounding box center [1425, 394] width 246 height 33
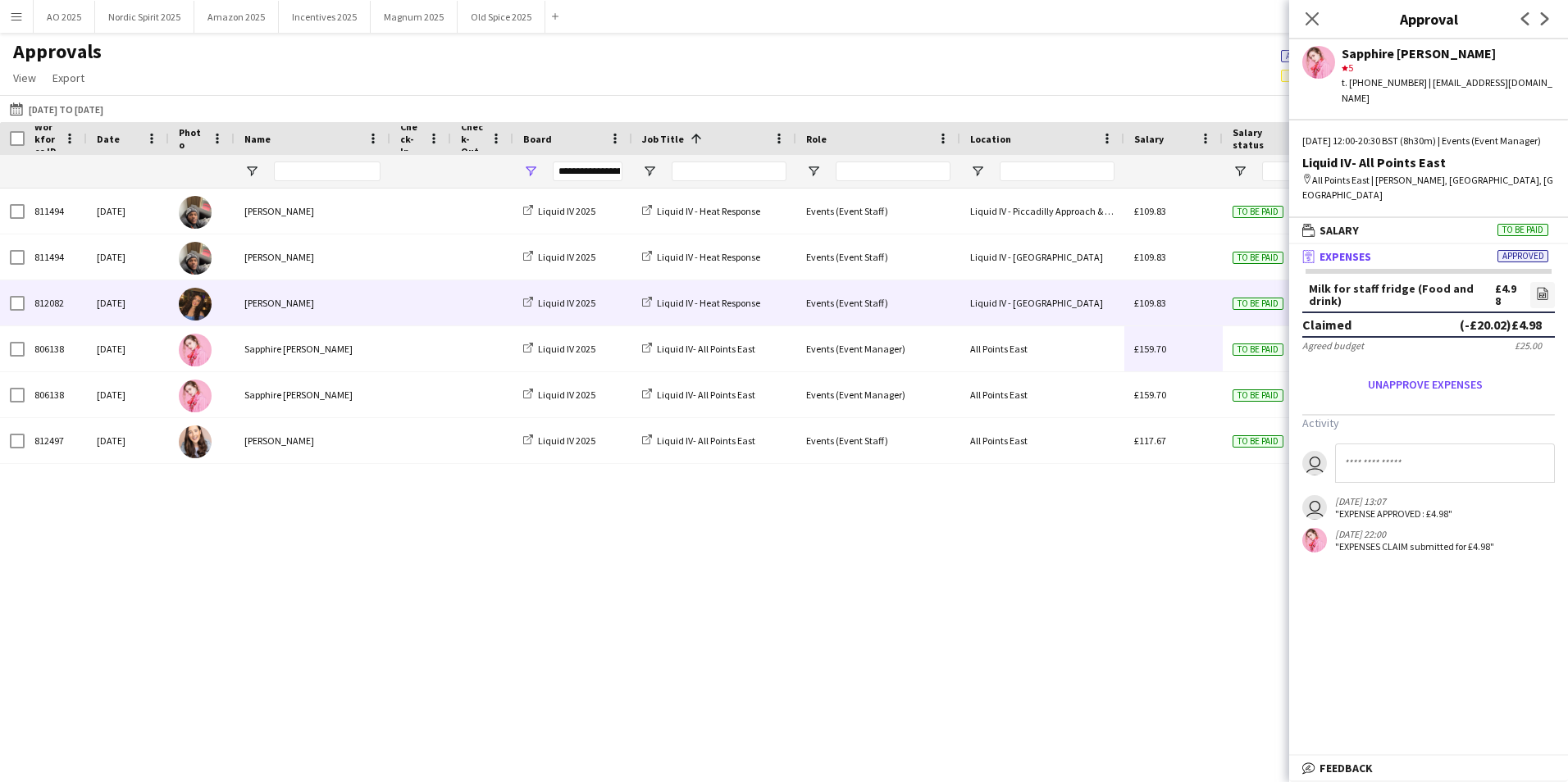
click at [1188, 317] on div "£109.83" at bounding box center [1173, 302] width 98 height 45
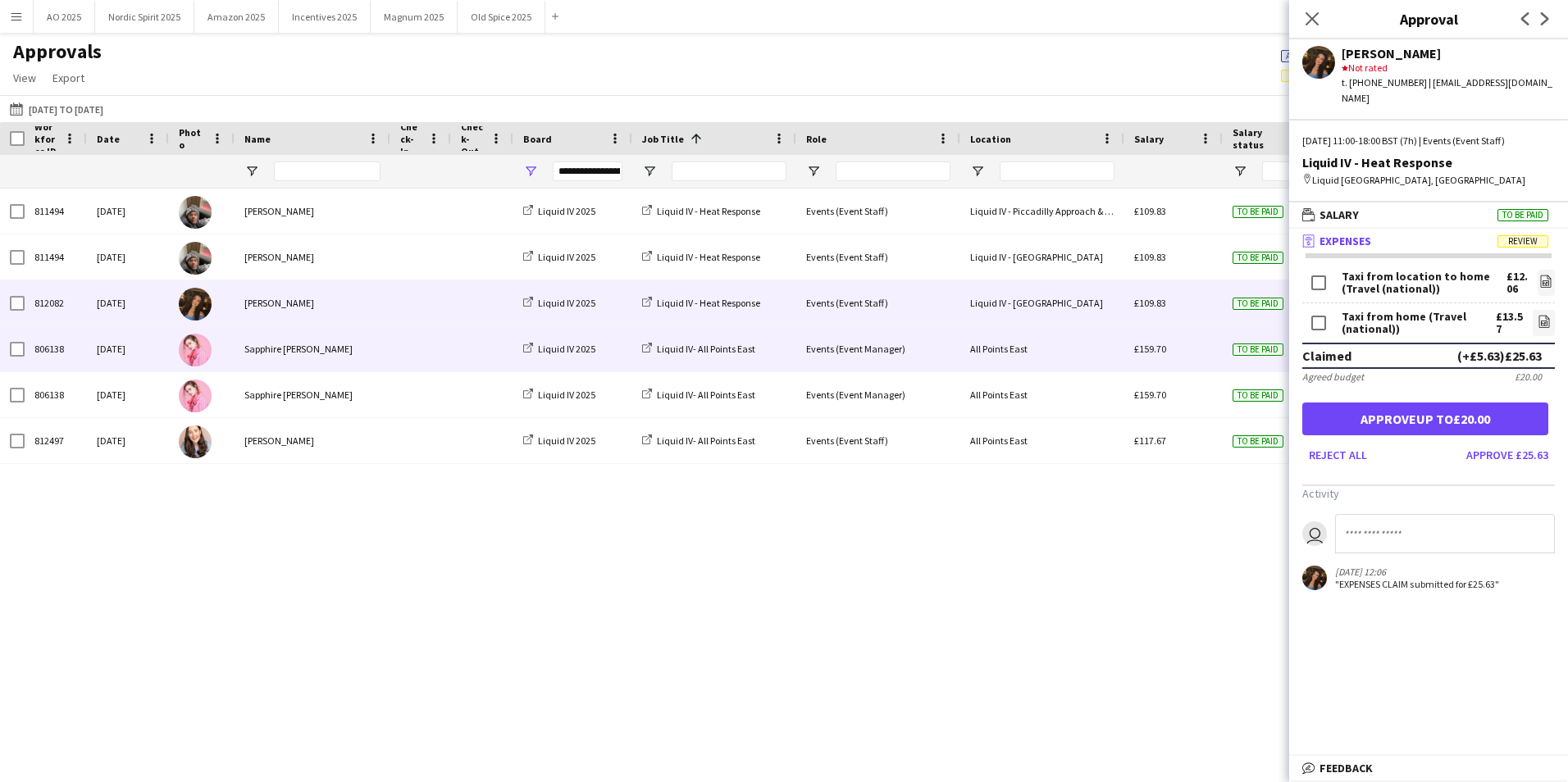
click at [1184, 342] on div "£159.70" at bounding box center [1173, 349] width 98 height 45
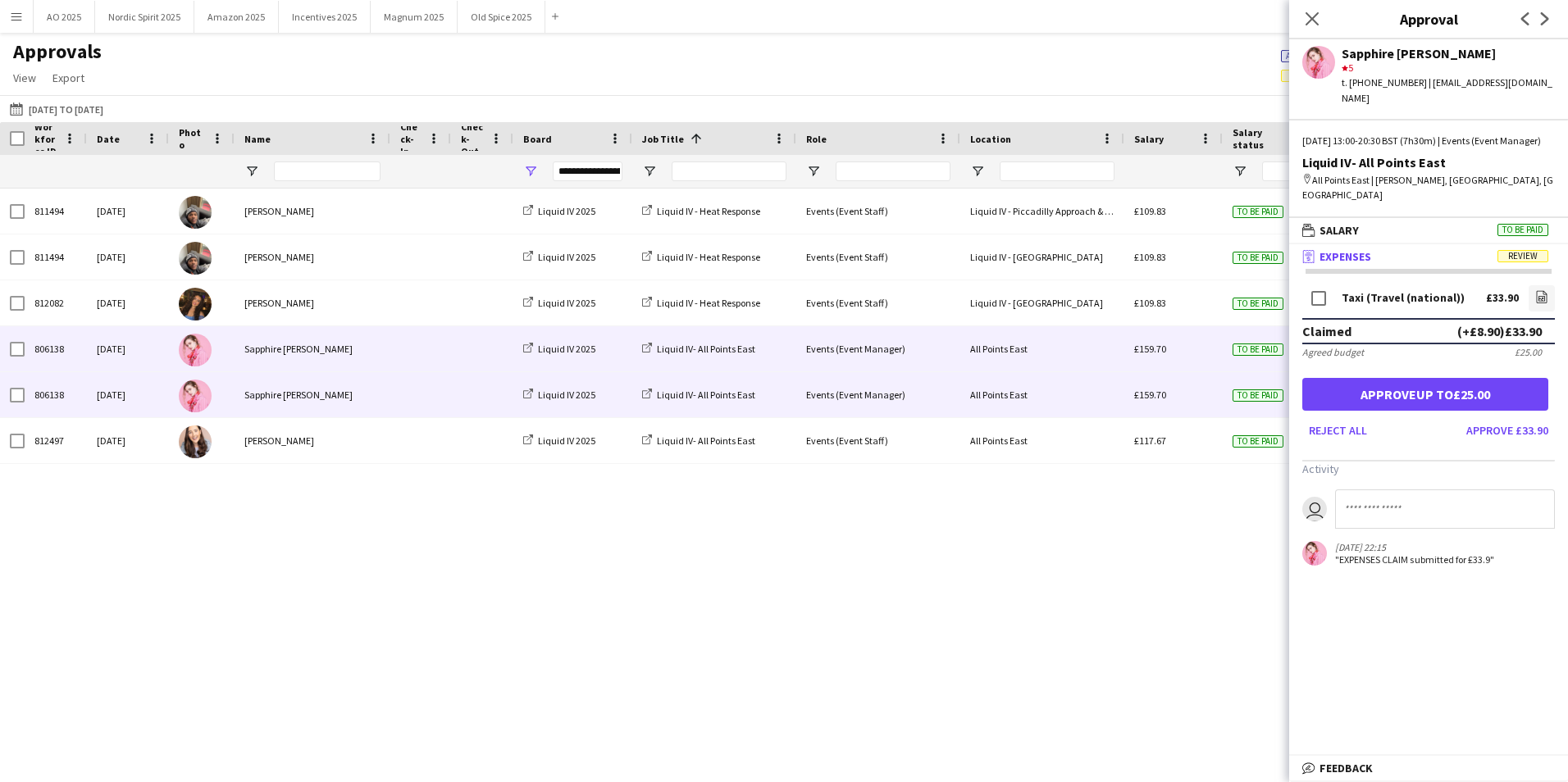
click at [1183, 388] on div "£159.70" at bounding box center [1173, 394] width 98 height 45
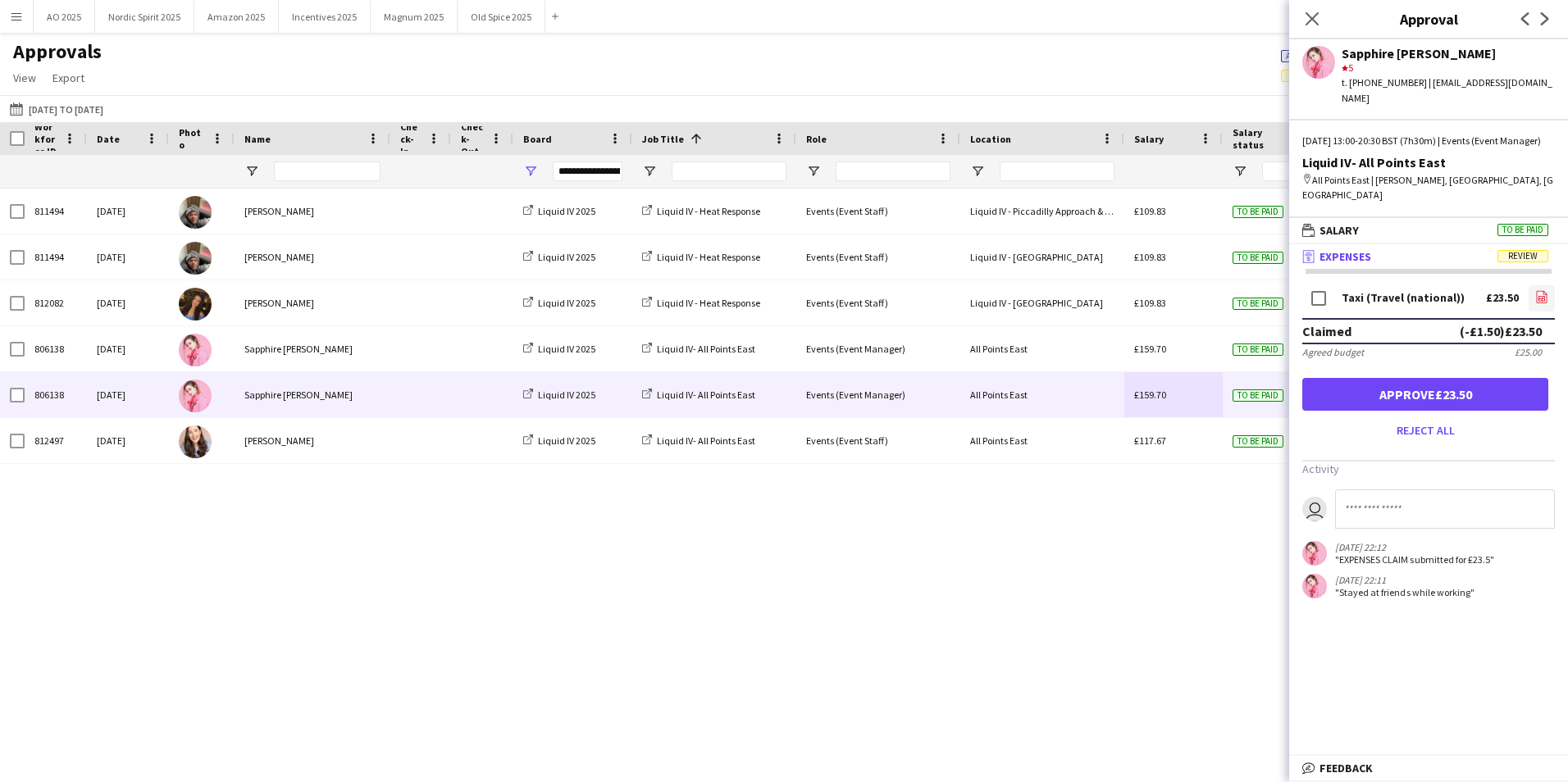
click at [1548, 285] on link "file-image" at bounding box center [1540, 298] width 26 height 26
click at [1340, 378] on button "Approve £23.50" at bounding box center [1425, 394] width 246 height 33
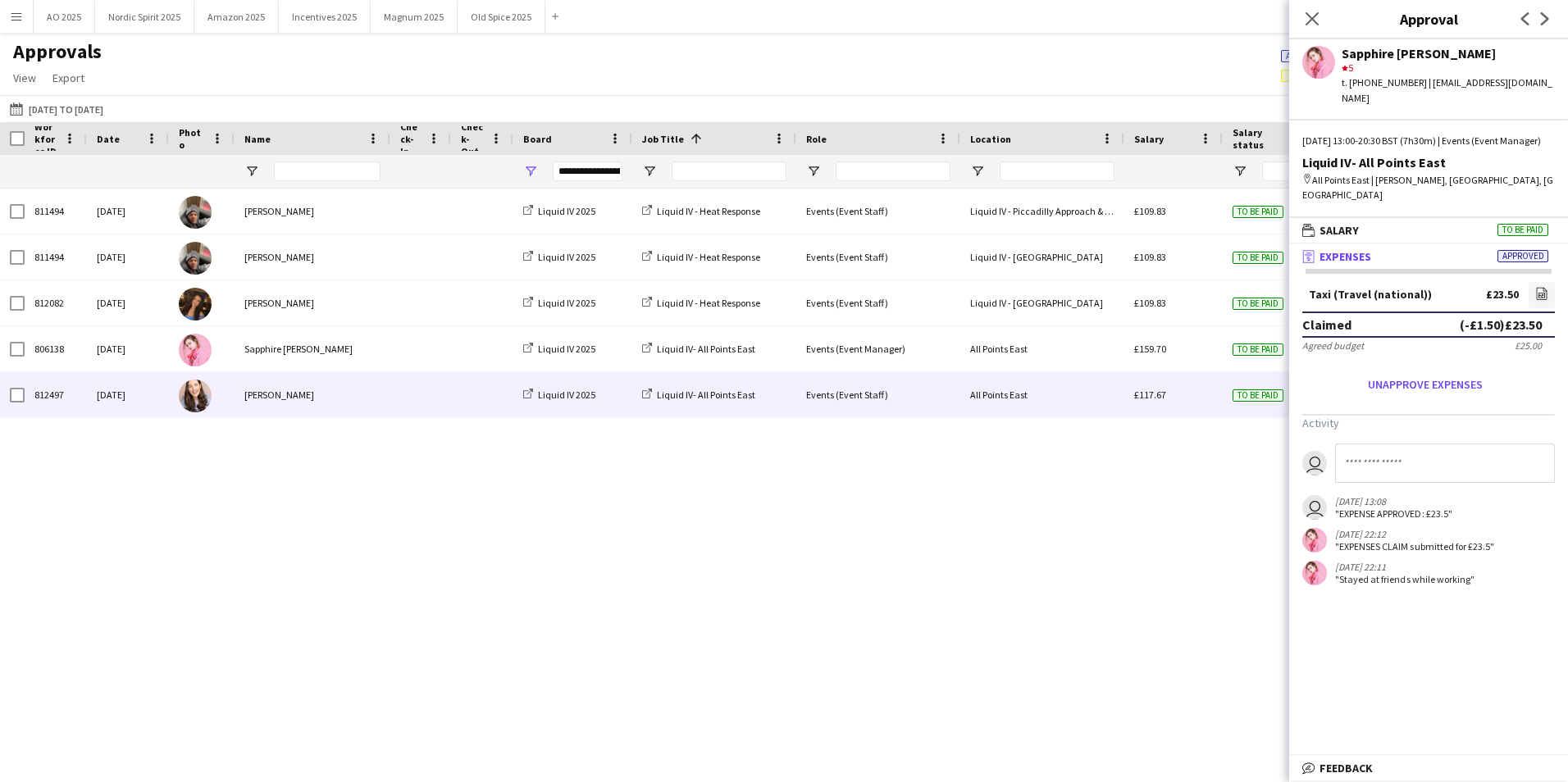
click at [1226, 401] on div "To be paid" at bounding box center [1272, 394] width 98 height 45
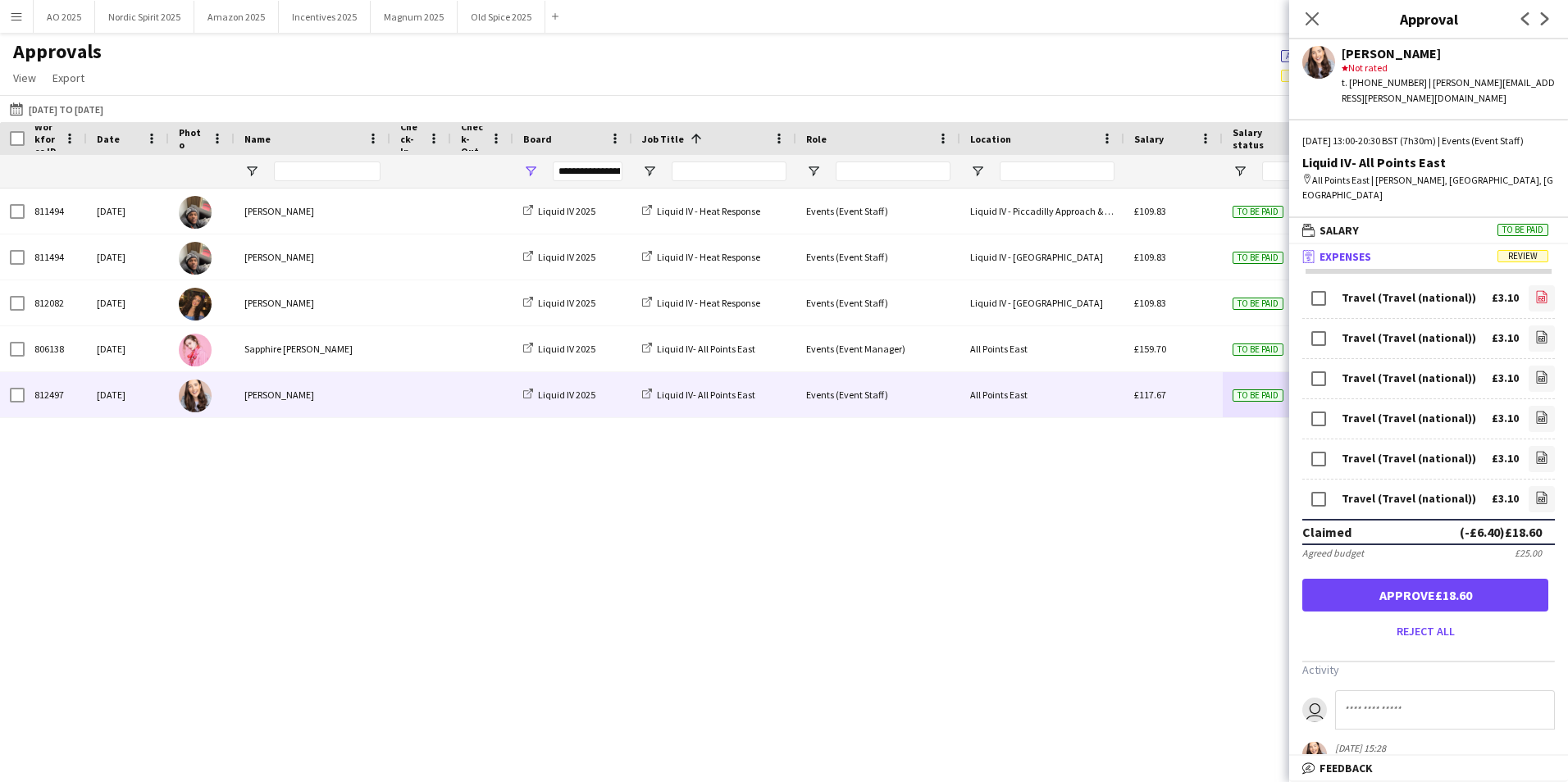
click at [1535, 290] on icon "file-image" at bounding box center [1541, 296] width 13 height 13
click at [1535, 330] on icon "file-image" at bounding box center [1541, 336] width 13 height 13
click at [1528, 366] on link "file-image" at bounding box center [1540, 378] width 26 height 26
click at [1528, 406] on link "file-image" at bounding box center [1540, 418] width 26 height 26
click at [1407, 581] on button "Approve £18.60" at bounding box center [1425, 595] width 246 height 33
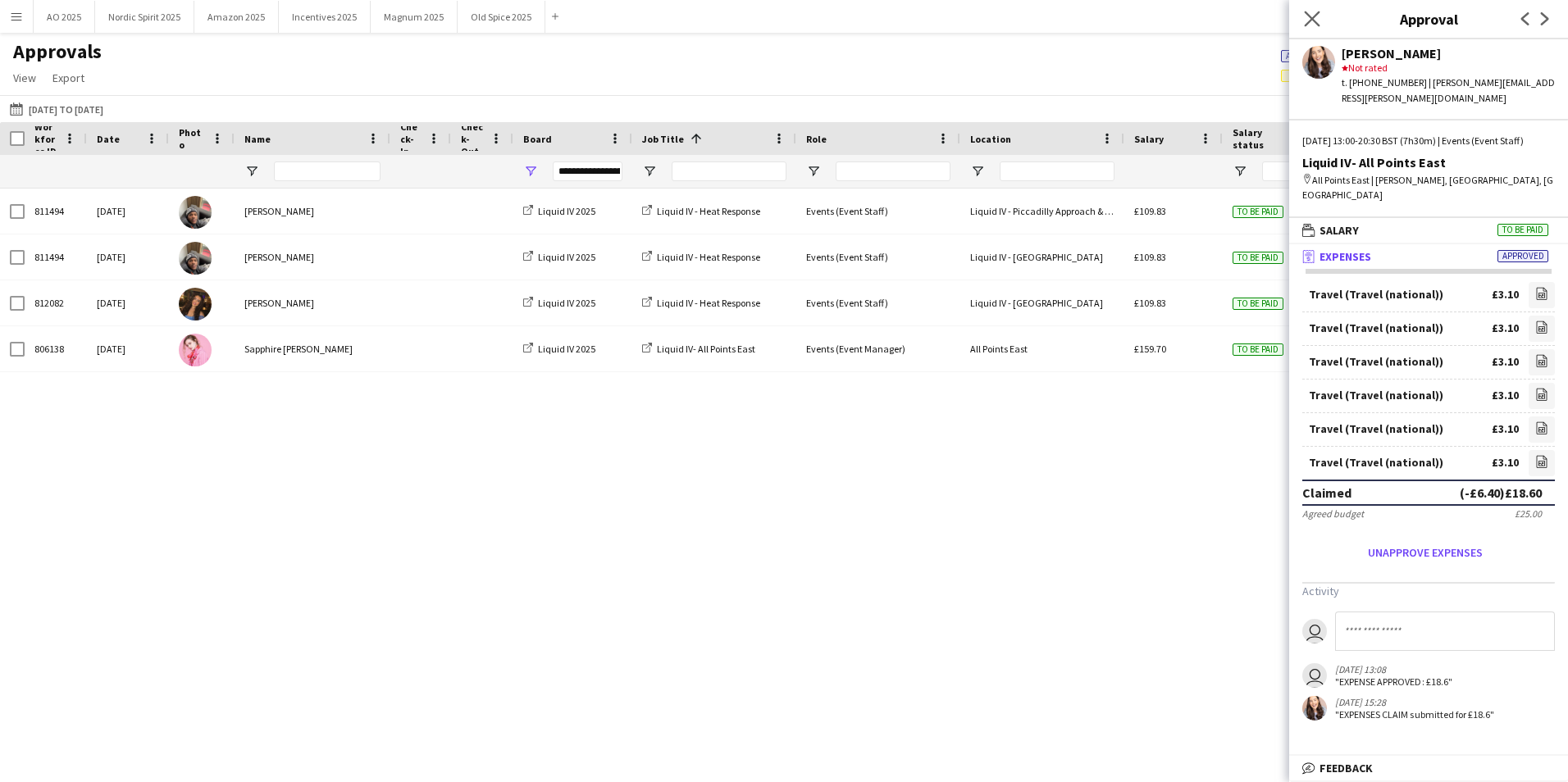
click at [1316, 10] on app-icon "Close pop-in" at bounding box center [1312, 19] width 24 height 24
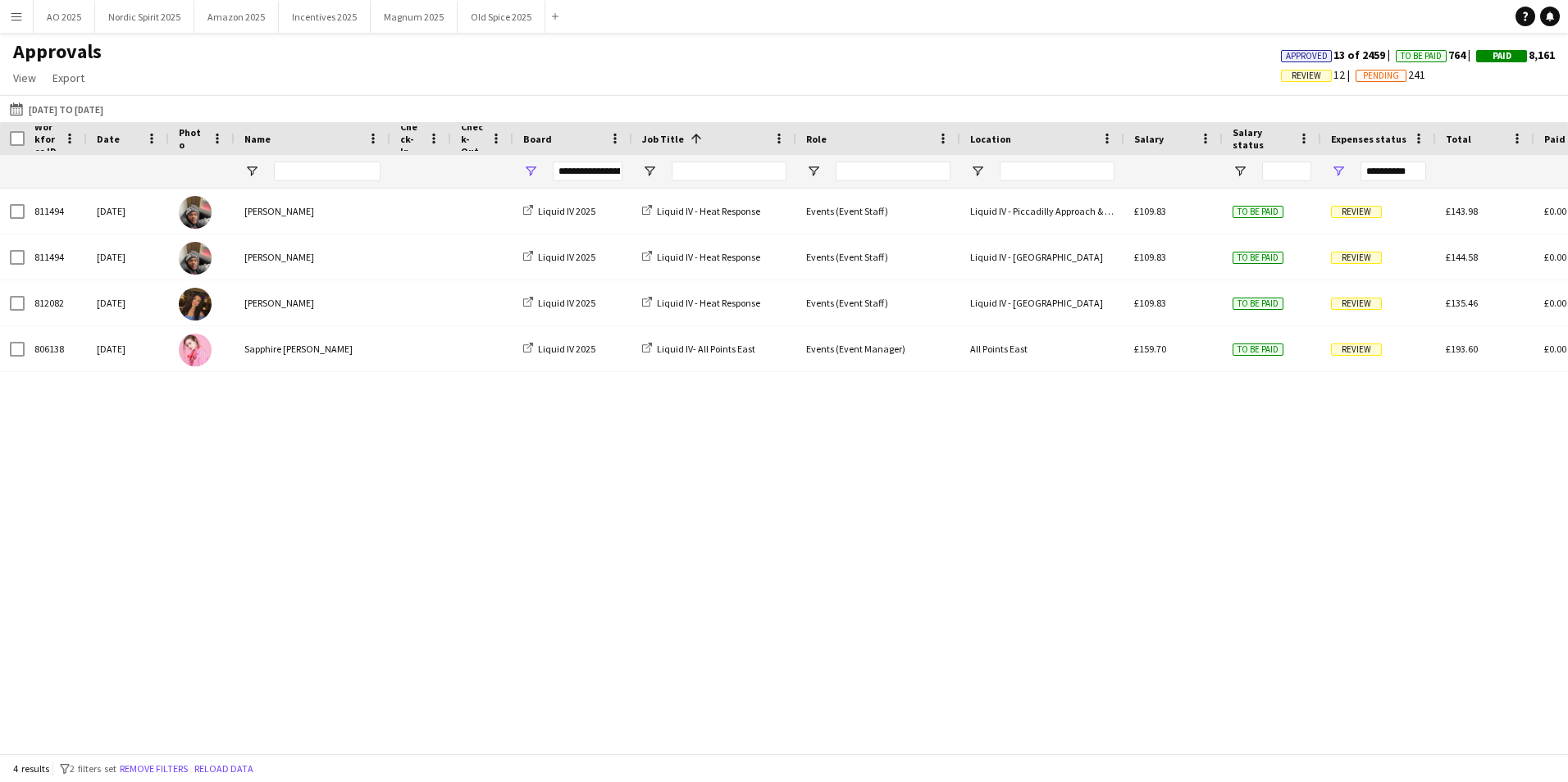
click at [1253, 520] on div "811494 [DATE] [PERSON_NAME] Liquid IV 2025 Liquid IV - Heat Response Events (Ev…" at bounding box center [784, 465] width 1568 height 553
